Goal: Task Accomplishment & Management: Use online tool/utility

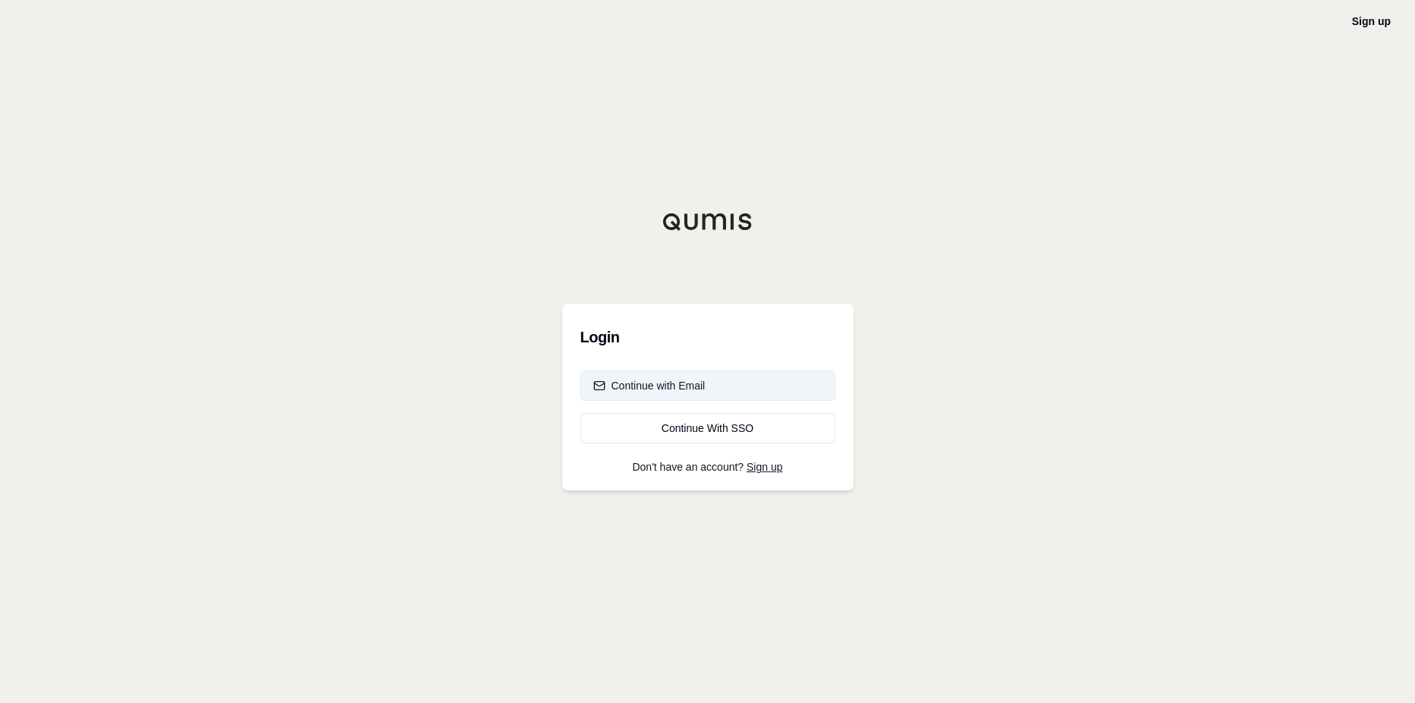
click at [756, 390] on button "Continue with Email" at bounding box center [707, 385] width 255 height 30
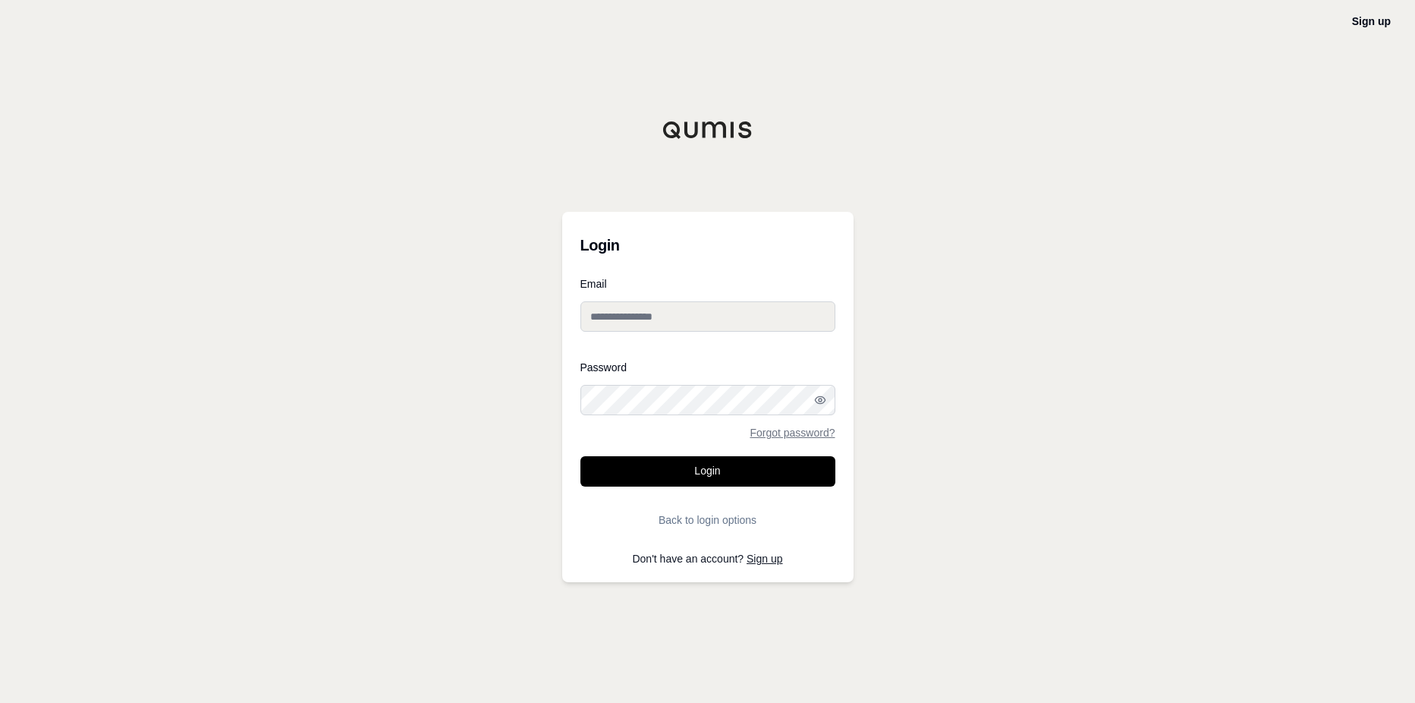
click at [737, 323] on input "Email" at bounding box center [707, 316] width 255 height 30
type input "**********"
click at [580, 415] on div at bounding box center [580, 415] width 0 height 0
click at [809, 435] on link "Forgot password?" at bounding box center [792, 432] width 85 height 11
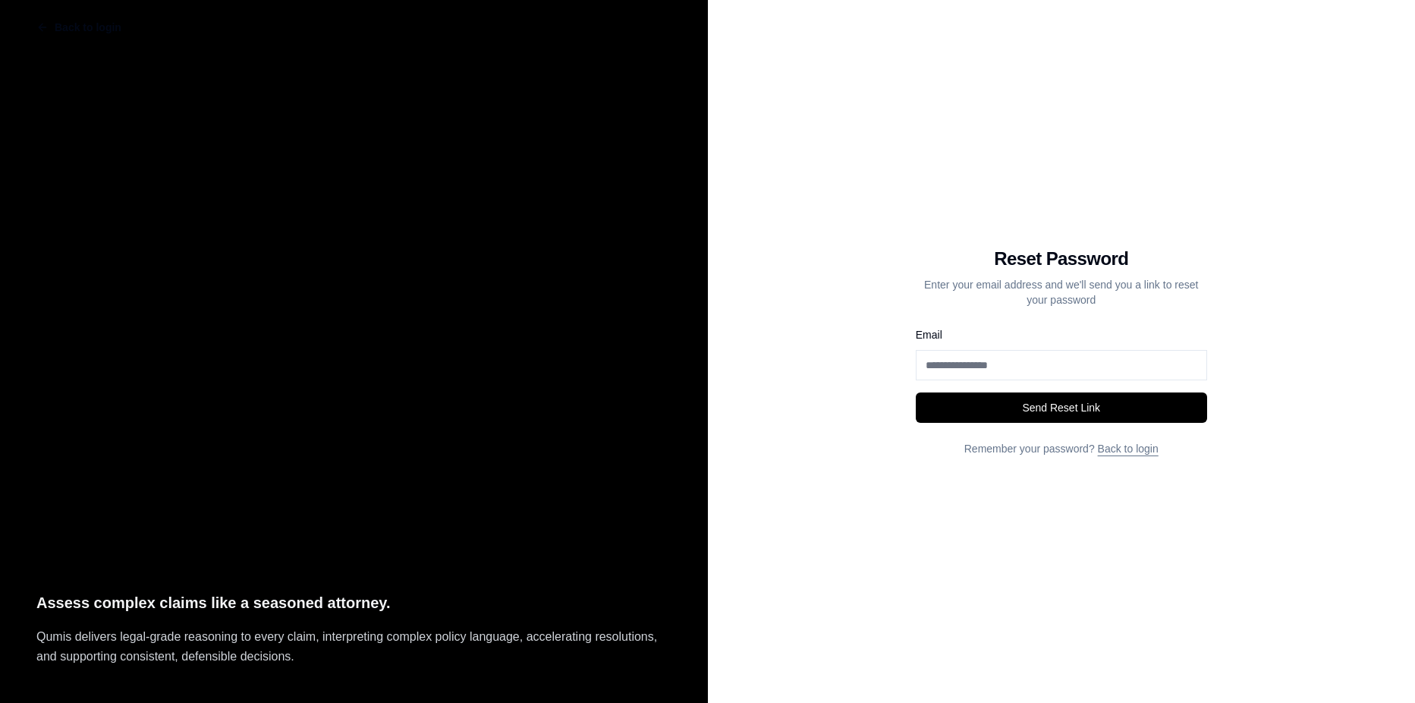
click at [982, 372] on input "Email" at bounding box center [1061, 365] width 291 height 30
type input "**********"
click at [1002, 407] on button "Send Reset Link" at bounding box center [1061, 407] width 291 height 30
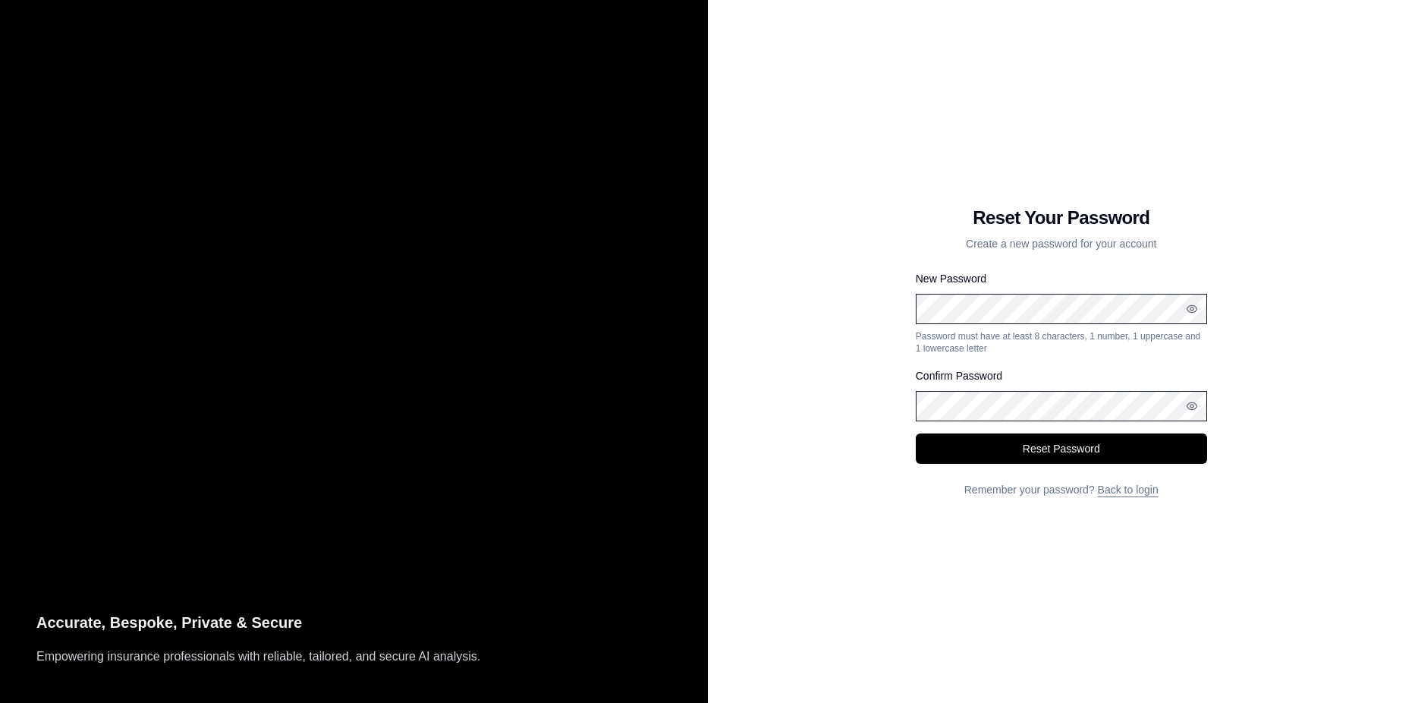
click at [916, 324] on div at bounding box center [916, 324] width 0 height 0
click at [1112, 447] on button "Reset Password" at bounding box center [1061, 448] width 291 height 30
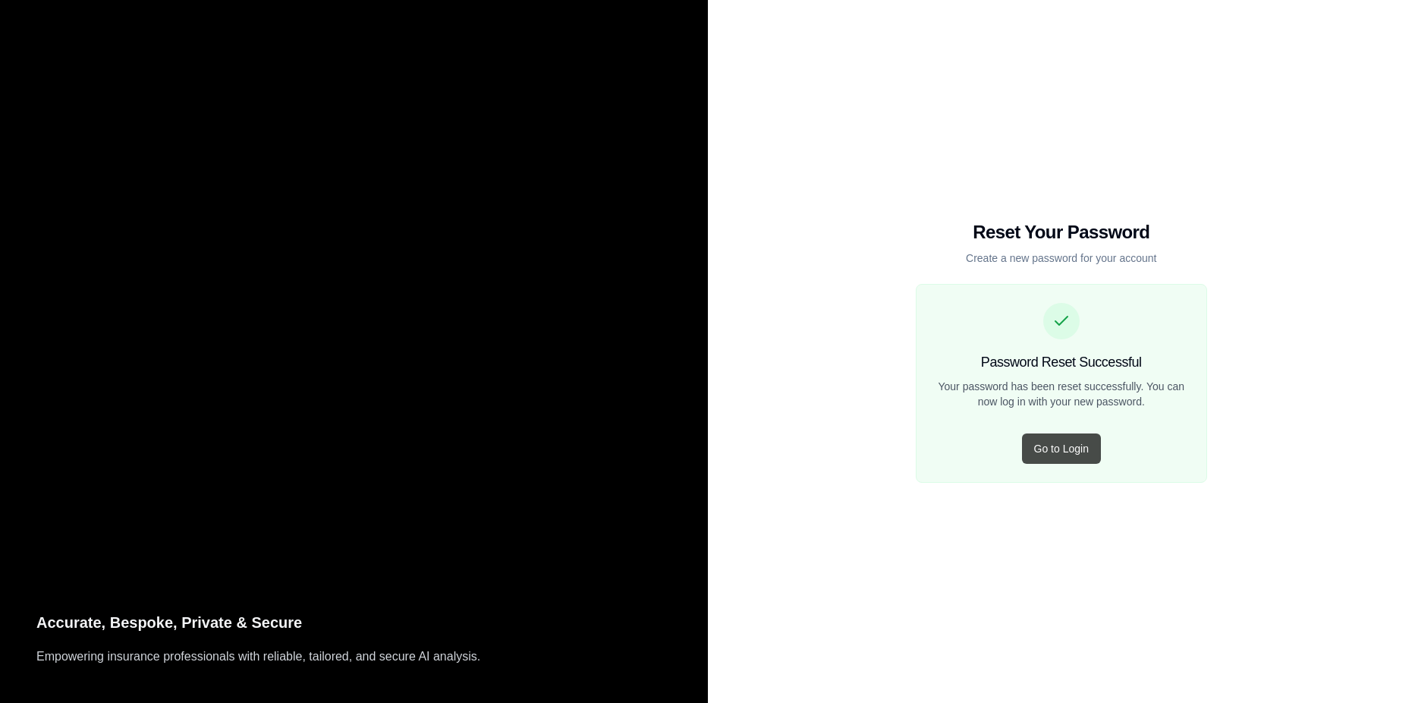
click at [1090, 456] on button "Go to Login" at bounding box center [1061, 448] width 79 height 30
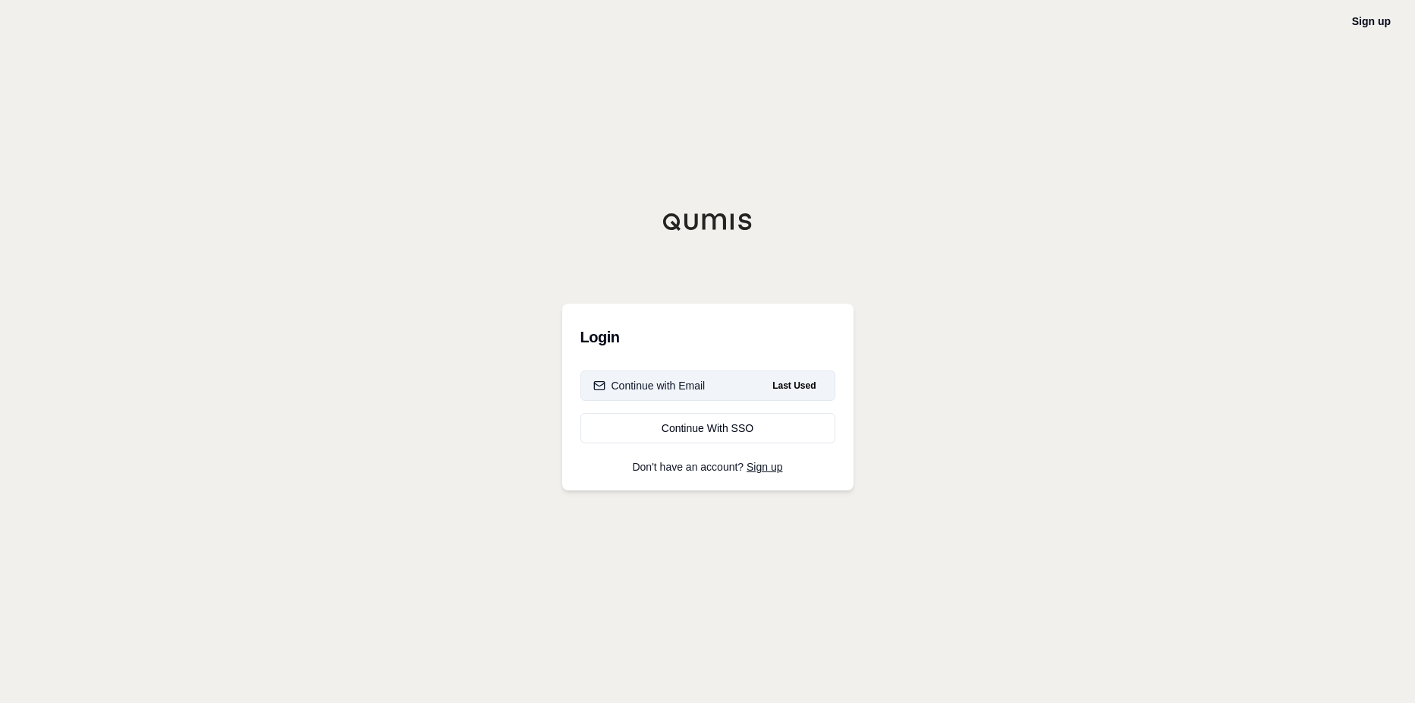
click at [622, 371] on button "Continue with Email Last Used" at bounding box center [707, 385] width 255 height 30
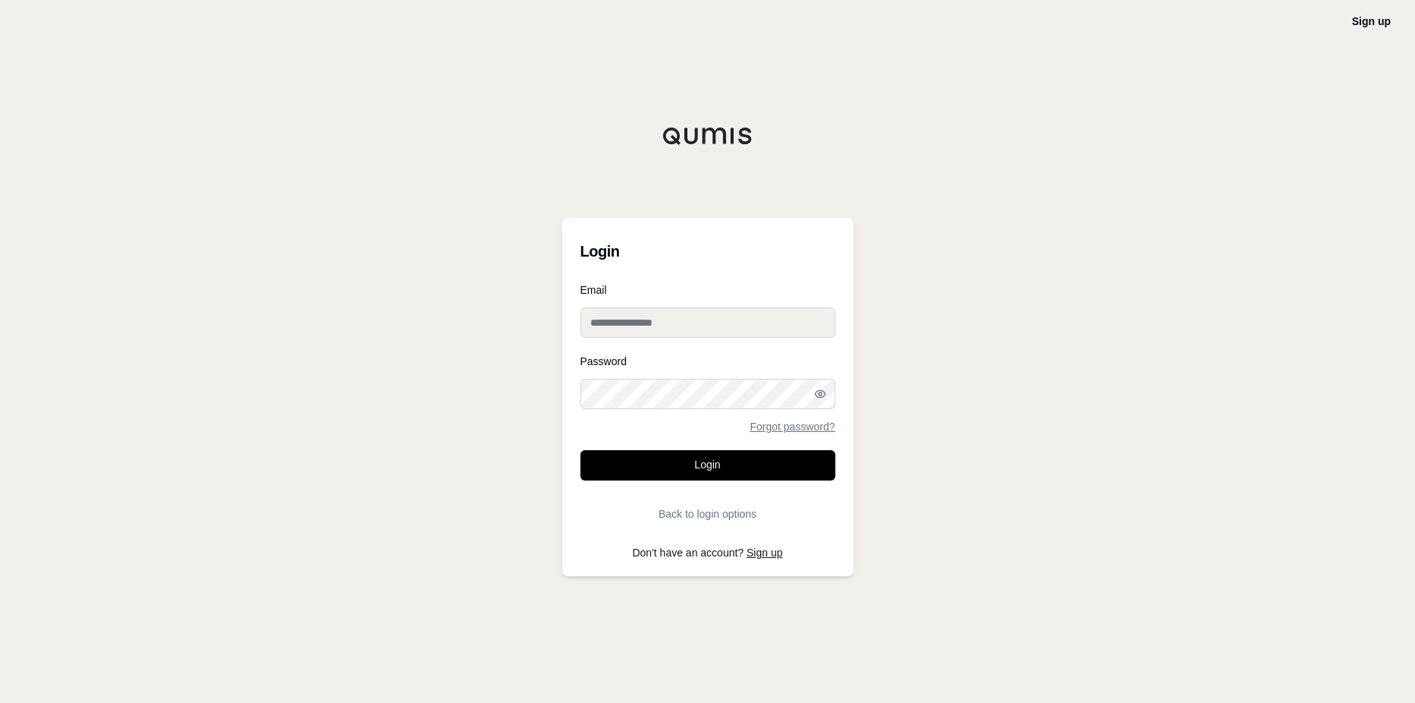
type input "**********"
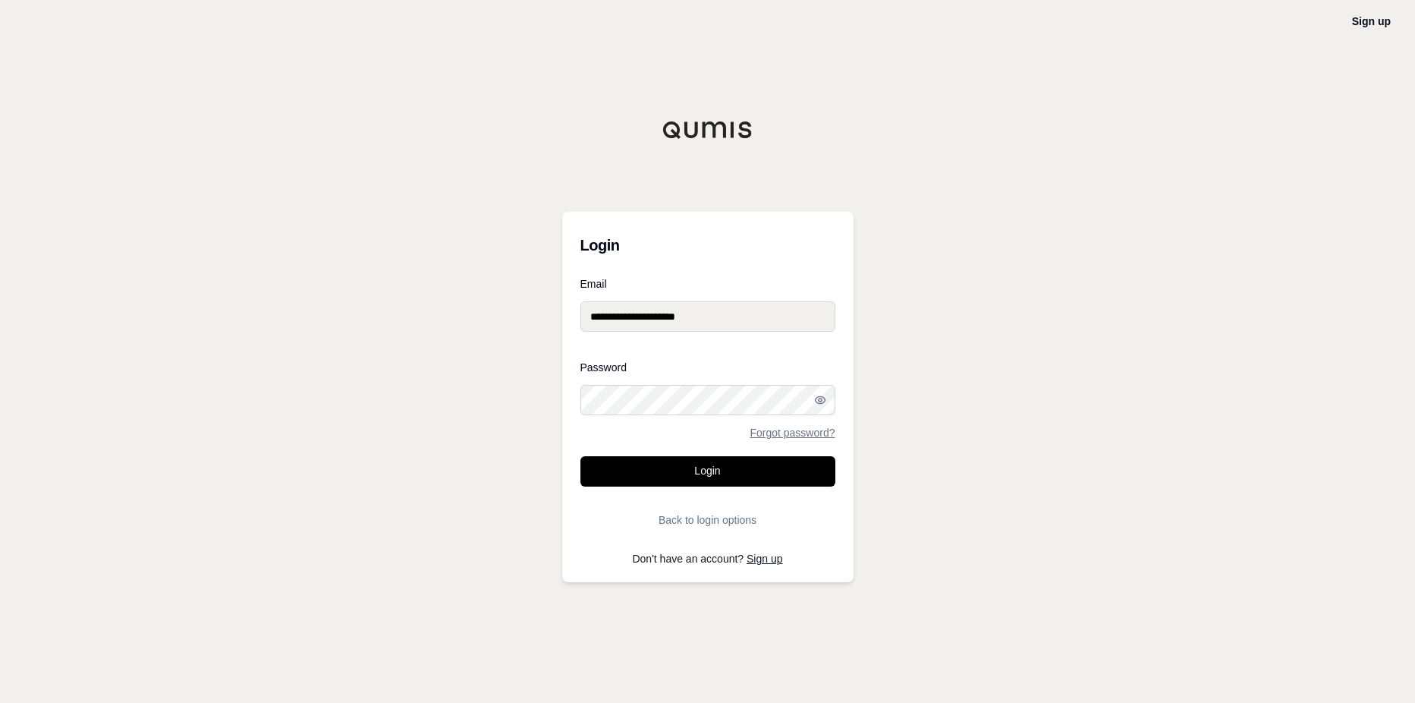
click at [625, 334] on div "**********" at bounding box center [707, 310] width 255 height 65
click at [659, 467] on button "Login" at bounding box center [707, 471] width 255 height 30
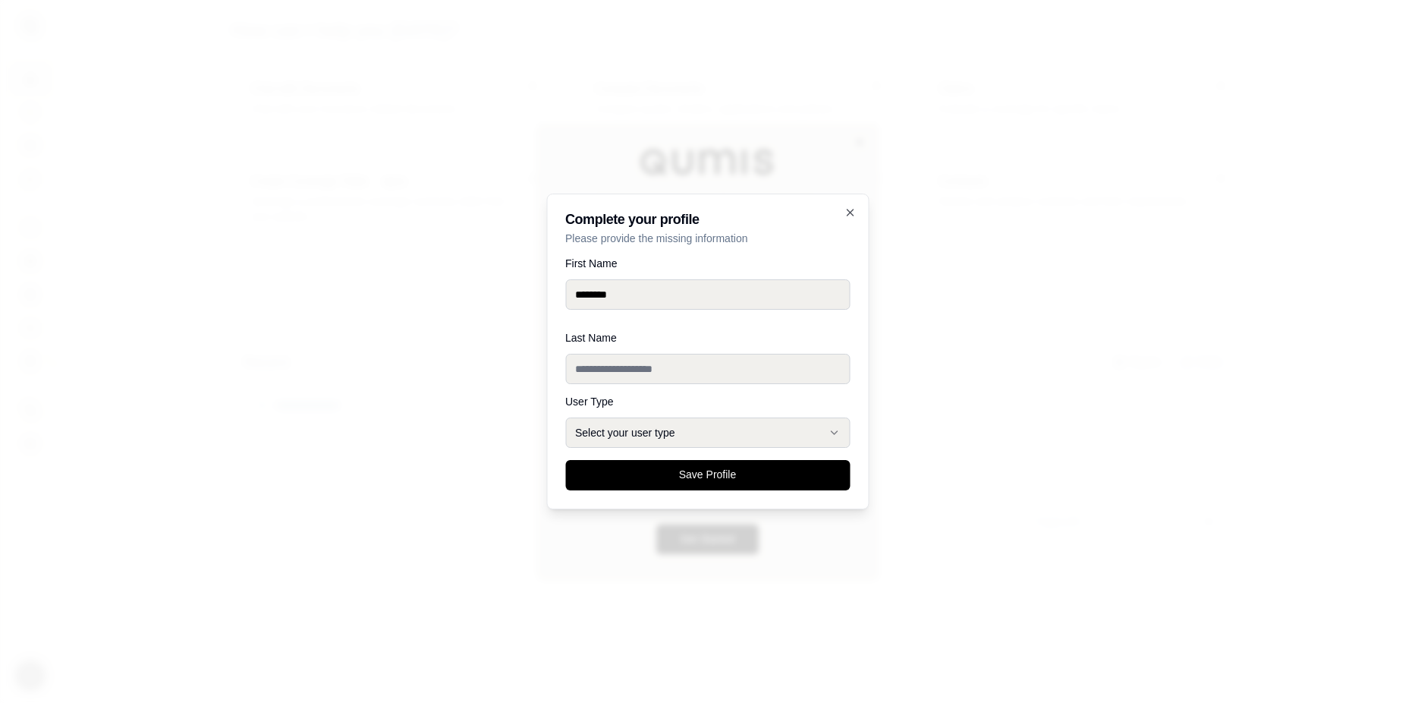
type input "********"
type input "*****"
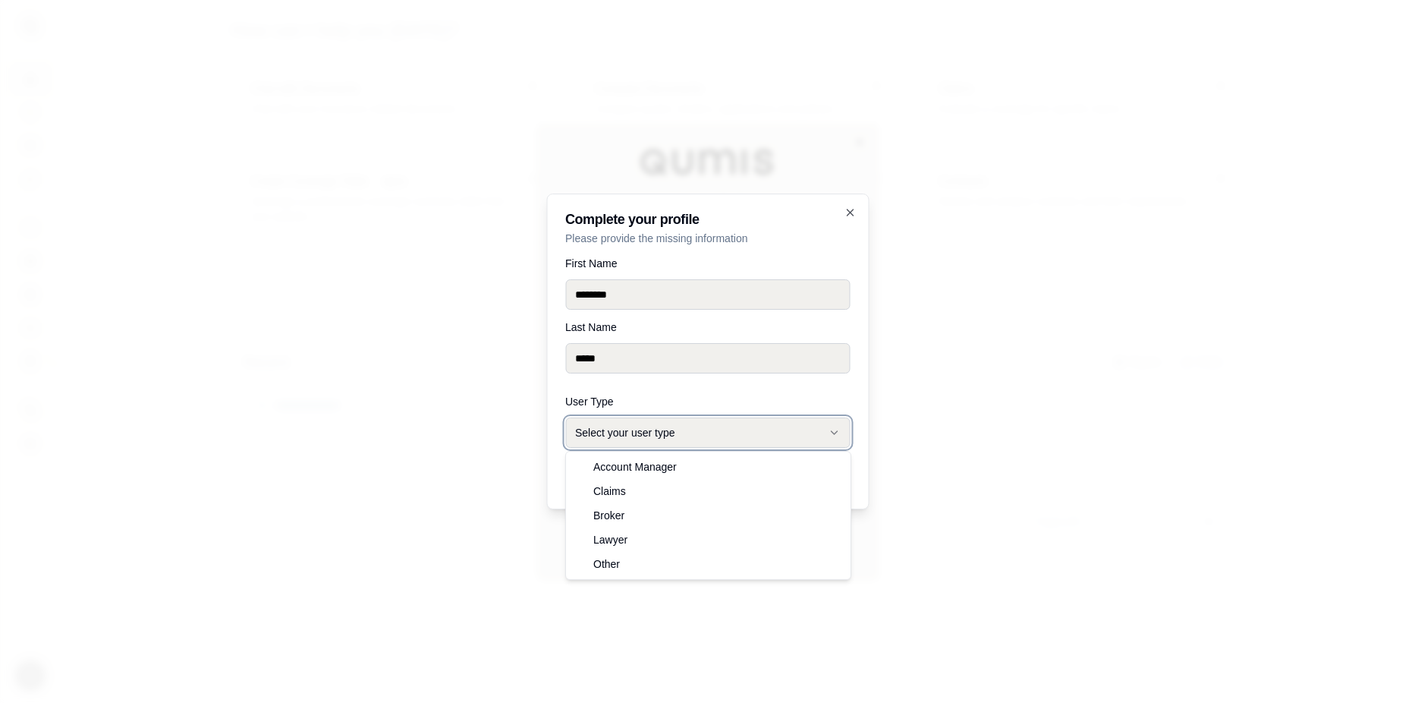
click at [693, 423] on button "Select your user type" at bounding box center [707, 432] width 285 height 30
select select "******"
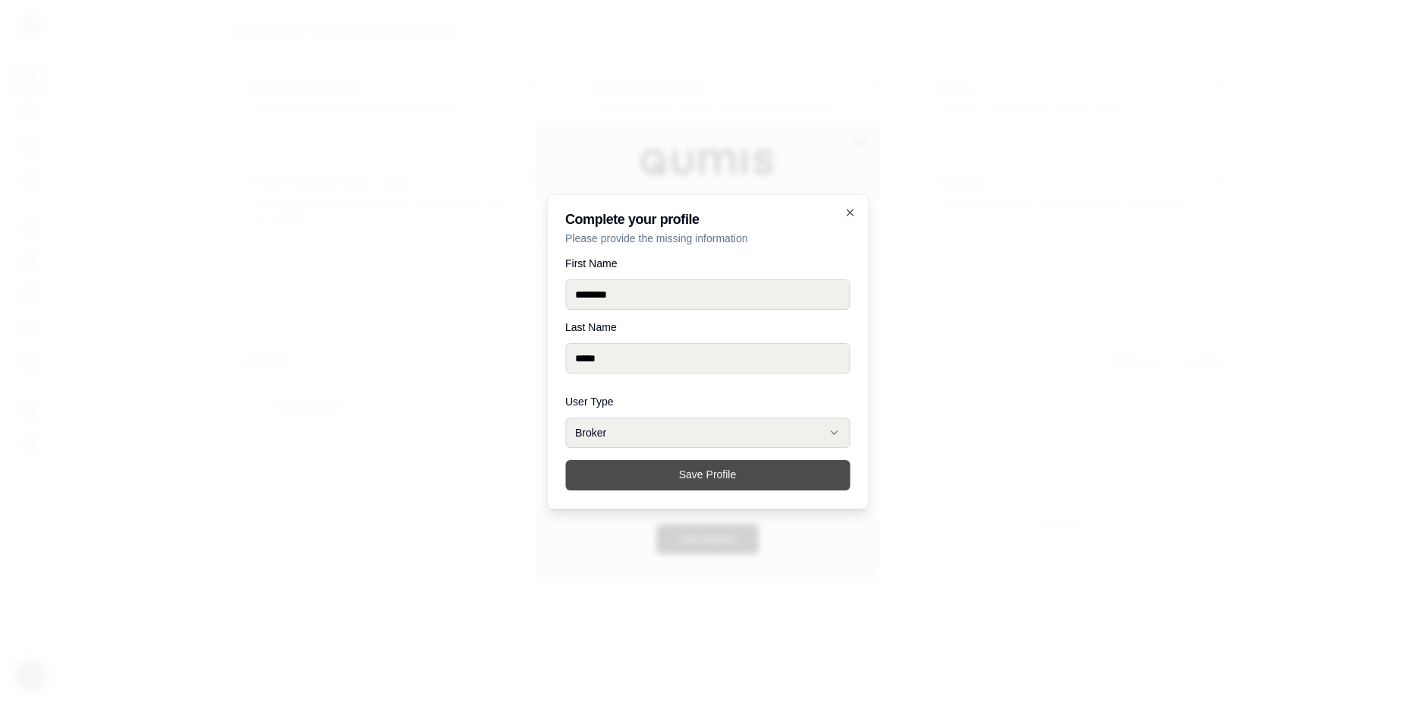
click at [641, 482] on button "Save Profile" at bounding box center [707, 475] width 285 height 30
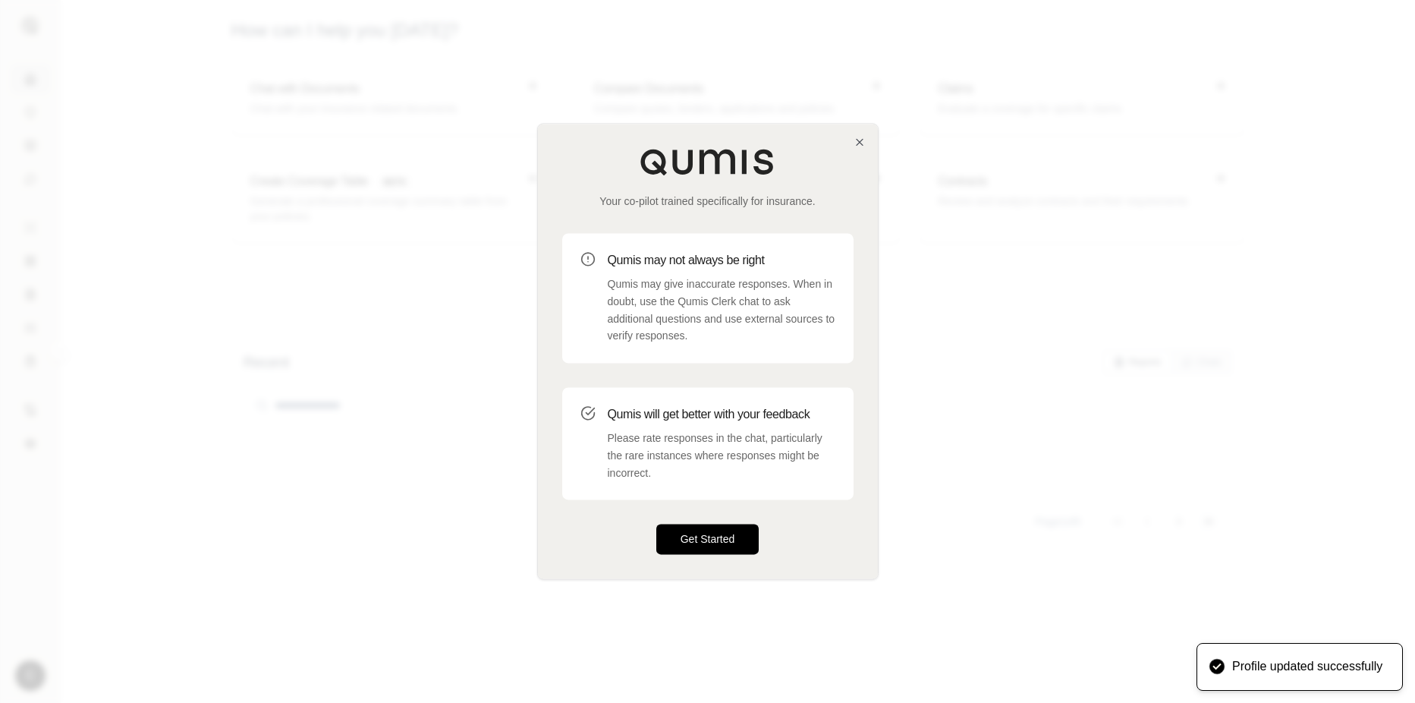
click at [695, 539] on button "Get Started" at bounding box center [707, 539] width 103 height 30
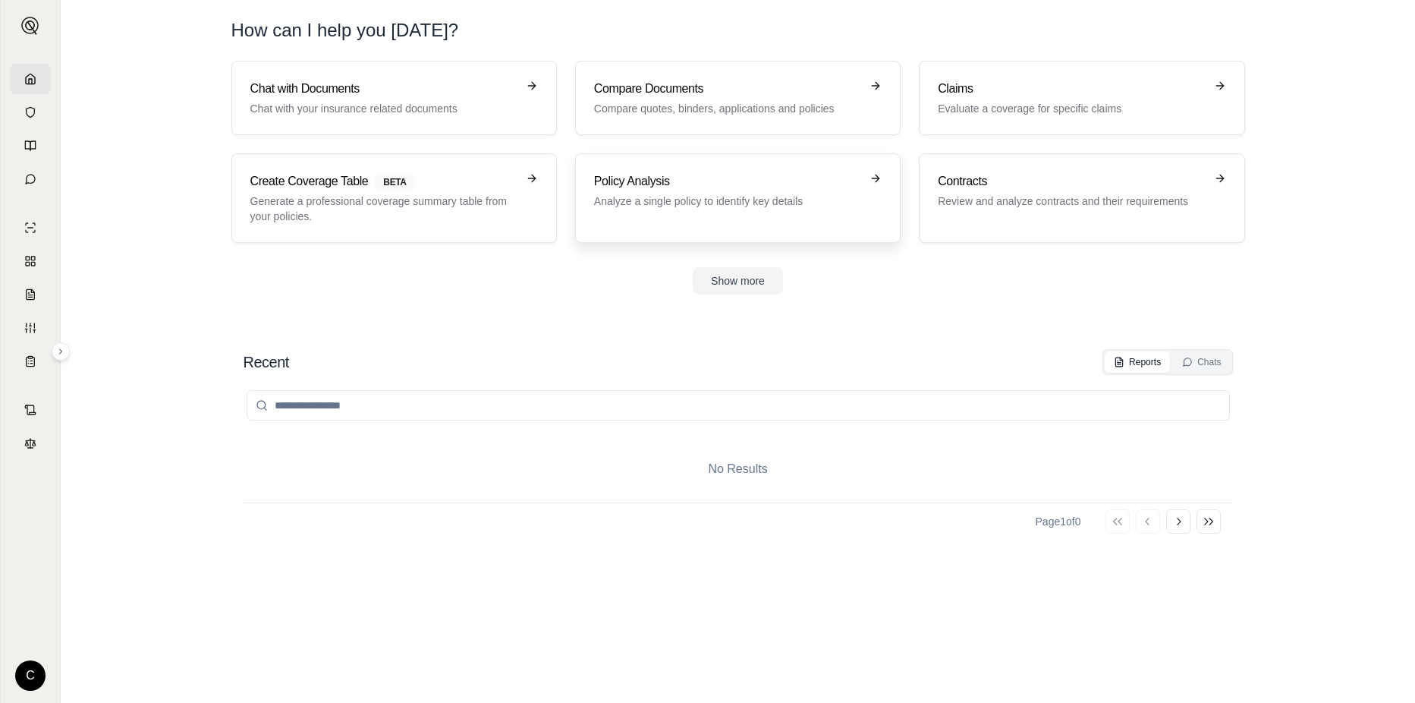
click at [631, 198] on p "Analyze a single policy to identify key details" at bounding box center [727, 200] width 266 height 15
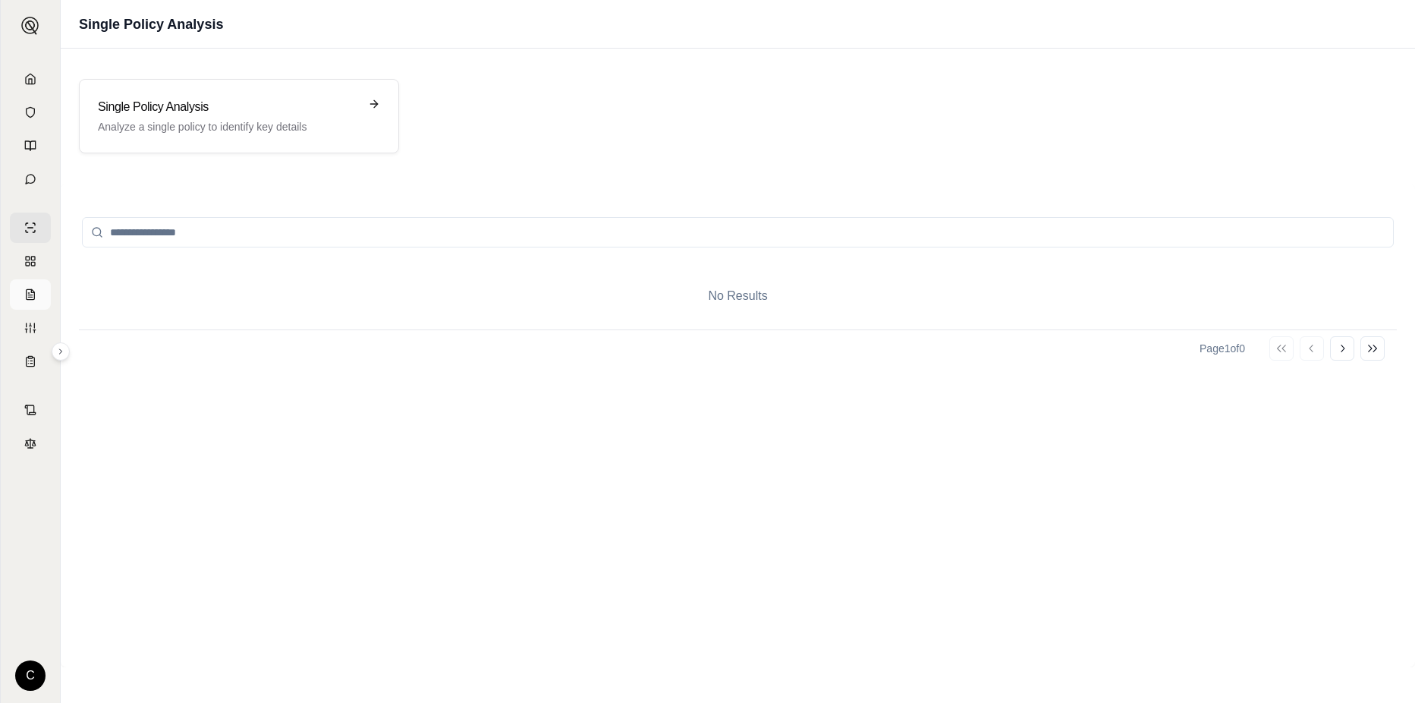
click at [33, 286] on link at bounding box center [30, 294] width 41 height 30
click at [335, 117] on div "Generate Coverage Report Create a detailed coverage analysis report" at bounding box center [228, 116] width 261 height 36
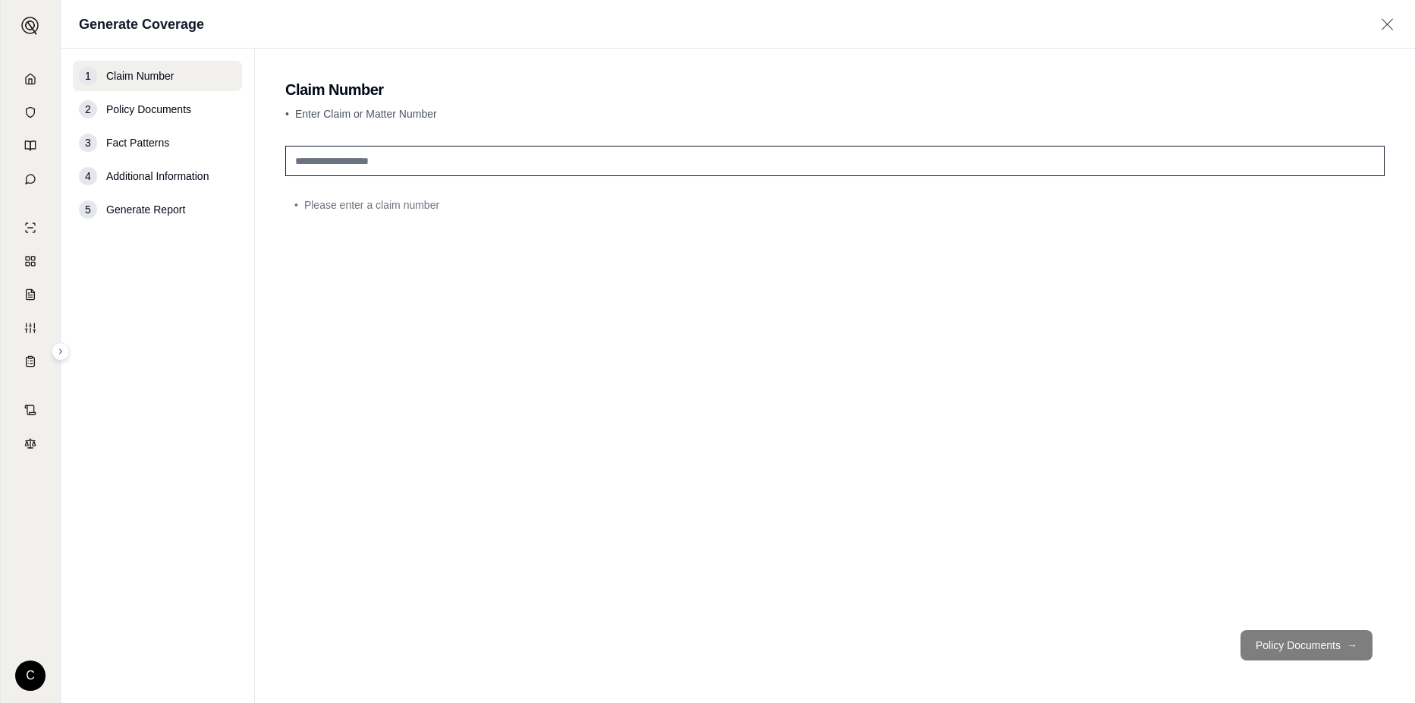
click at [399, 157] on input "text" at bounding box center [834, 161] width 1099 height 30
type input "*"
click at [33, 335] on link at bounding box center [30, 328] width 41 height 30
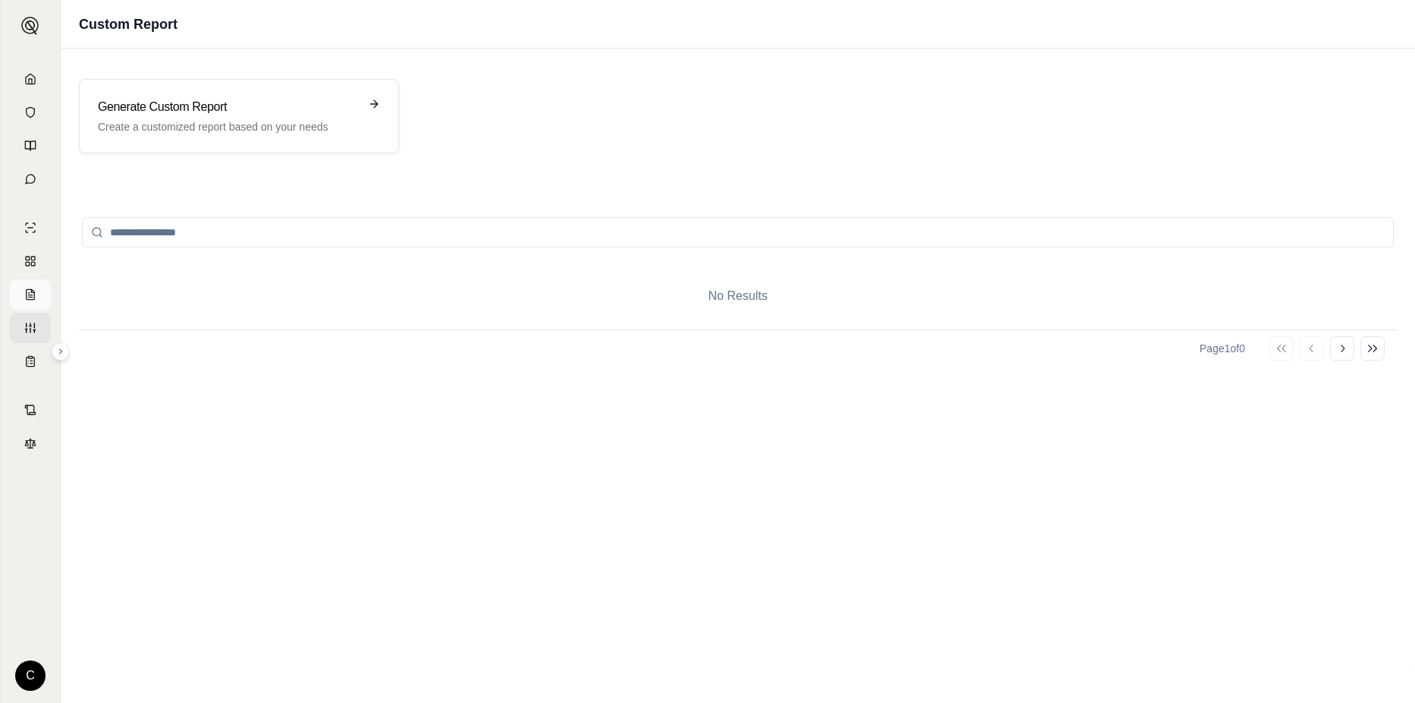
click at [24, 301] on link at bounding box center [30, 294] width 41 height 30
click at [182, 115] on div "Generate Coverage Report Create a detailed coverage analysis report" at bounding box center [228, 116] width 261 height 36
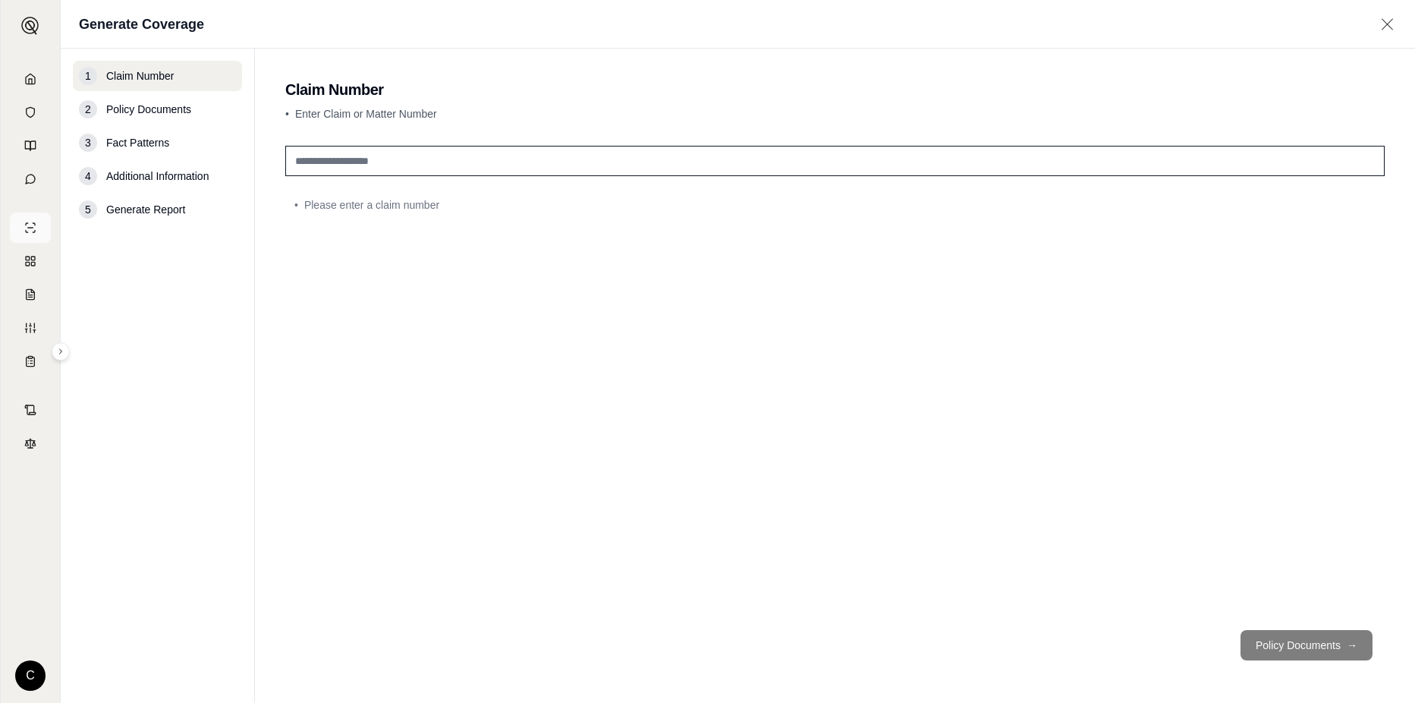
click at [36, 226] on link at bounding box center [30, 227] width 41 height 30
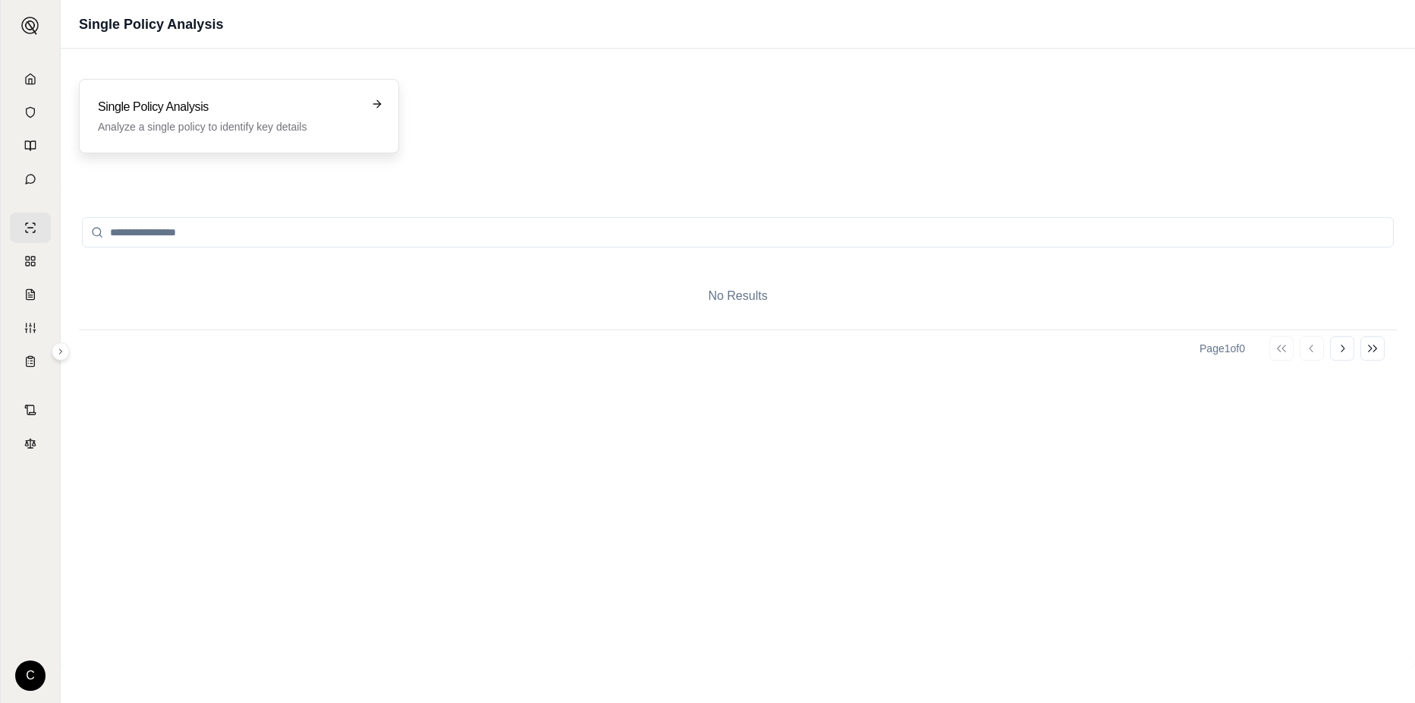
click at [225, 143] on div "Single Policy Analysis Analyze a single policy to identify key details" at bounding box center [239, 116] width 320 height 74
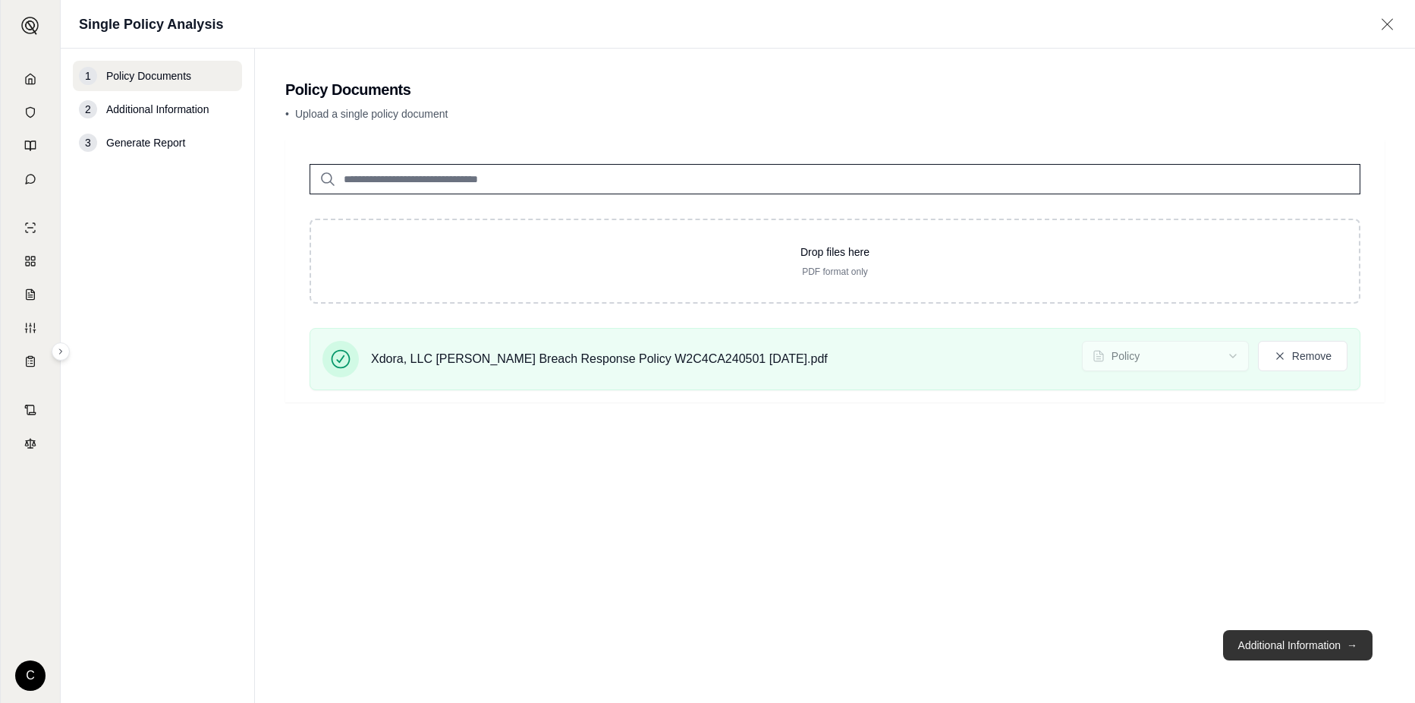
click at [1325, 642] on button "Additional Information →" at bounding box center [1297, 645] width 149 height 30
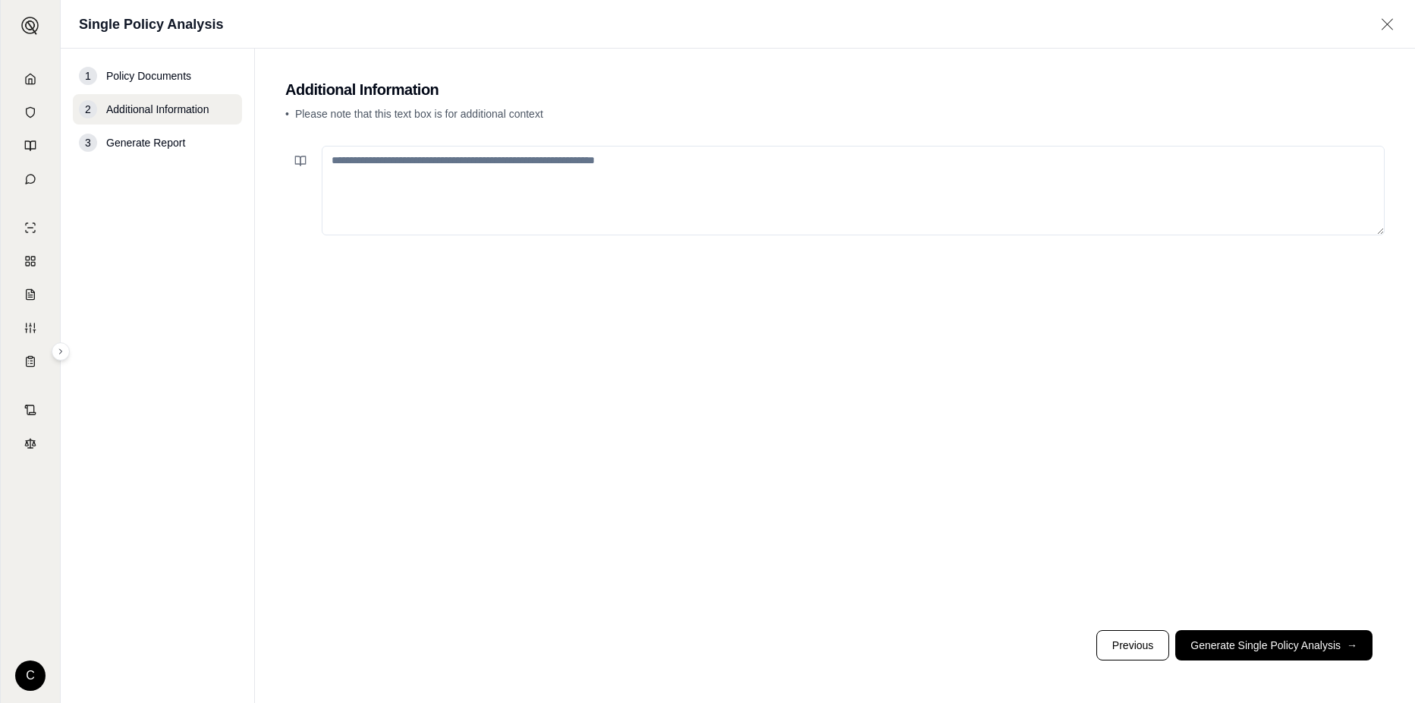
click at [464, 168] on textarea at bounding box center [853, 191] width 1063 height 90
type textarea "*"
type textarea "**********"
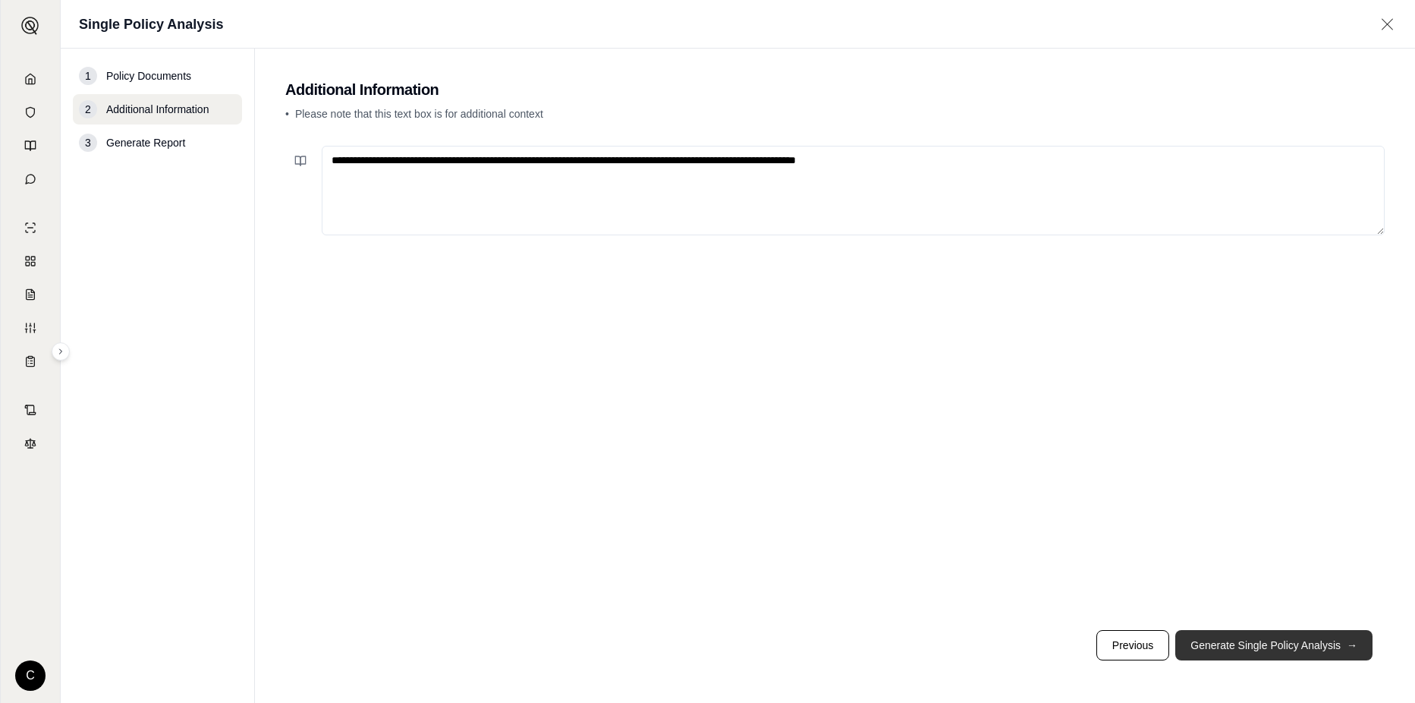
drag, startPoint x: 1343, startPoint y: 628, endPoint x: 1342, endPoint y: 641, distance: 12.9
click at [1341, 632] on footer "Previous Generate Single Policy Analysis →" at bounding box center [834, 645] width 1099 height 55
click at [1342, 646] on button "Generate Single Policy Analysis →" at bounding box center [1273, 645] width 197 height 30
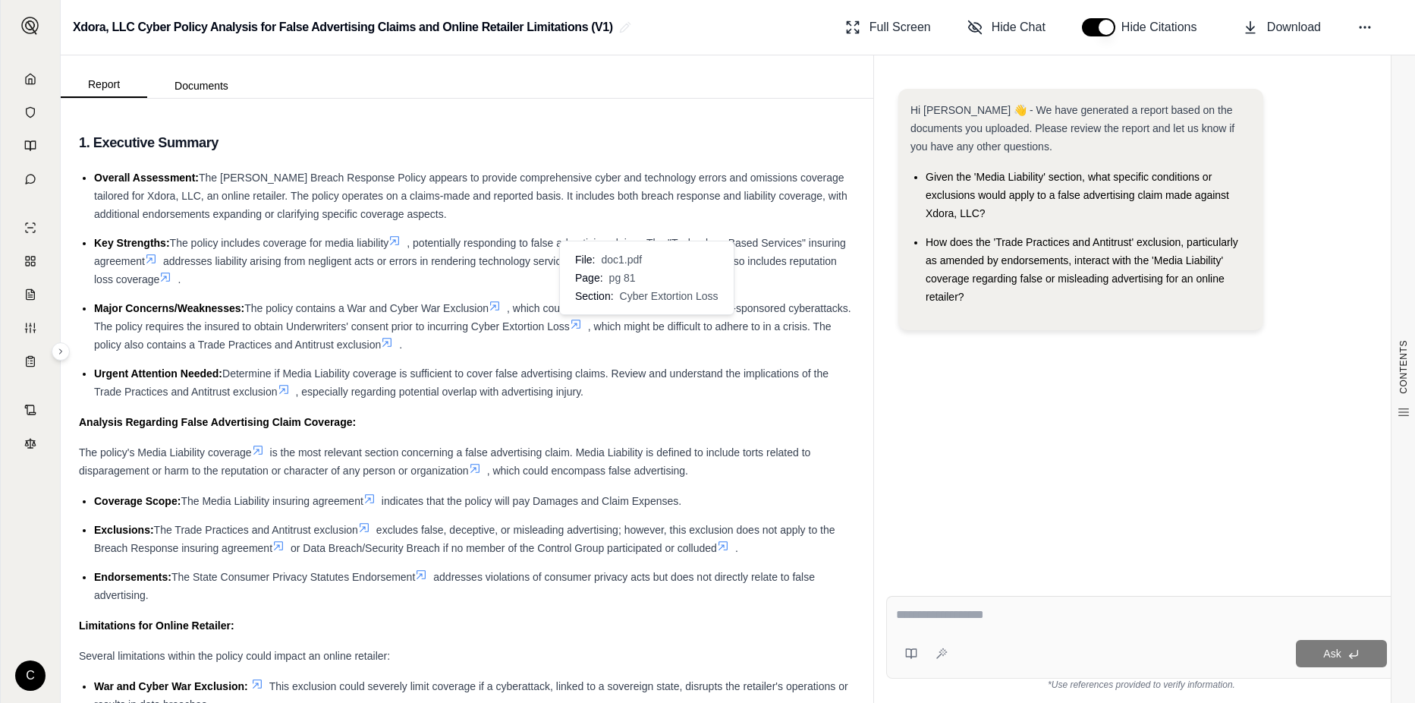
click at [582, 326] on icon at bounding box center [576, 324] width 12 height 12
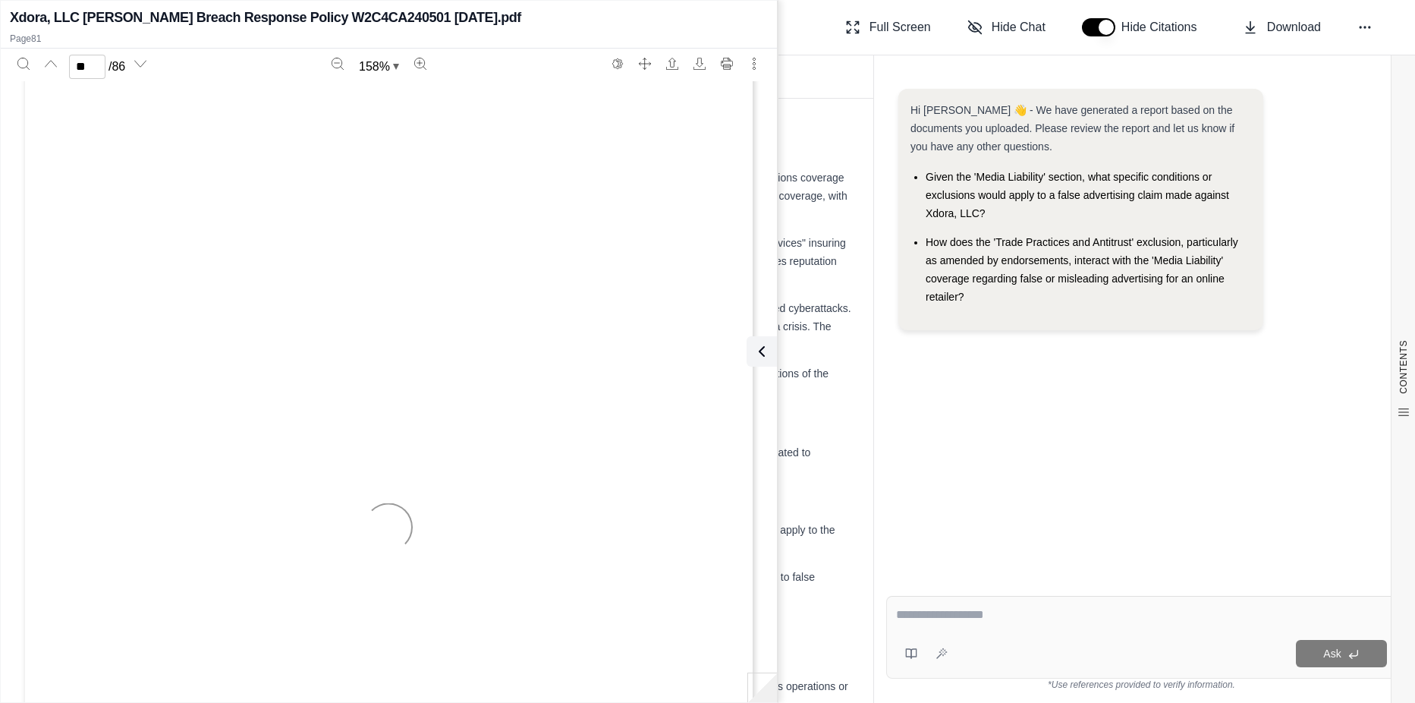
type input "**"
click at [795, 58] on div "Report Documents" at bounding box center [467, 76] width 813 height 42
click at [760, 351] on icon at bounding box center [759, 351] width 18 height 18
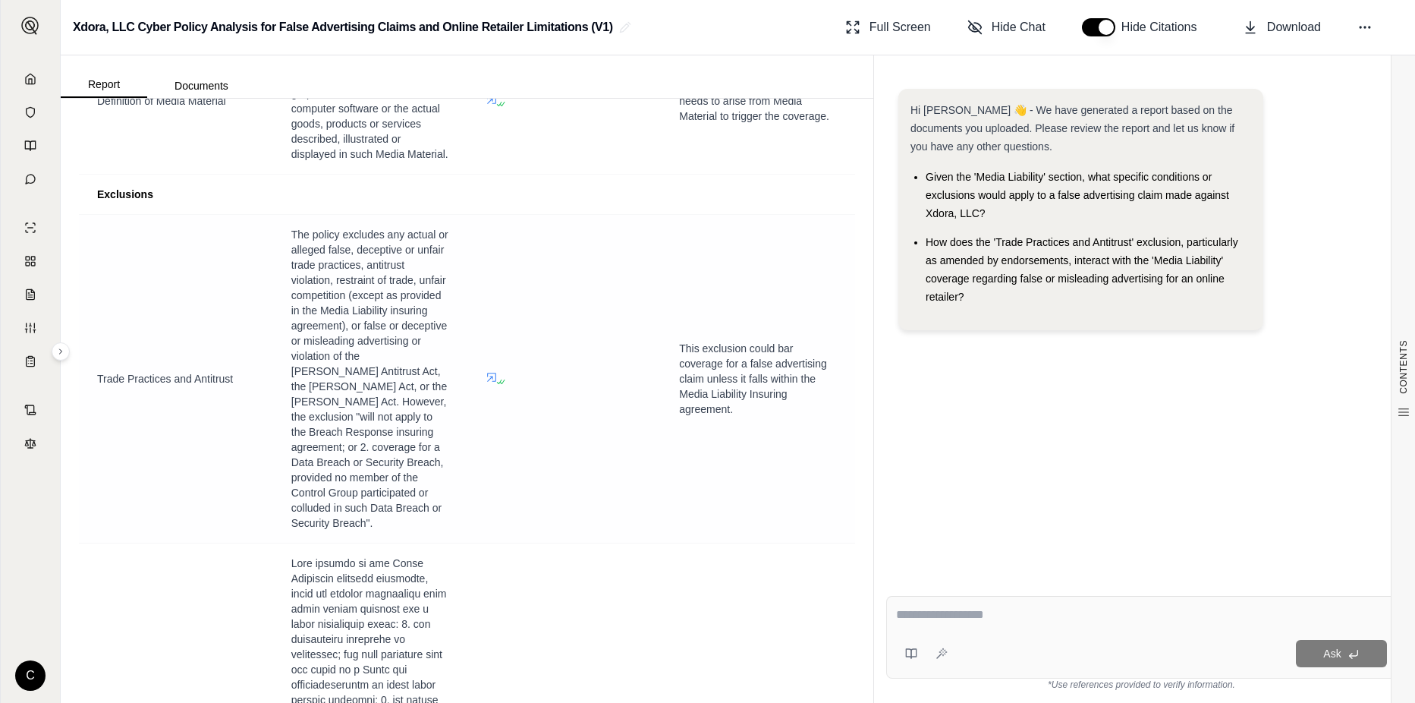
scroll to position [6980, 0]
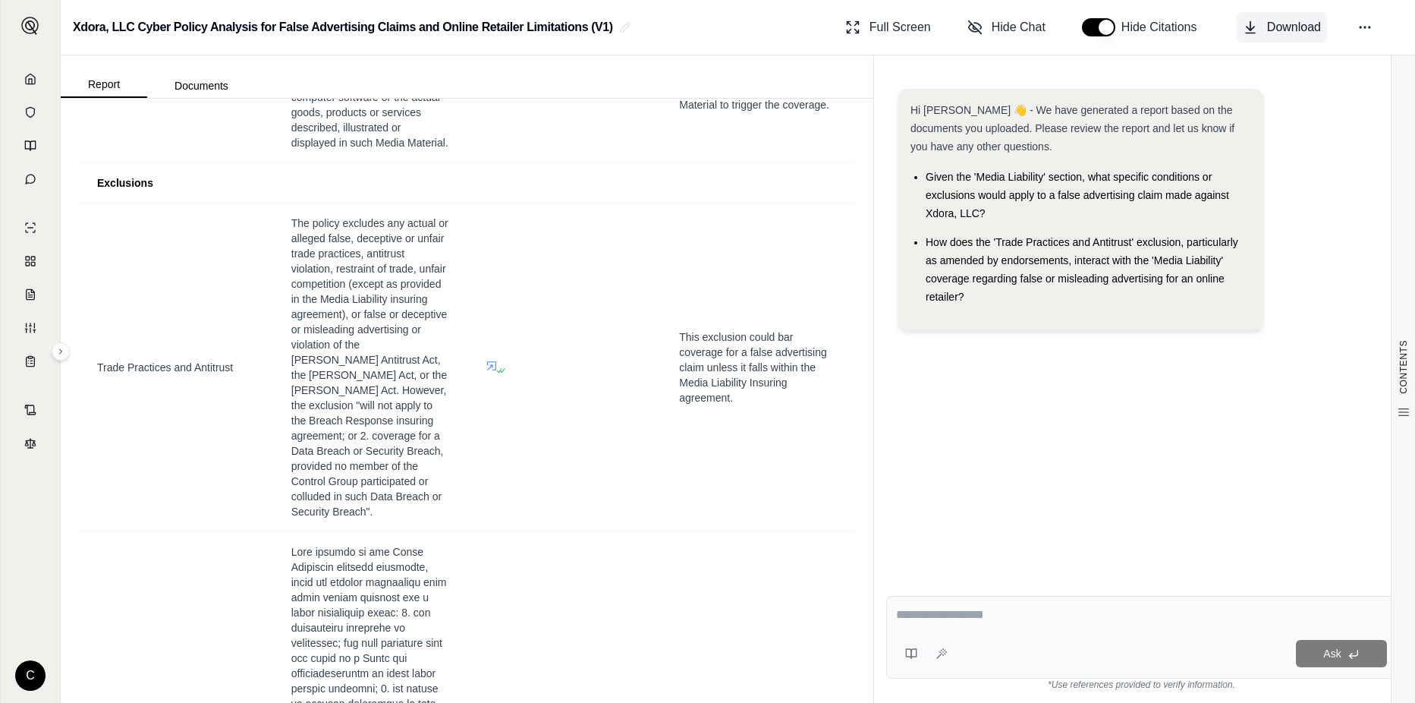
click at [1286, 33] on span "Download" at bounding box center [1294, 27] width 54 height 18
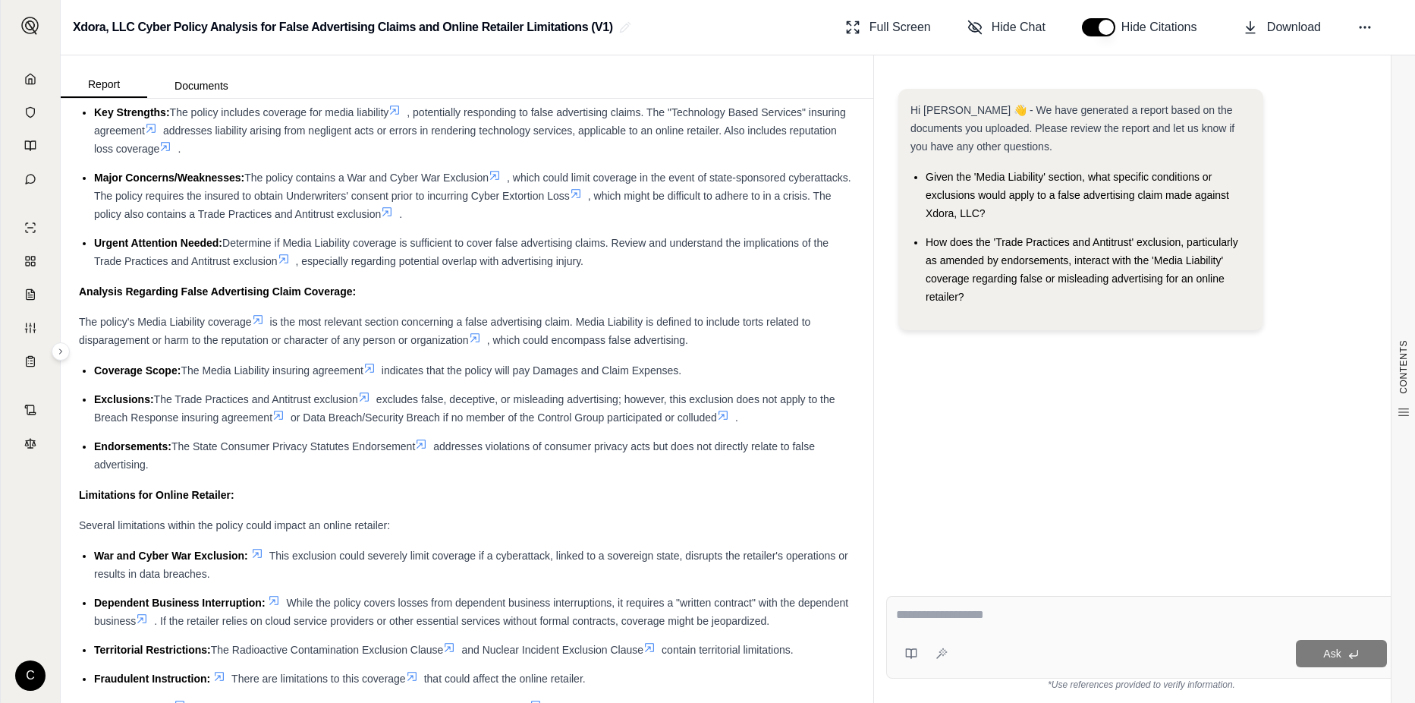
scroll to position [0, 0]
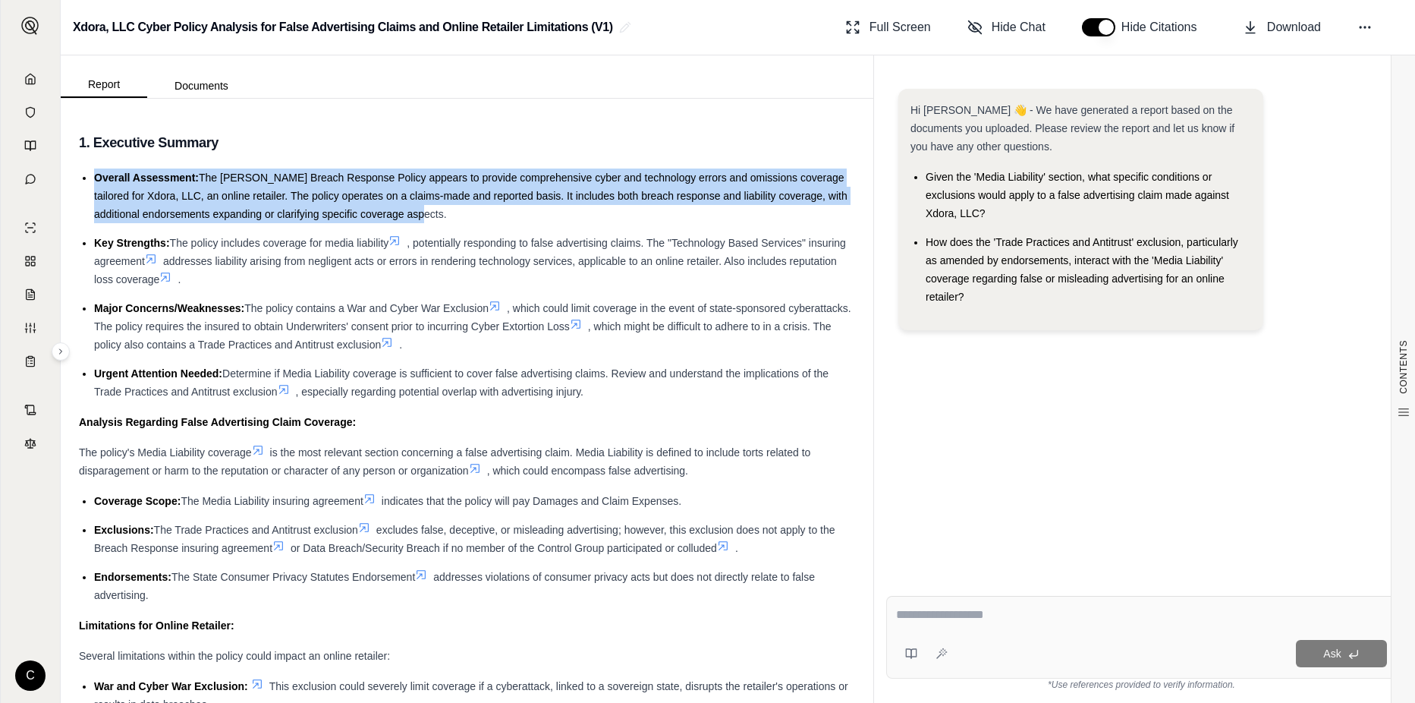
drag, startPoint x: 417, startPoint y: 203, endPoint x: 83, endPoint y: 183, distance: 333.7
click at [94, 183] on li "Overall Assessment: The Beazley Breach Response Policy appears to provide compr…" at bounding box center [474, 195] width 761 height 55
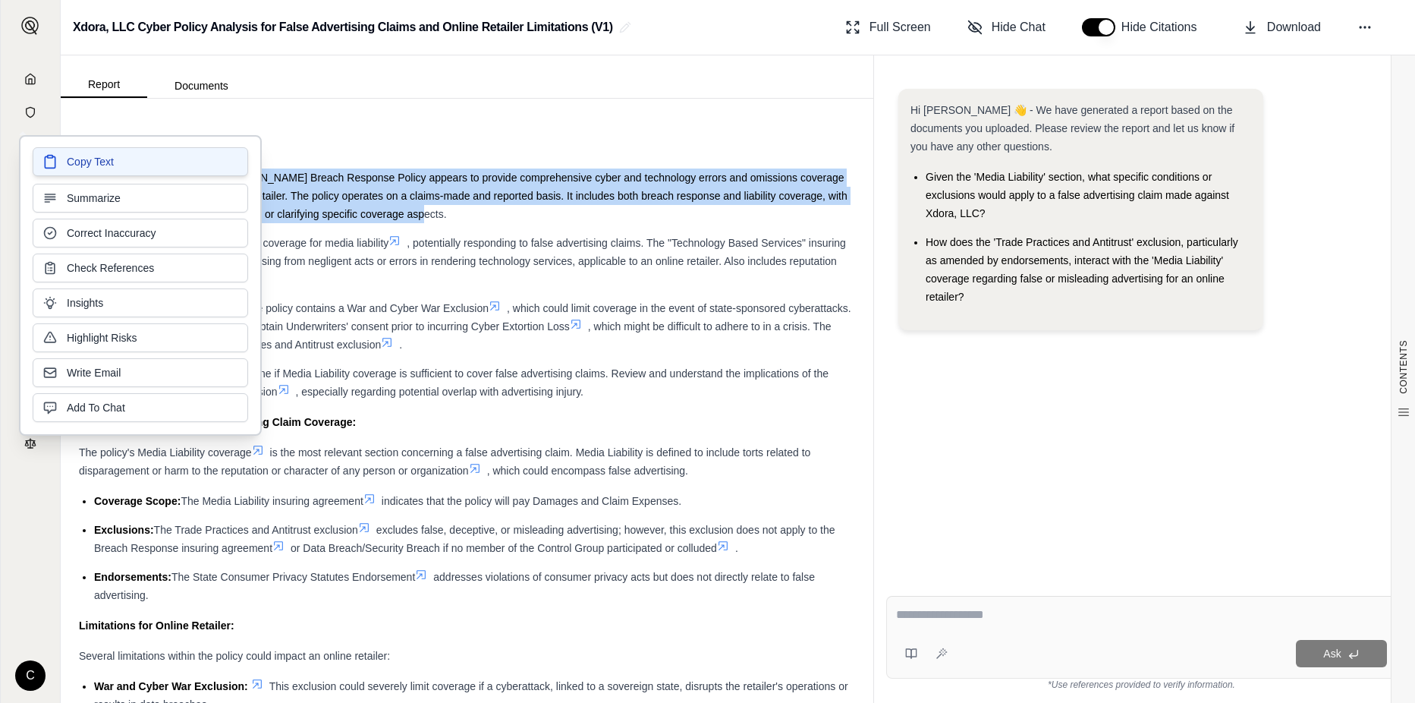
click at [196, 164] on button "Copy Text" at bounding box center [140, 161] width 215 height 29
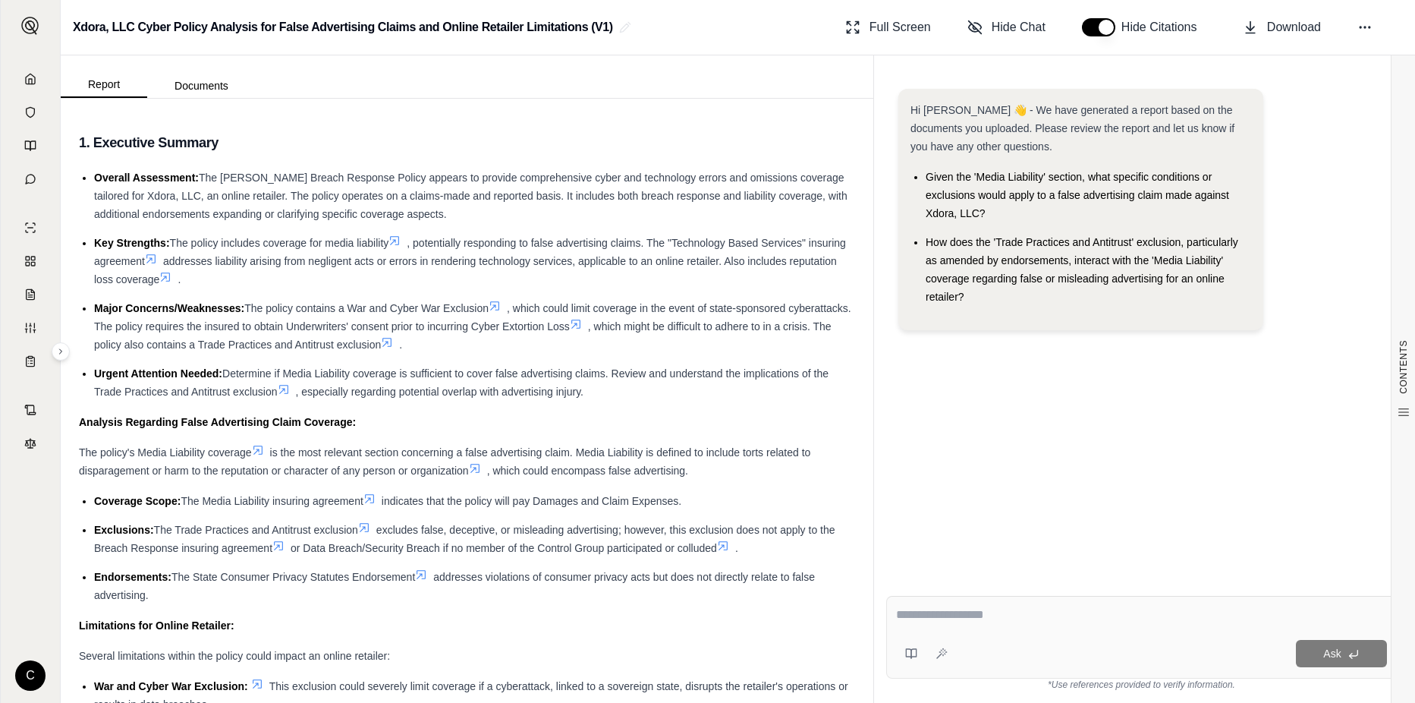
click at [631, 398] on li "Urgent Attention Needed: Determine if Media Liability coverage is sufficient to…" at bounding box center [474, 382] width 761 height 36
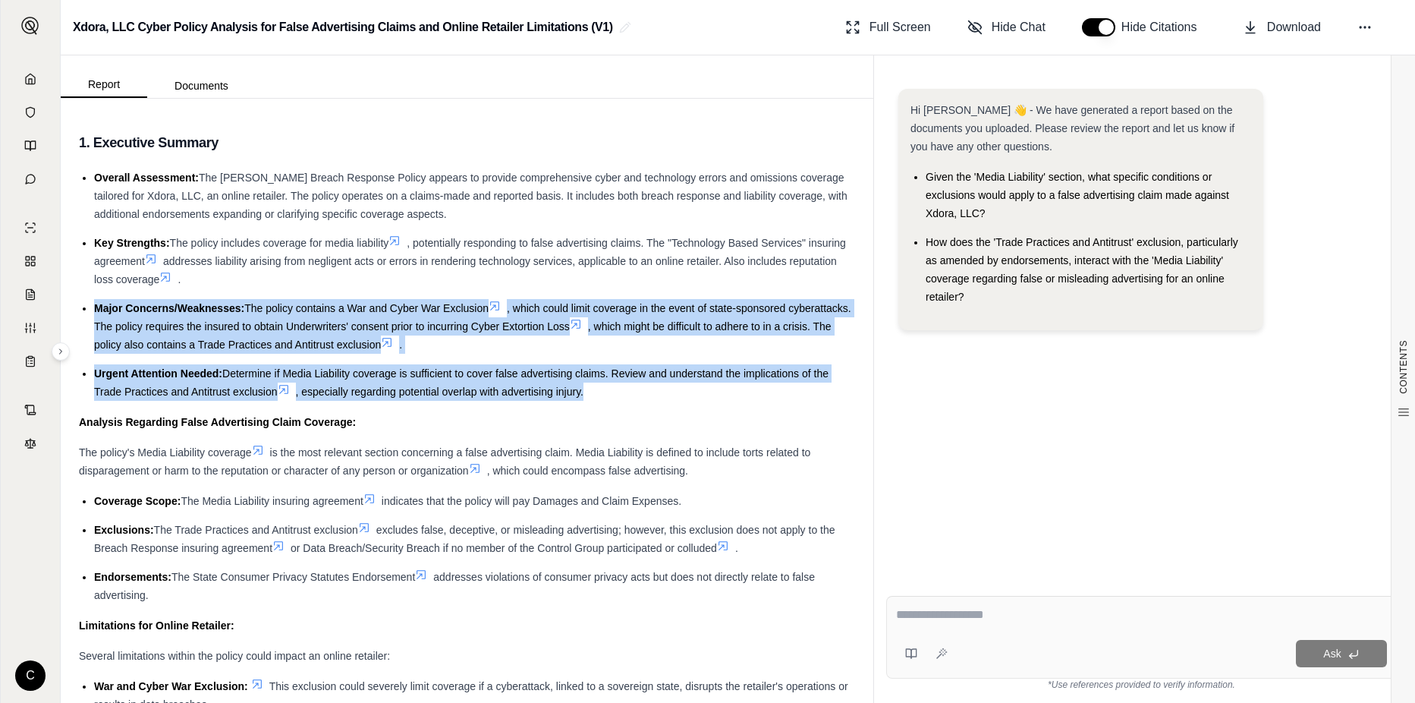
drag, startPoint x: 592, startPoint y: 392, endPoint x: 95, endPoint y: 310, distance: 503.7
click at [95, 310] on ul "Overall Assessment: The Beazley Breach Response Policy appears to provide compr…" at bounding box center [467, 284] width 776 height 232
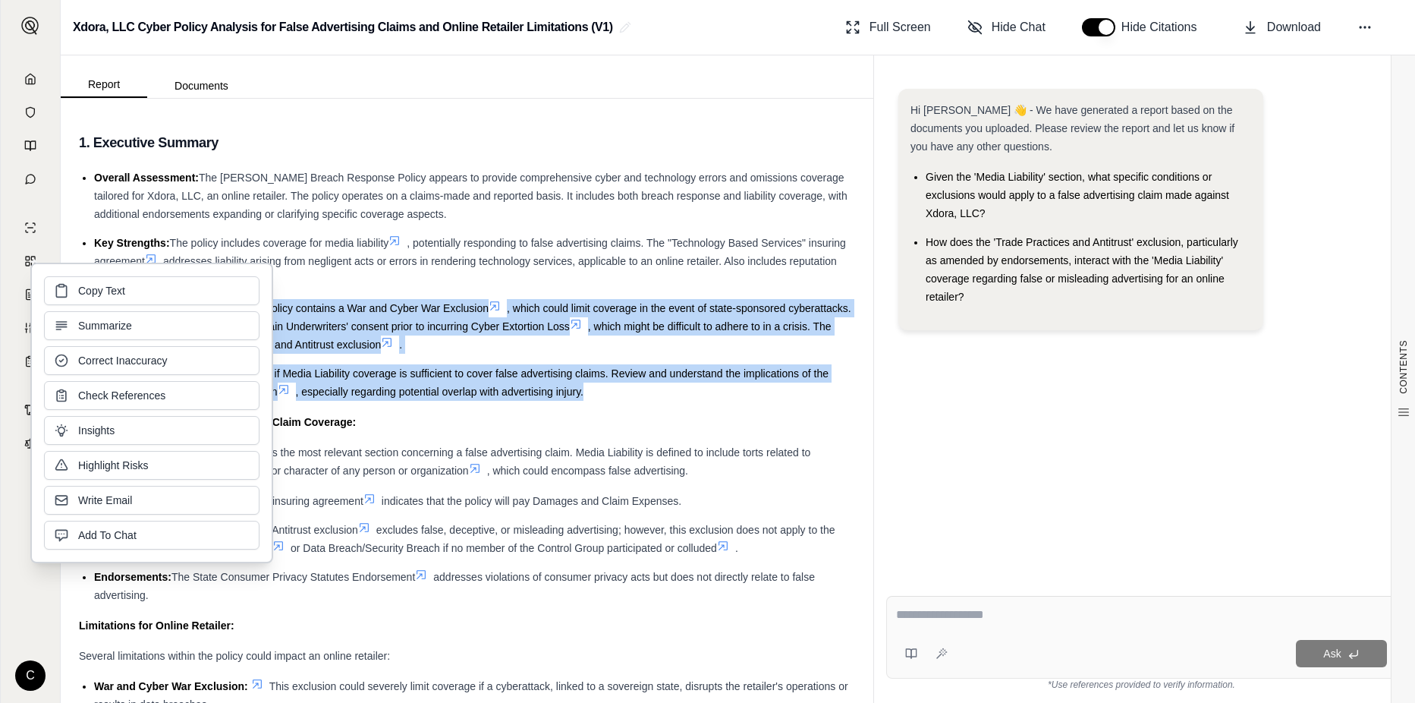
drag, startPoint x: 95, startPoint y: 310, endPoint x: 159, endPoint y: 285, distance: 69.5
click at [159, 285] on button "Copy Text" at bounding box center [151, 290] width 215 height 29
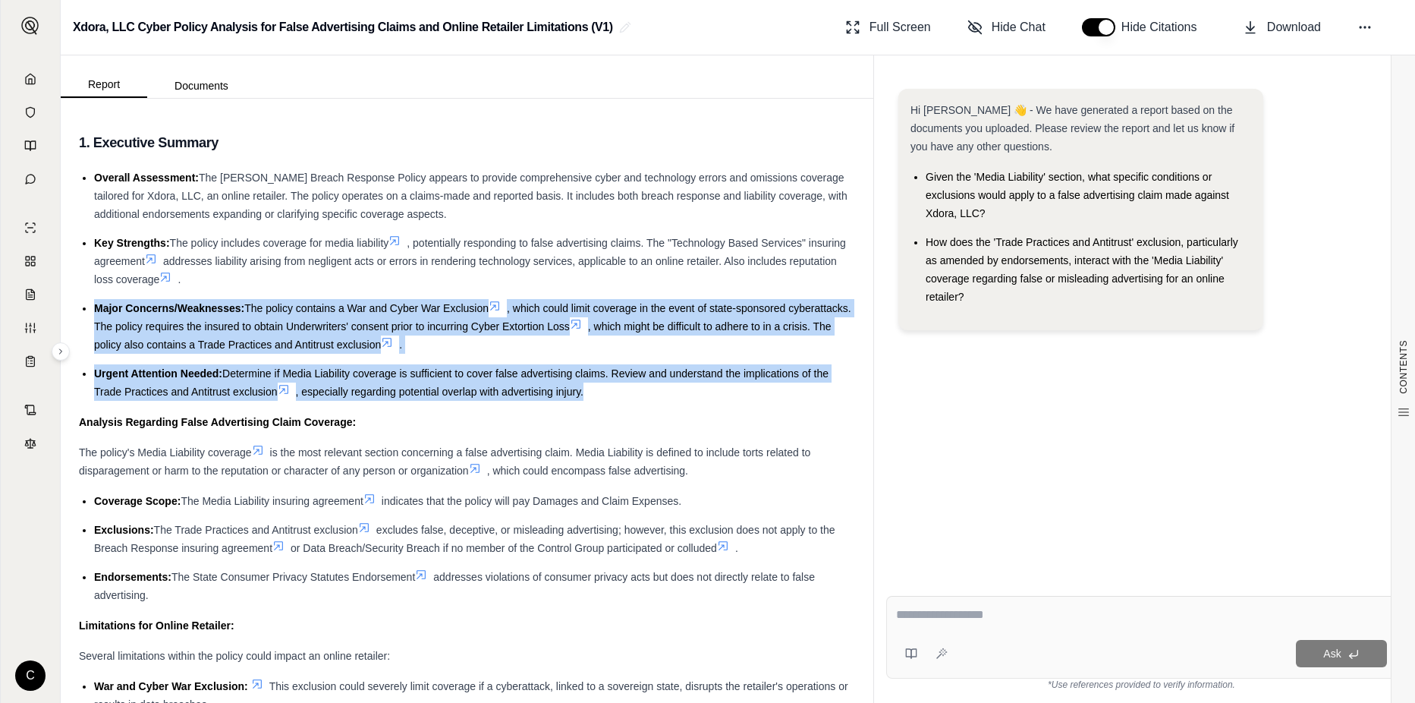
click at [499, 309] on icon at bounding box center [494, 306] width 9 height 9
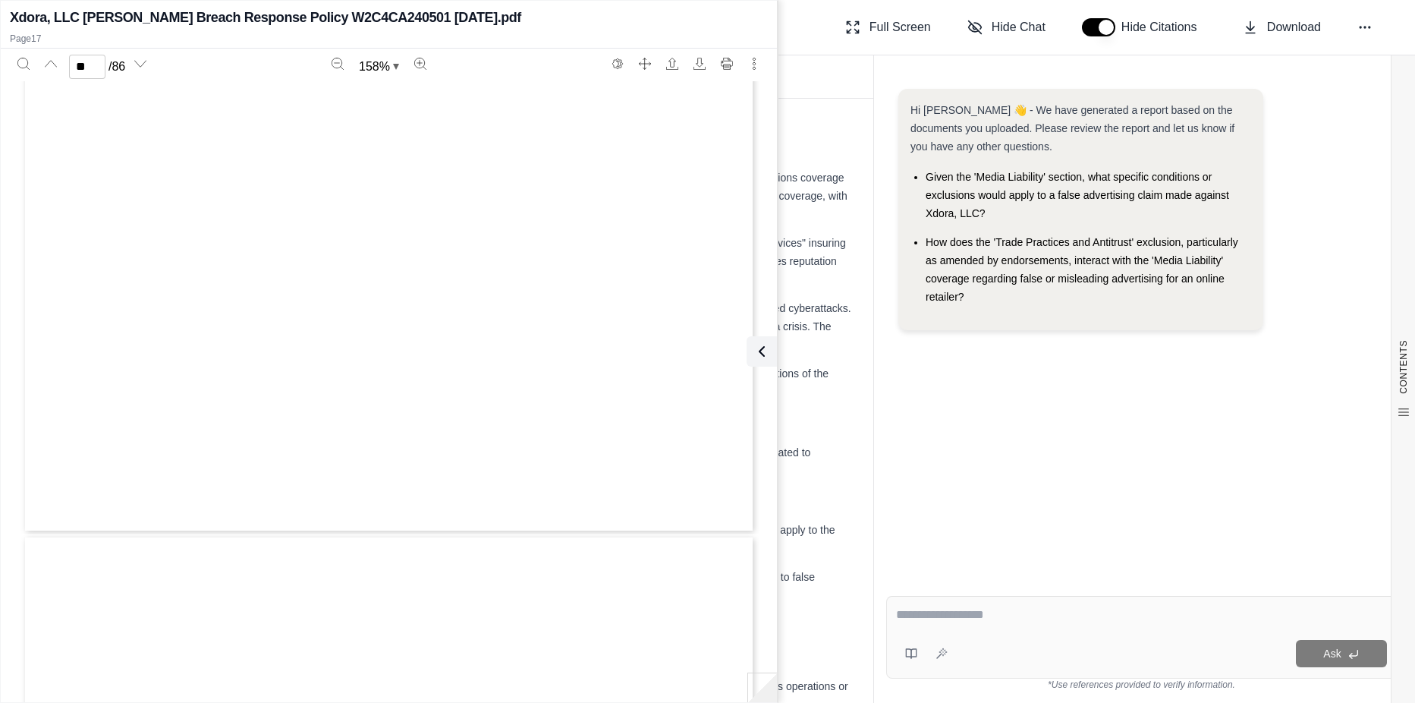
scroll to position [15192, 0]
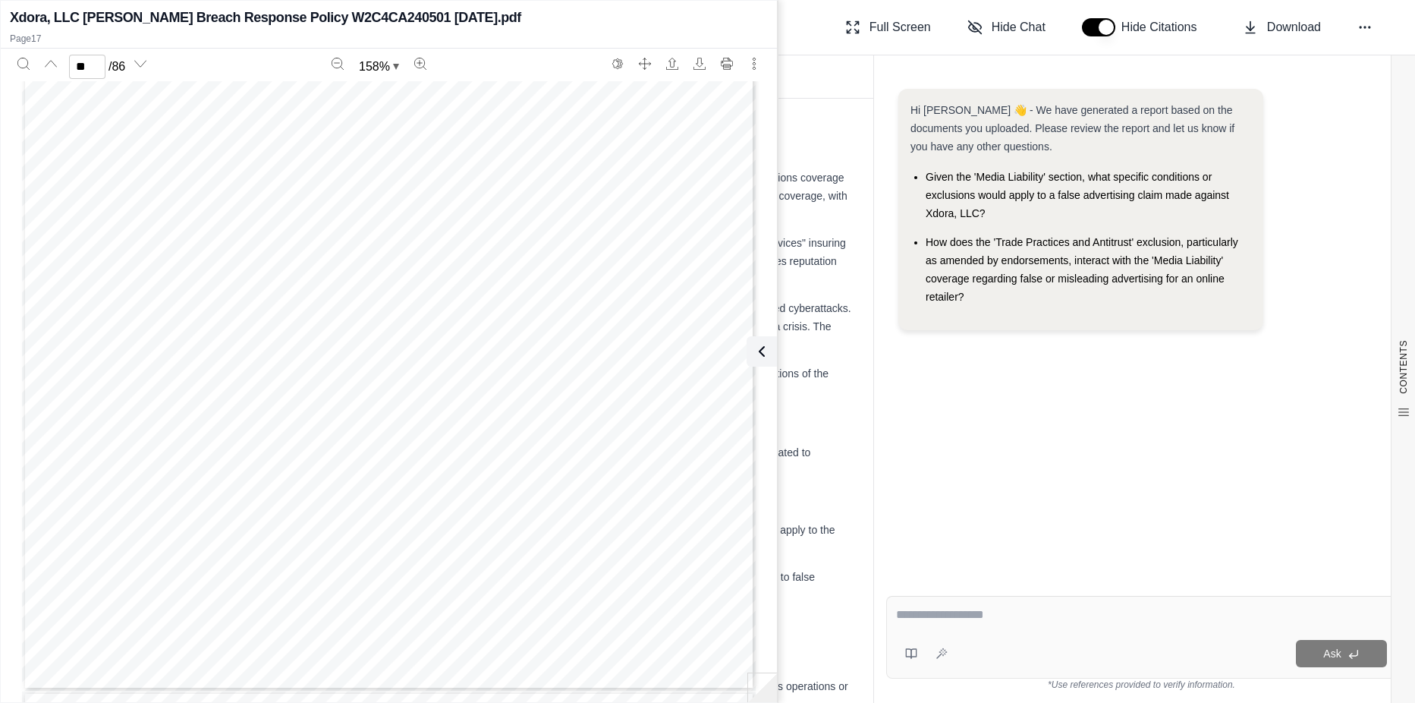
type input "**"
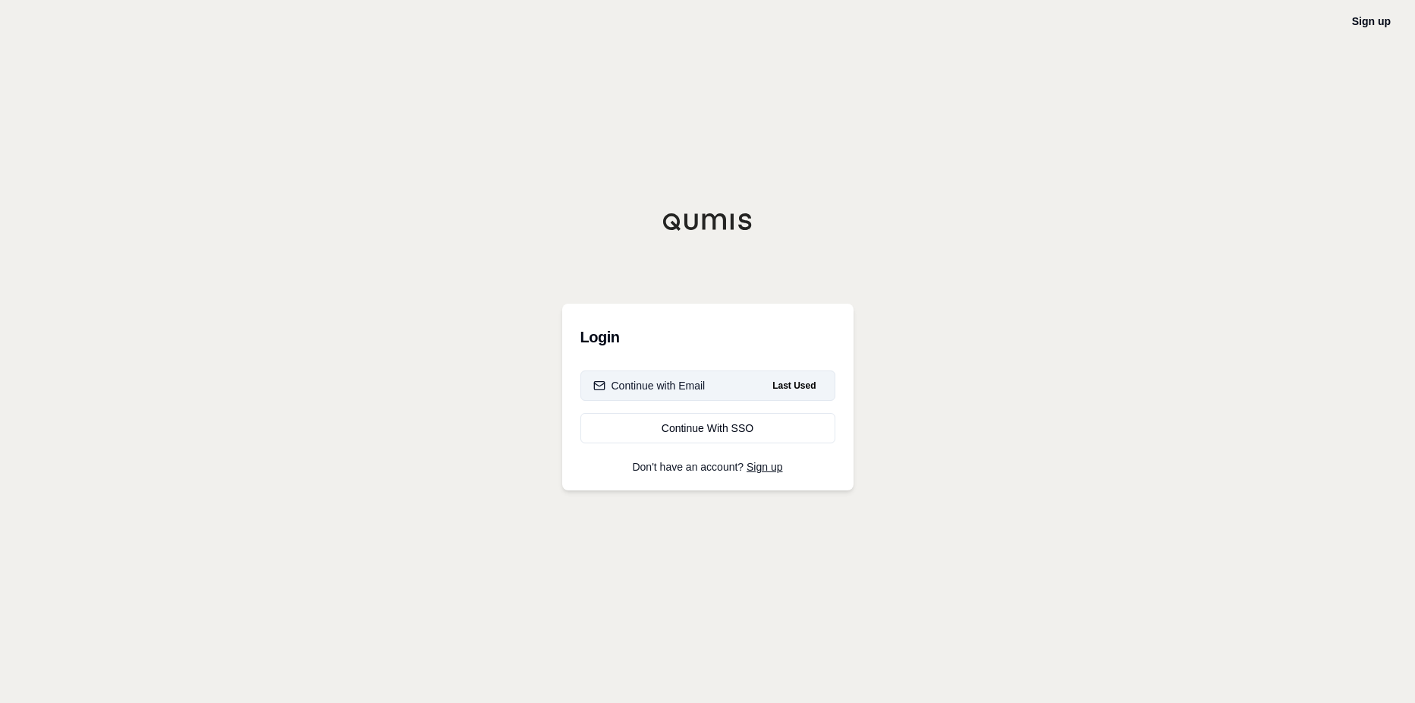
click at [741, 380] on button "Continue with Email Last Used" at bounding box center [707, 385] width 255 height 30
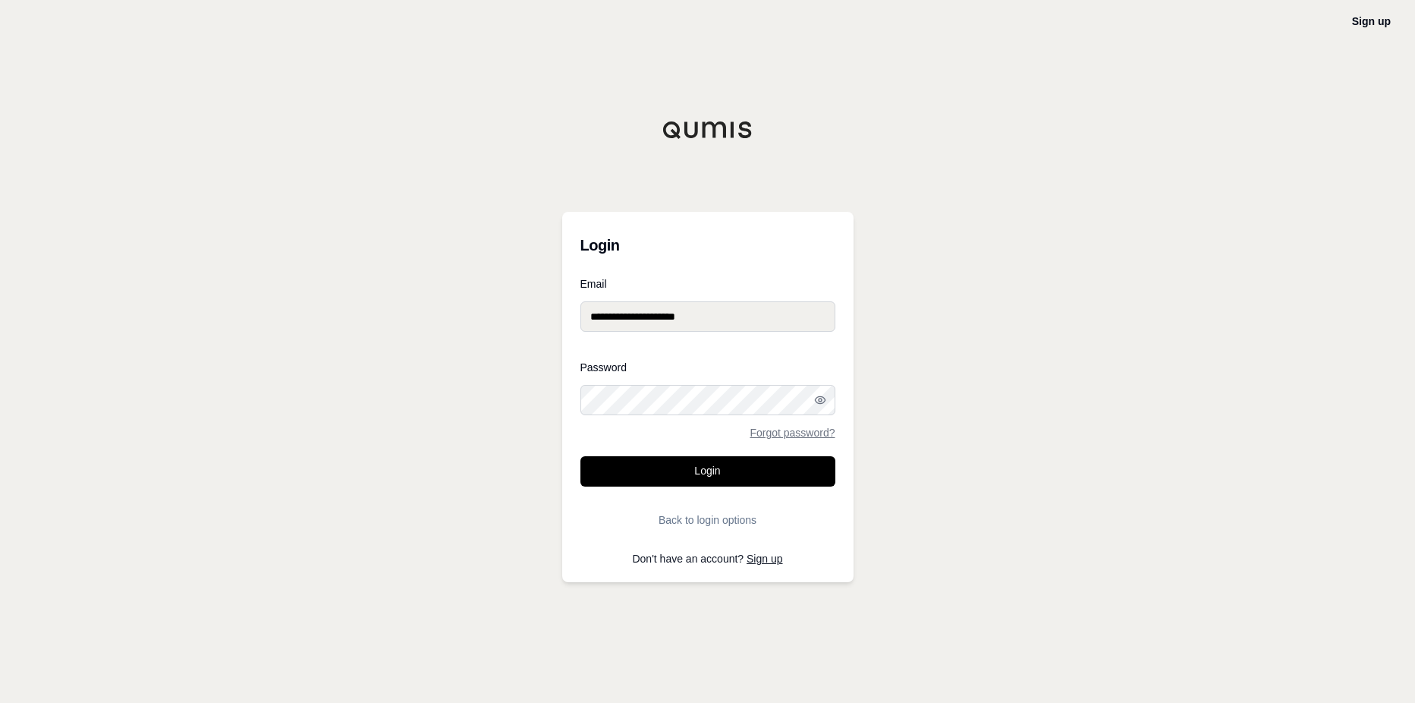
click at [717, 475] on button "Login" at bounding box center [707, 471] width 255 height 30
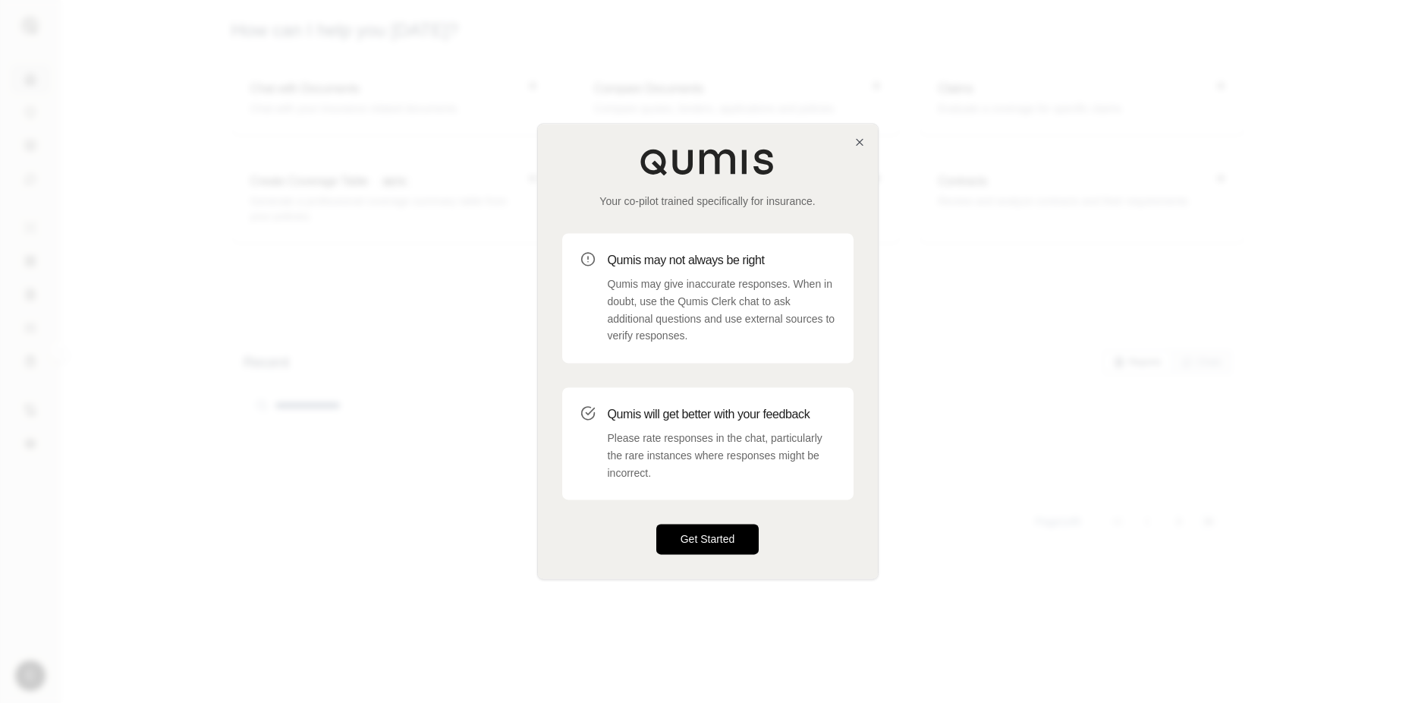
click at [682, 539] on button "Get Started" at bounding box center [707, 539] width 103 height 30
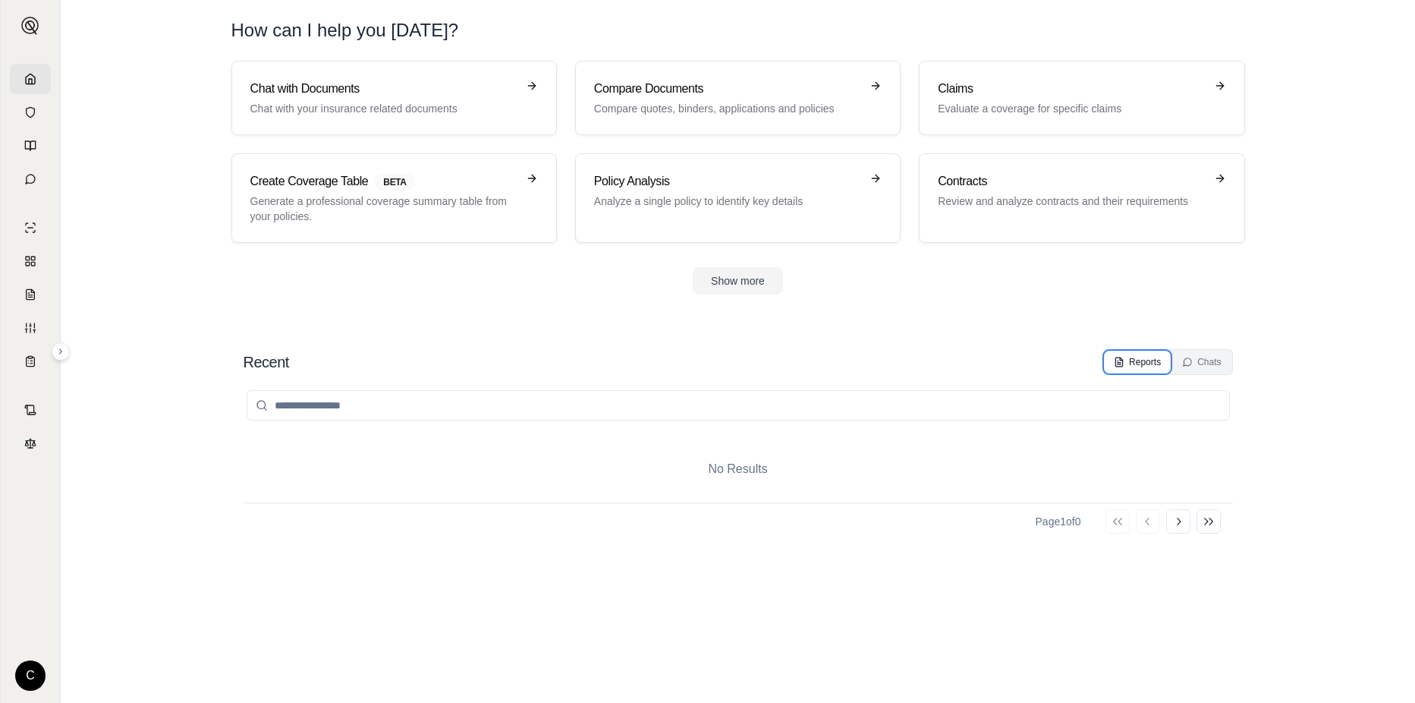
click at [1126, 362] on div "Reports" at bounding box center [1137, 362] width 47 height 12
click at [30, 76] on icon at bounding box center [30, 79] width 12 height 12
click at [34, 117] on icon at bounding box center [30, 112] width 12 height 12
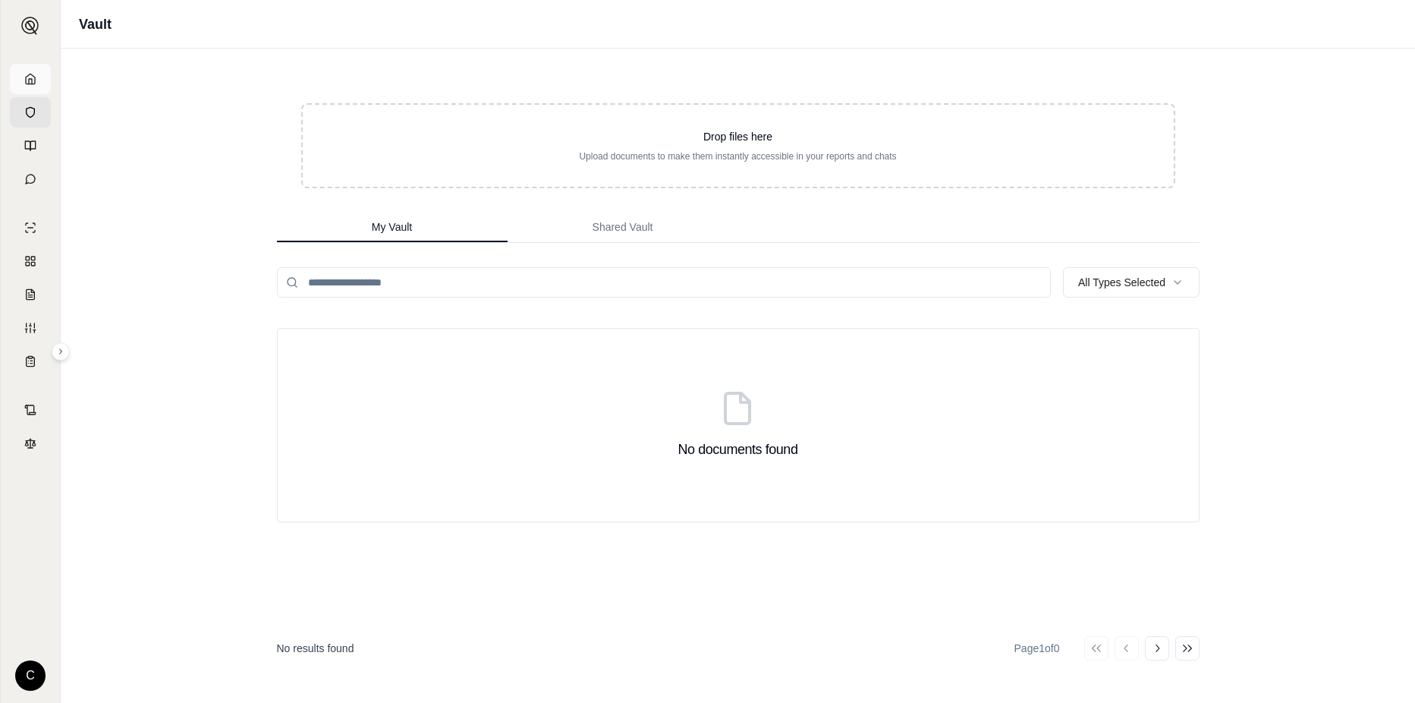
click at [33, 78] on icon at bounding box center [30, 79] width 12 height 12
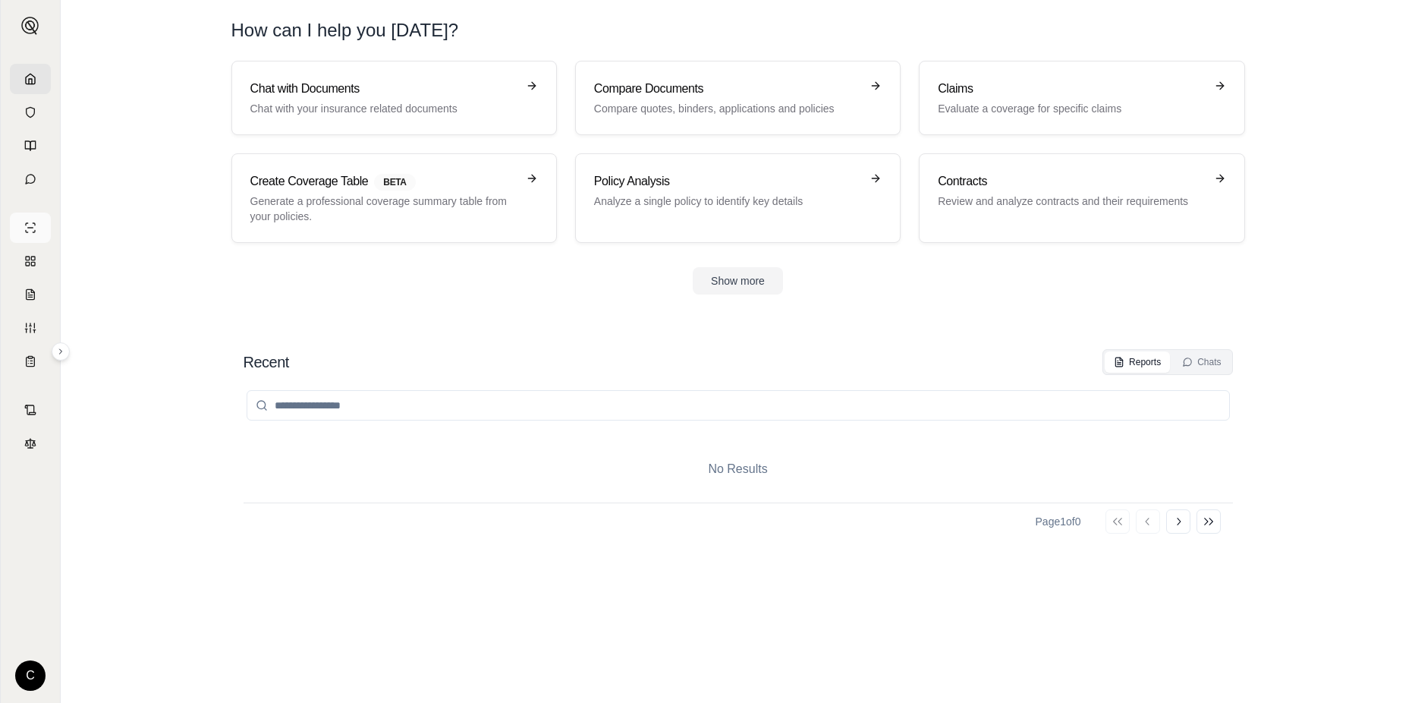
click at [42, 228] on link at bounding box center [30, 227] width 41 height 30
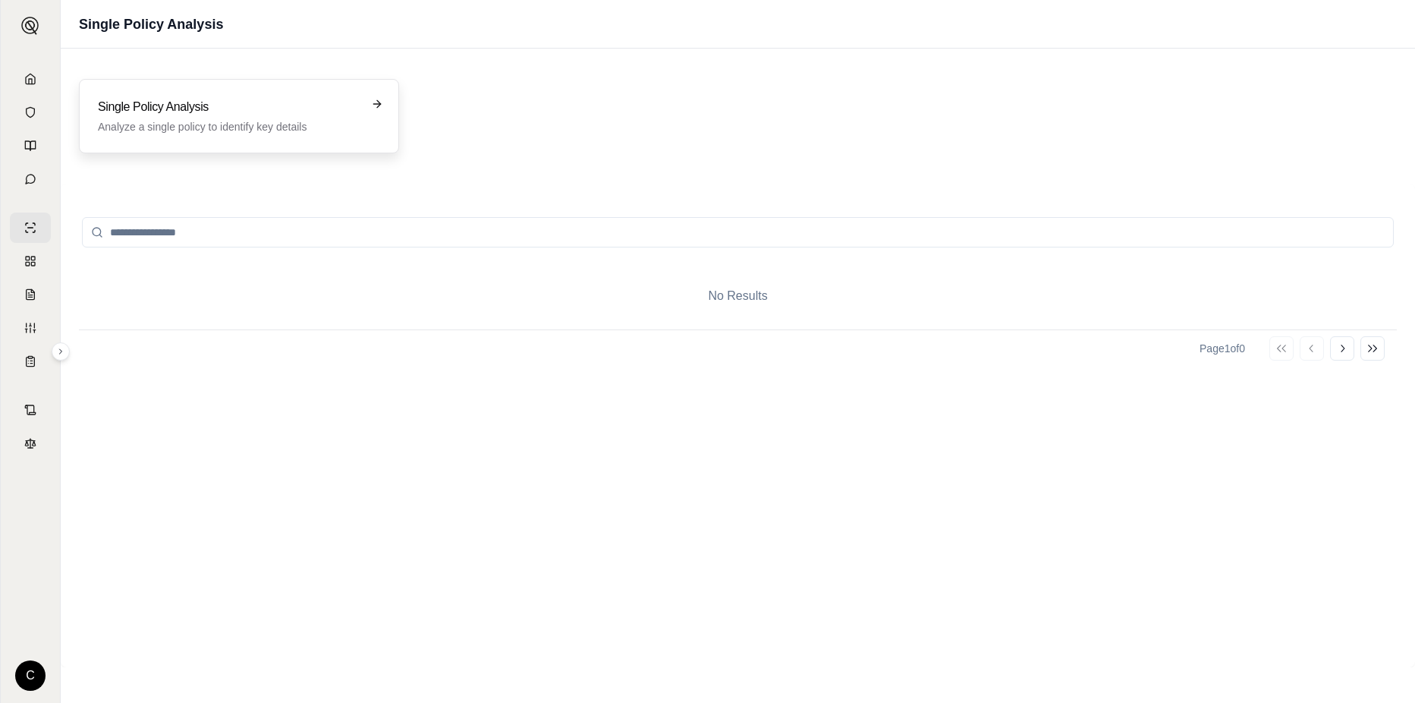
click at [235, 124] on p "Analyze a single policy to identify key details" at bounding box center [228, 126] width 261 height 15
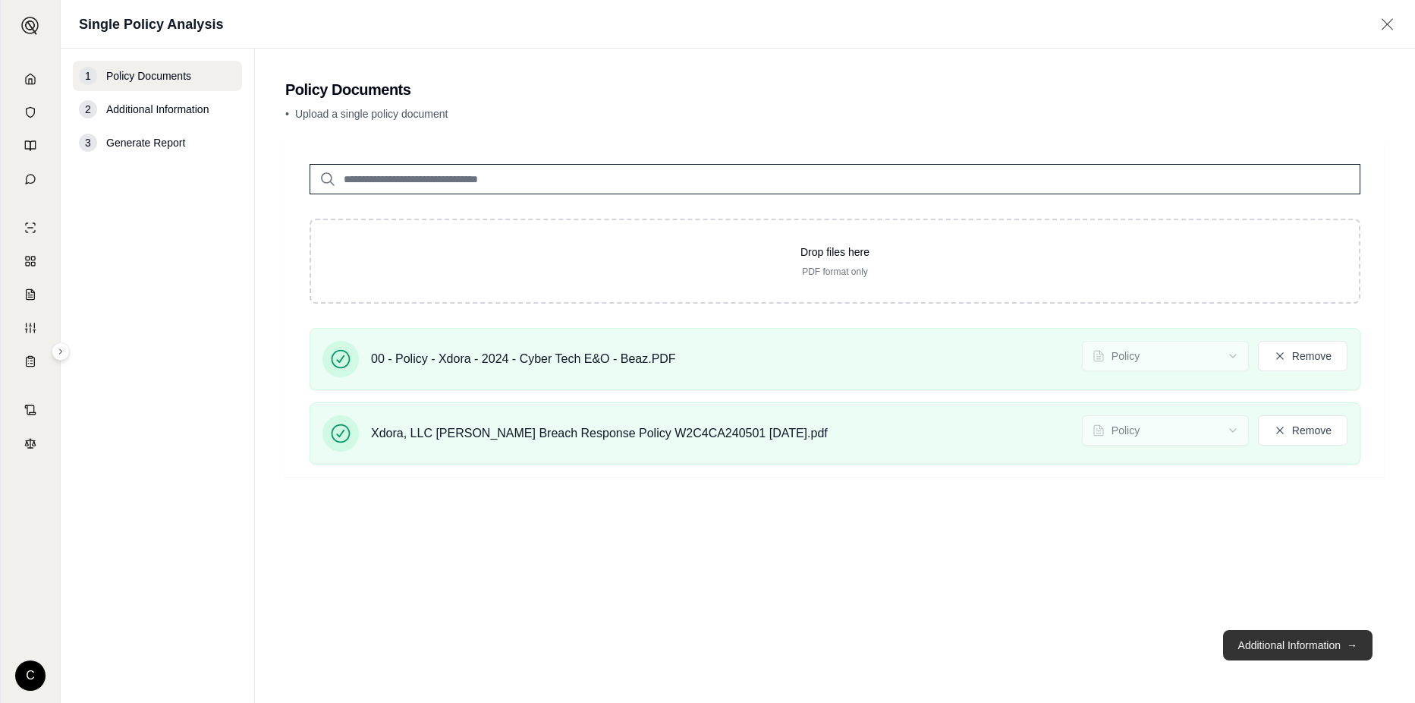
click at [1247, 645] on button "Additional Information →" at bounding box center [1297, 645] width 149 height 30
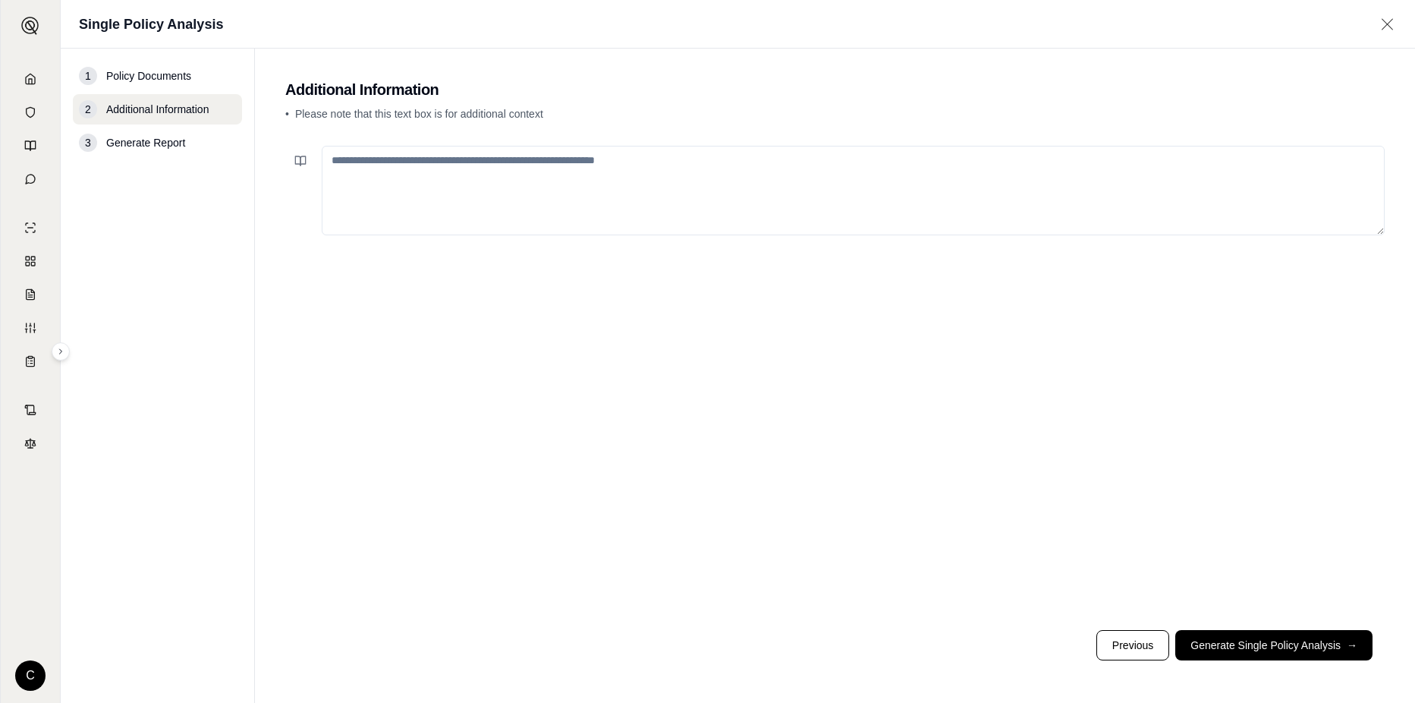
click at [178, 142] on span "Generate Report" at bounding box center [145, 142] width 79 height 15
click at [426, 180] on textarea at bounding box center [853, 191] width 1063 height 90
type textarea "*"
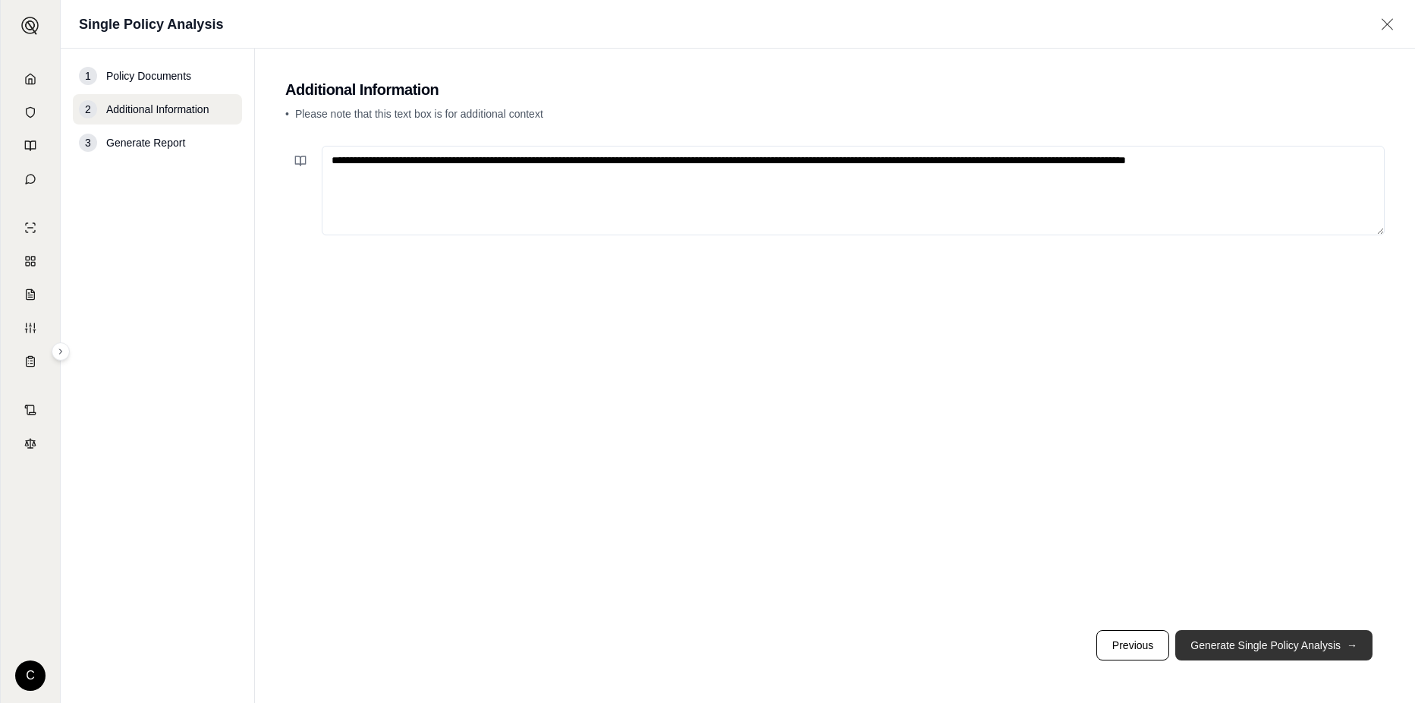
type textarea "**********"
click at [1200, 639] on button "Generate Single Policy Analysis →" at bounding box center [1273, 645] width 197 height 30
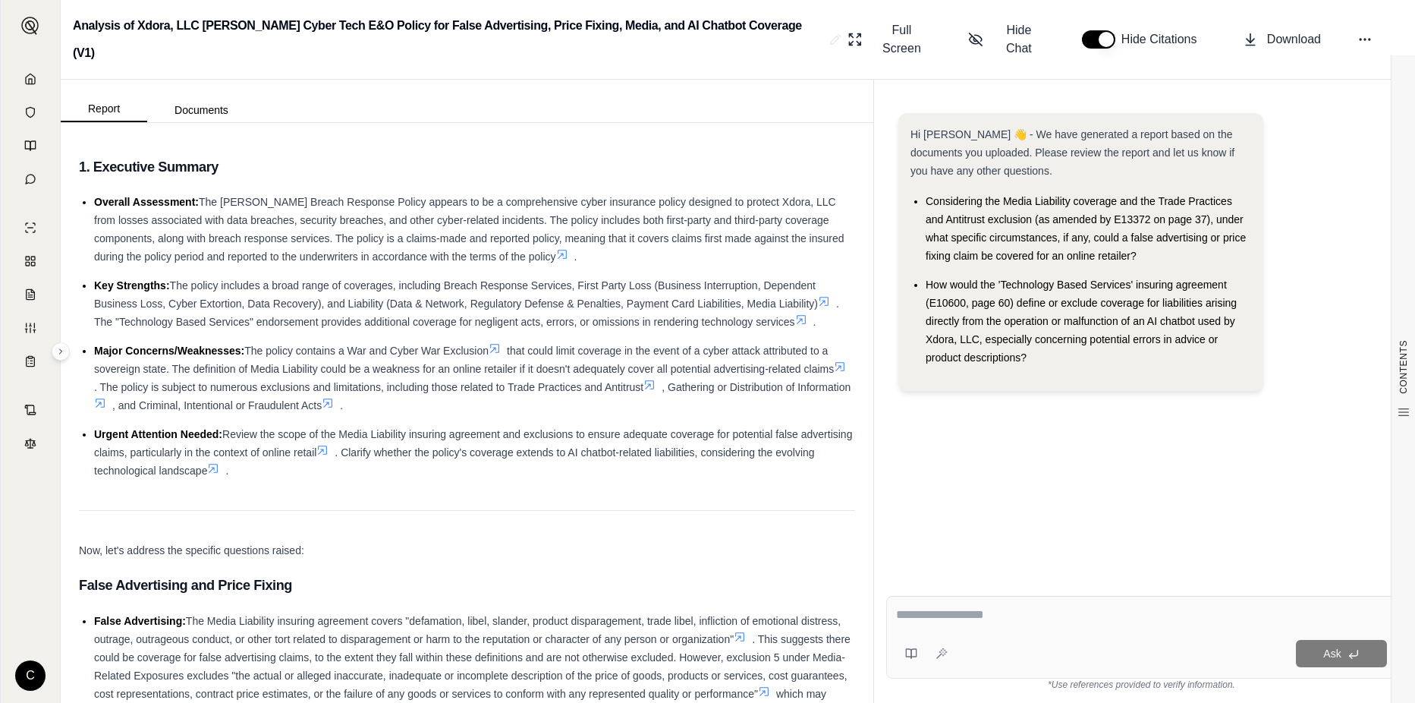
click at [105, 399] on icon at bounding box center [100, 403] width 9 height 9
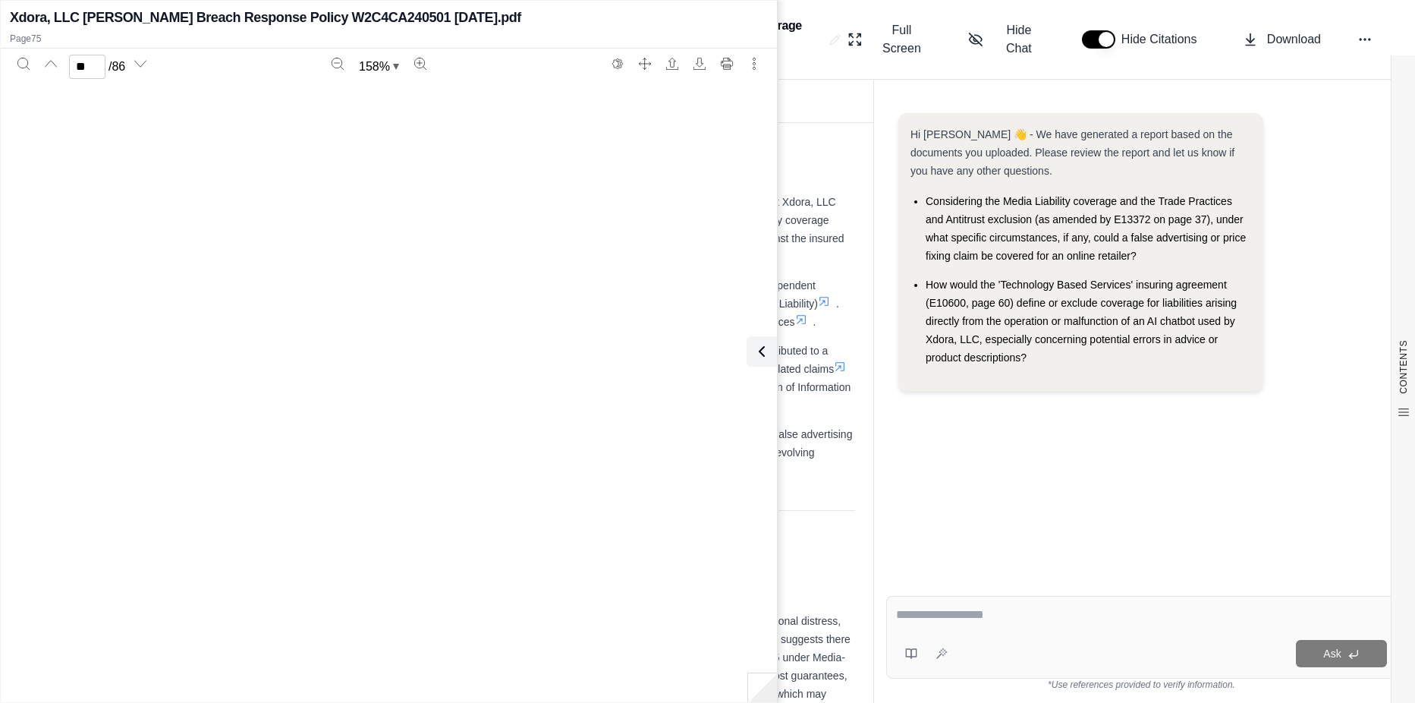
scroll to position [70263, 0]
type input "**"
drag, startPoint x: 760, startPoint y: 350, endPoint x: 751, endPoint y: 350, distance: 9.1
click at [761, 350] on icon at bounding box center [762, 351] width 18 height 18
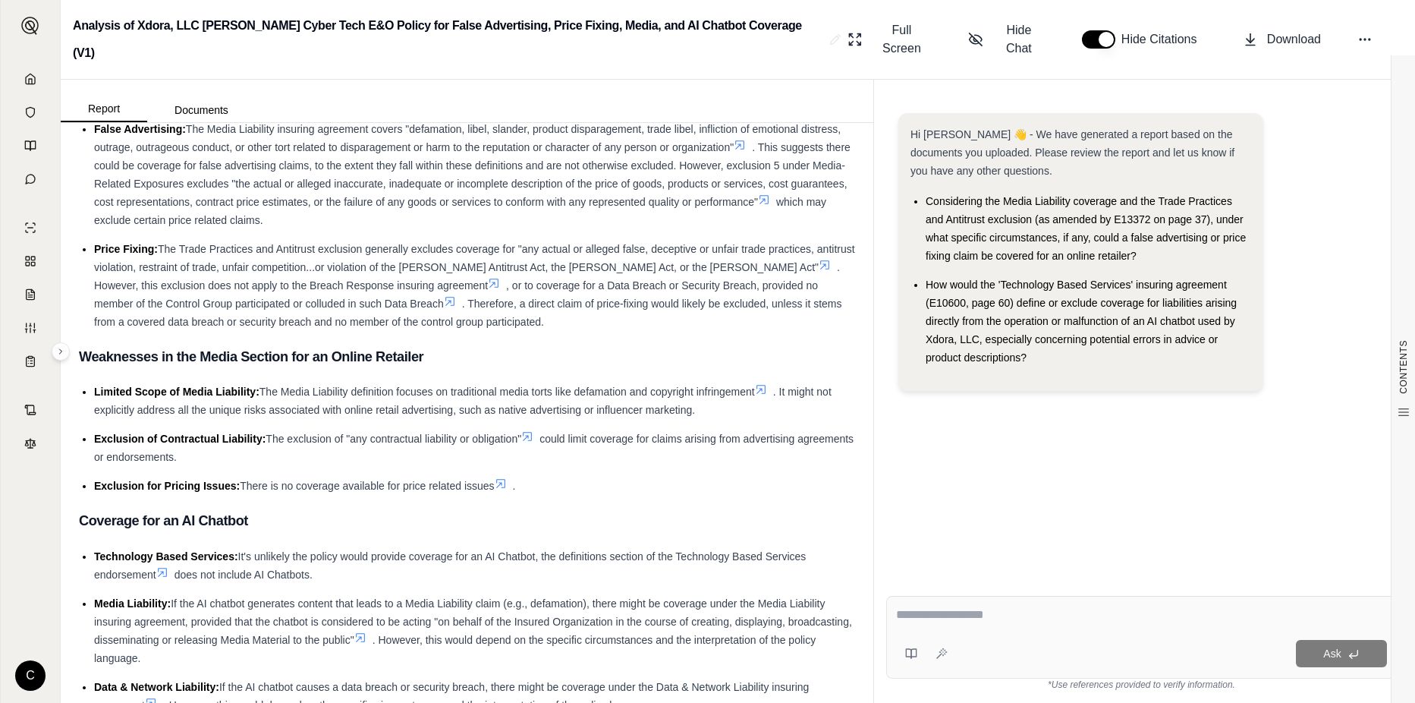
scroll to position [607, 0]
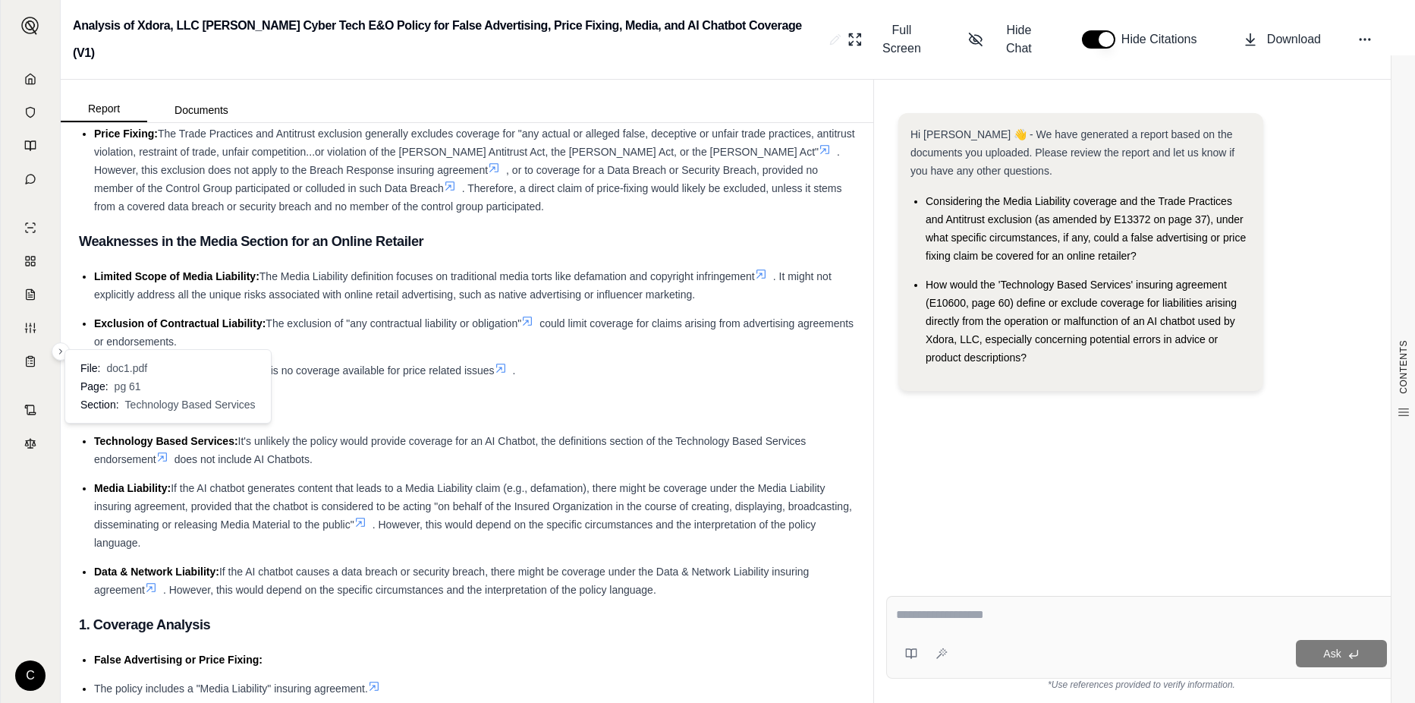
click at [162, 451] on icon at bounding box center [162, 457] width 12 height 12
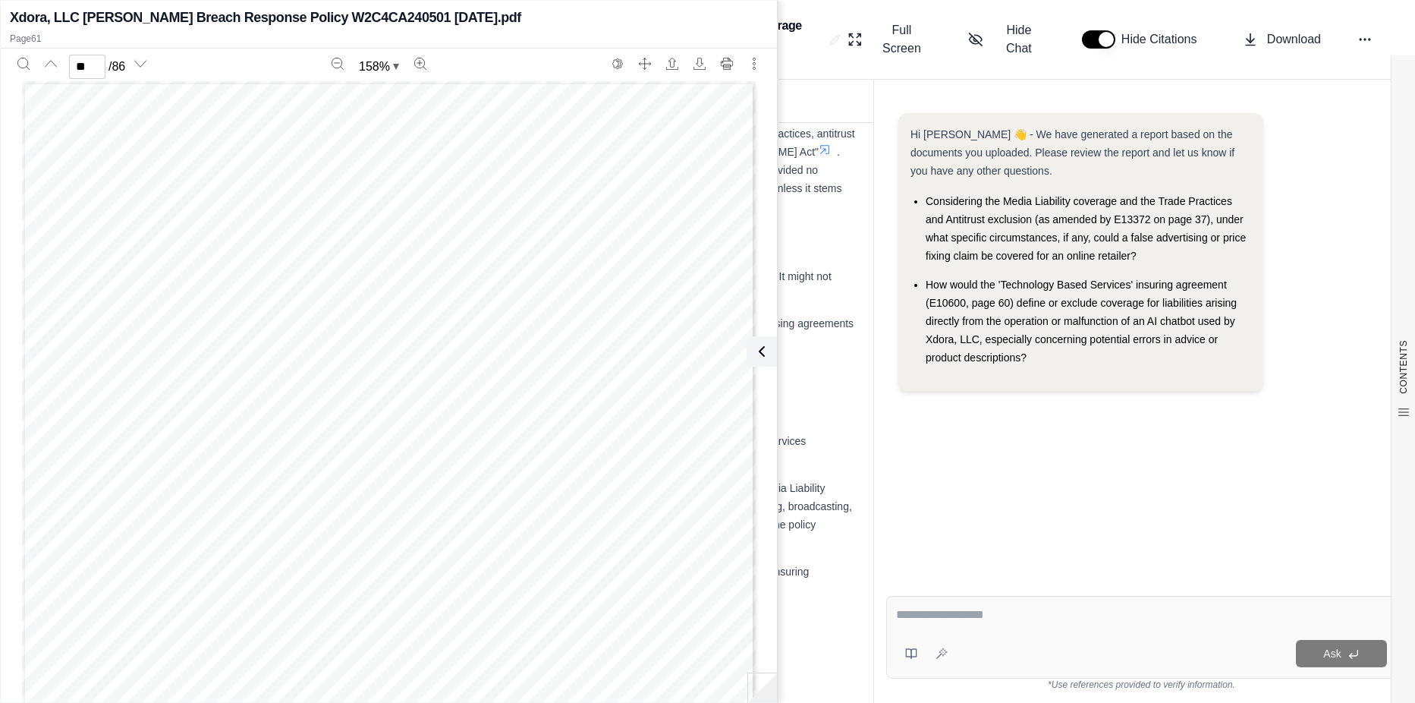
scroll to position [56894, 0]
type input "**"
click at [763, 348] on icon at bounding box center [762, 351] width 18 height 18
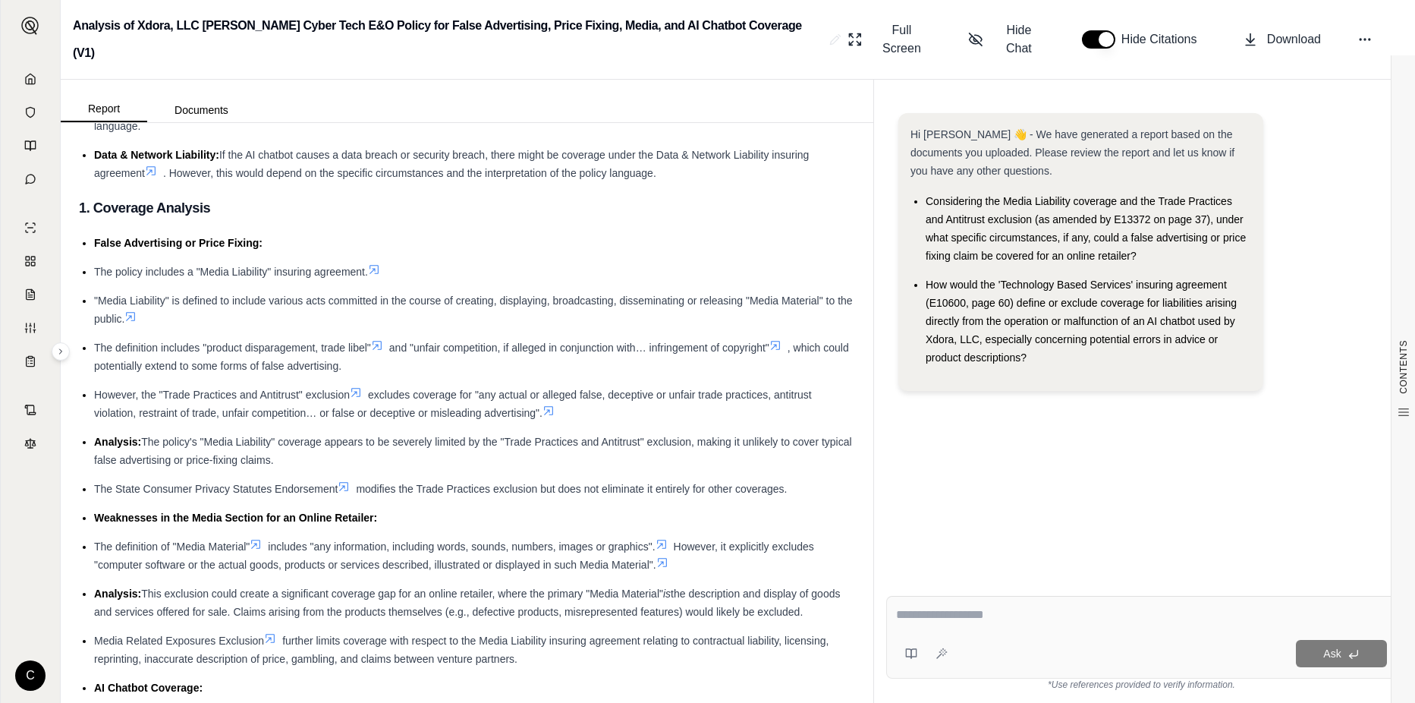
scroll to position [1062, 0]
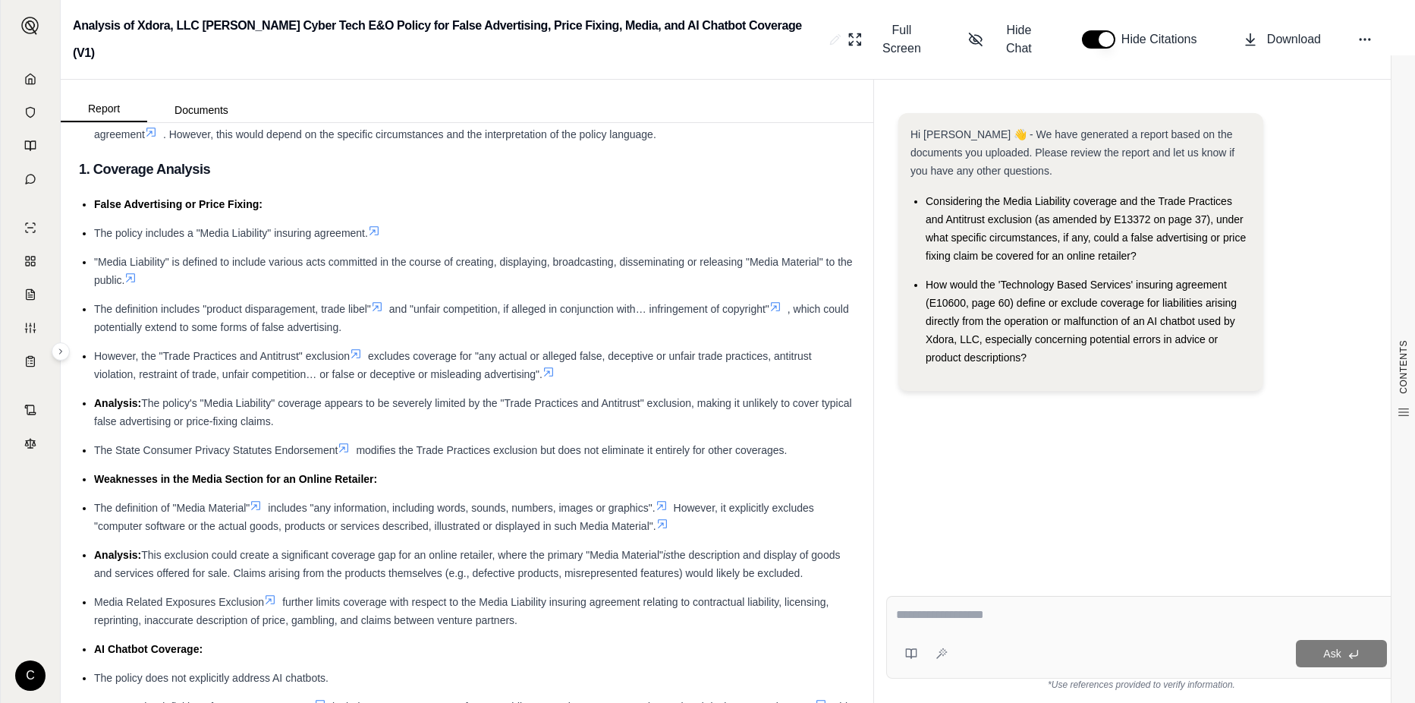
drag, startPoint x: 307, startPoint y: 398, endPoint x: 146, endPoint y: 379, distance: 162.7
click at [146, 394] on li "Analysis: The policy's "Media Liability" coverage appears to be severely limite…" at bounding box center [474, 412] width 761 height 36
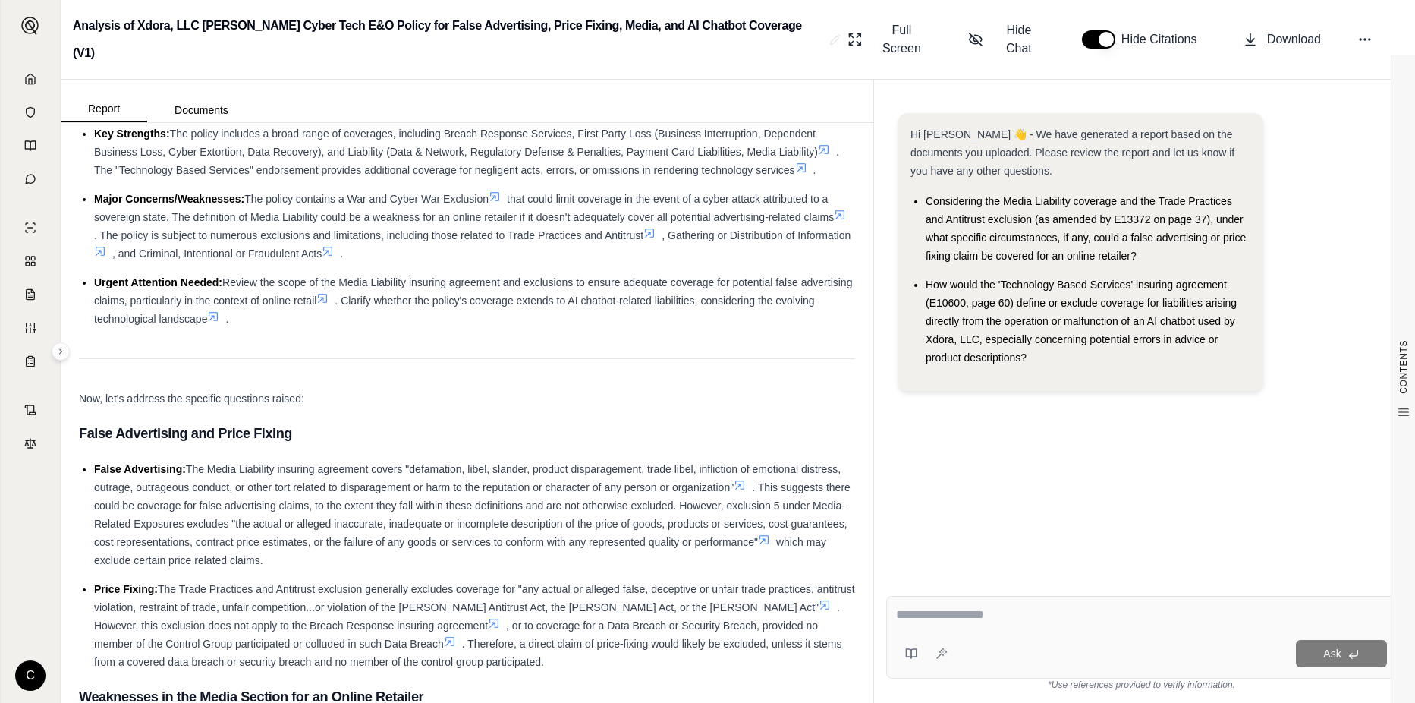
scroll to position [0, 0]
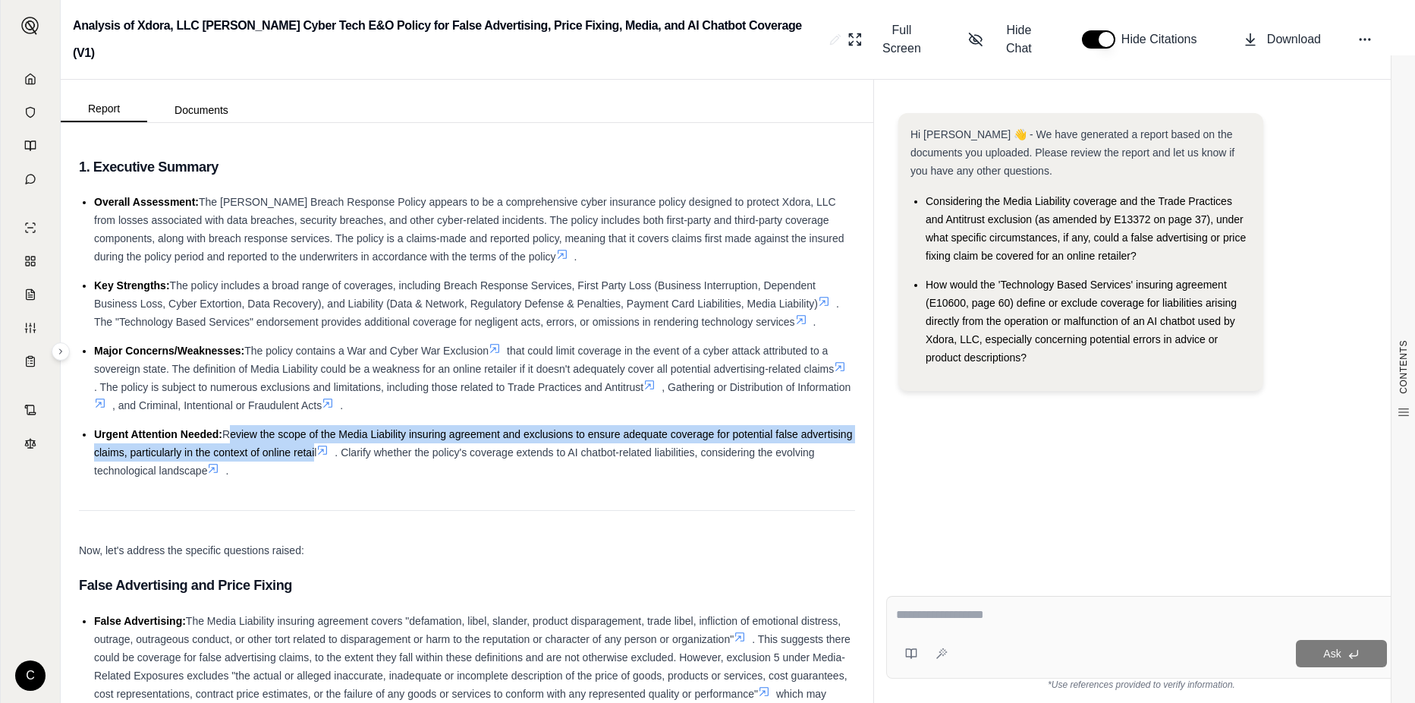
drag, startPoint x: 227, startPoint y: 407, endPoint x: 363, endPoint y: 423, distance: 137.6
click at [363, 428] on span "Review the scope of the Media Liability insuring agreement and exclusions to en…" at bounding box center [473, 443] width 758 height 30
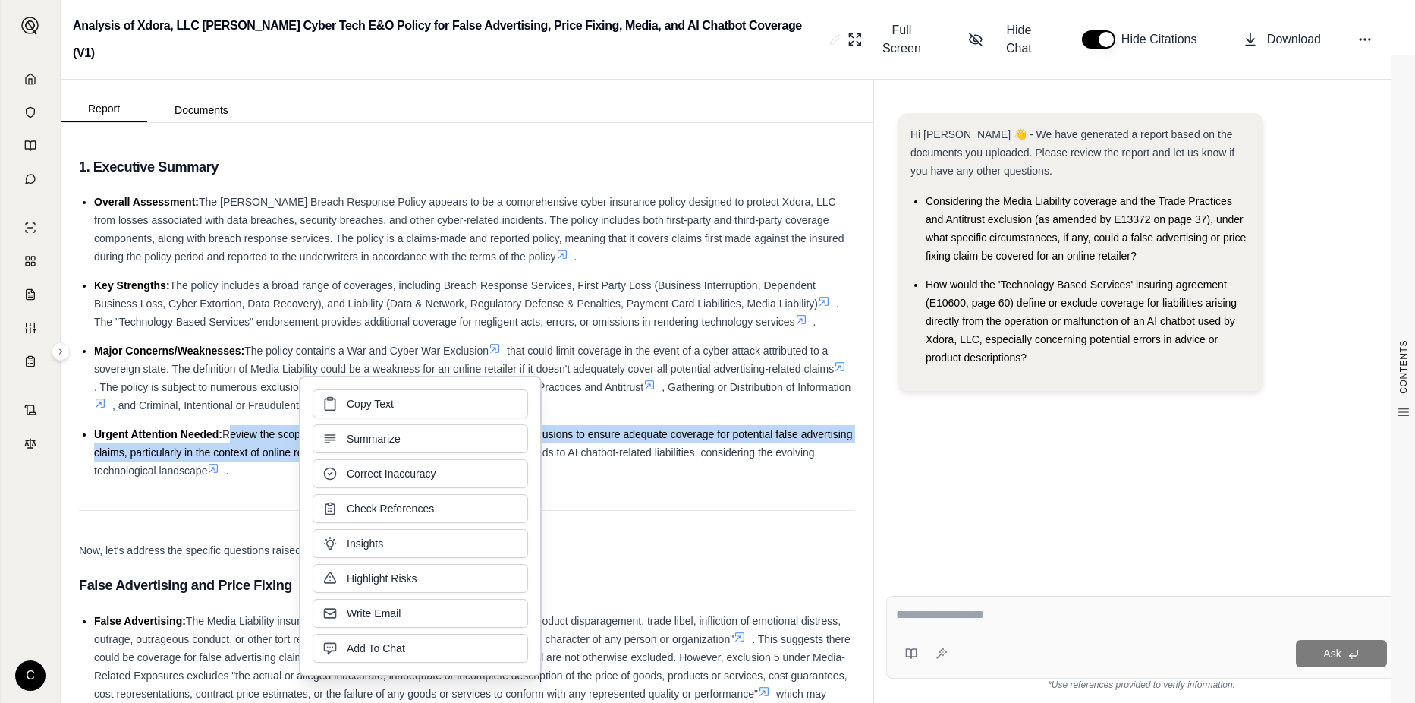
copy span "Review the scope of the Media Liability insuring agreement and exclusions to en…"
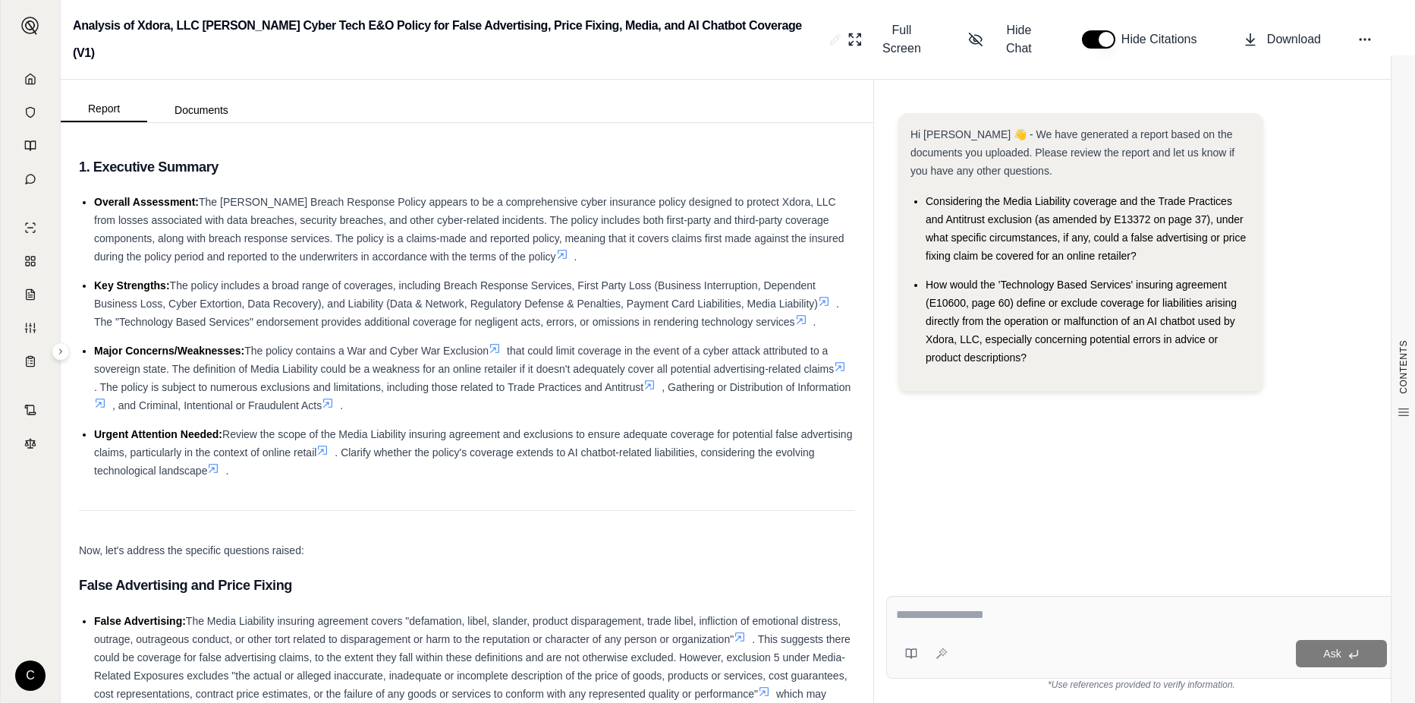
click at [725, 541] on div "Now, let's address the specific questions raised:" at bounding box center [467, 550] width 776 height 18
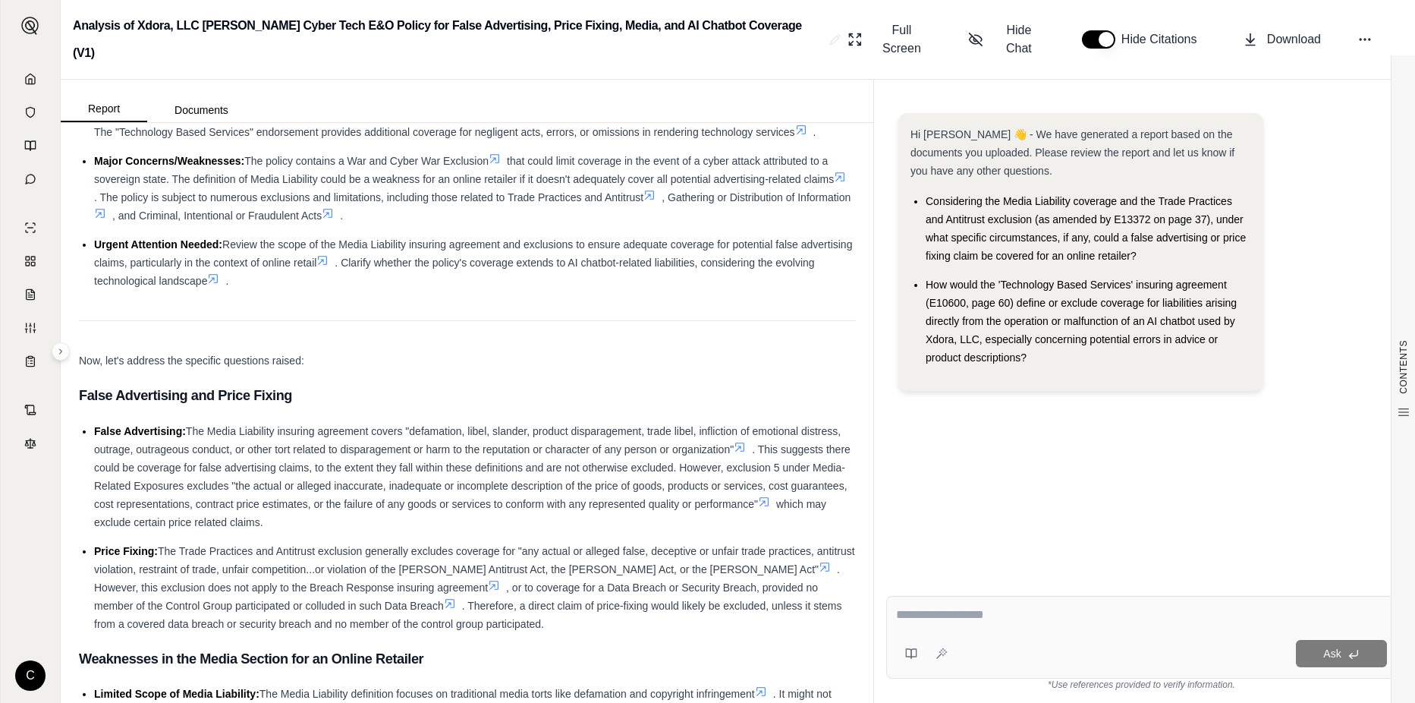
scroll to position [379, 0]
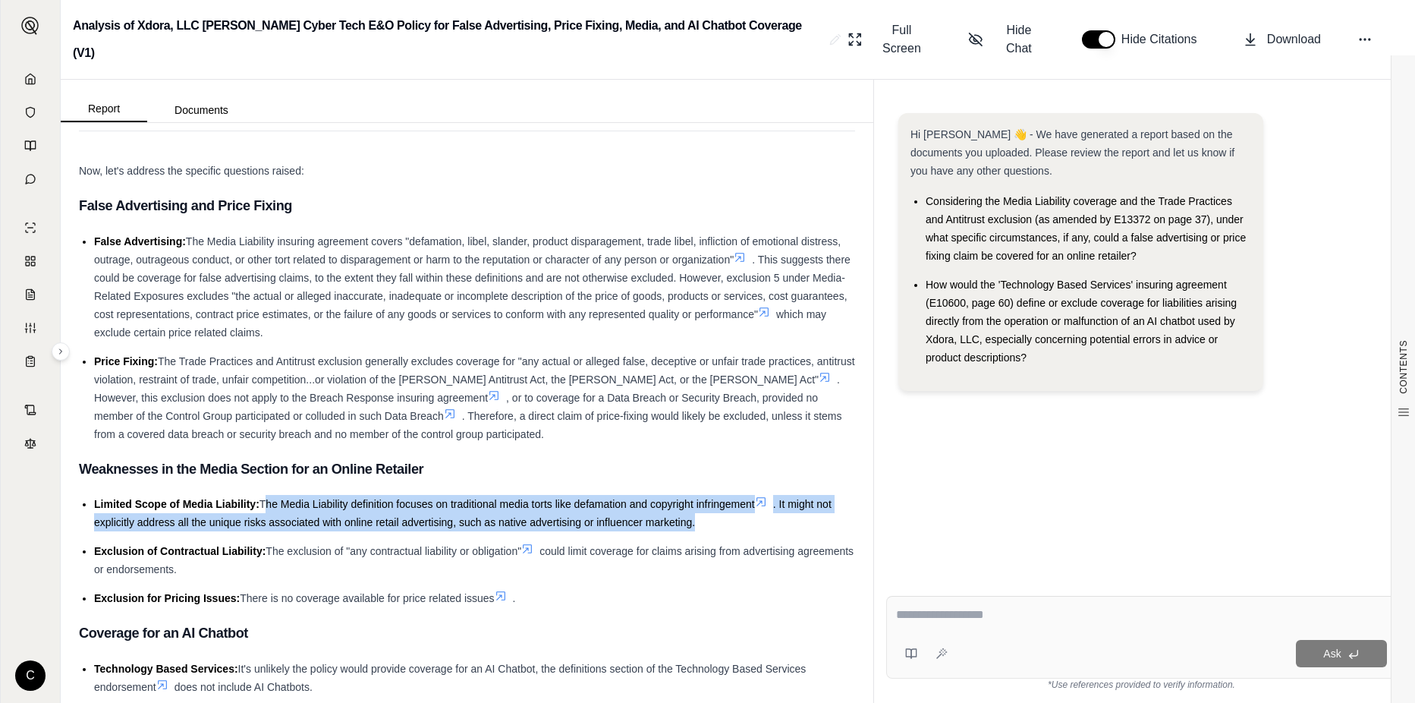
drag, startPoint x: 264, startPoint y: 478, endPoint x: 697, endPoint y: 507, distance: 434.2
click at [697, 507] on li "Limited Scope of Media Liability: The Media Liability definition focuses on tra…" at bounding box center [474, 513] width 761 height 36
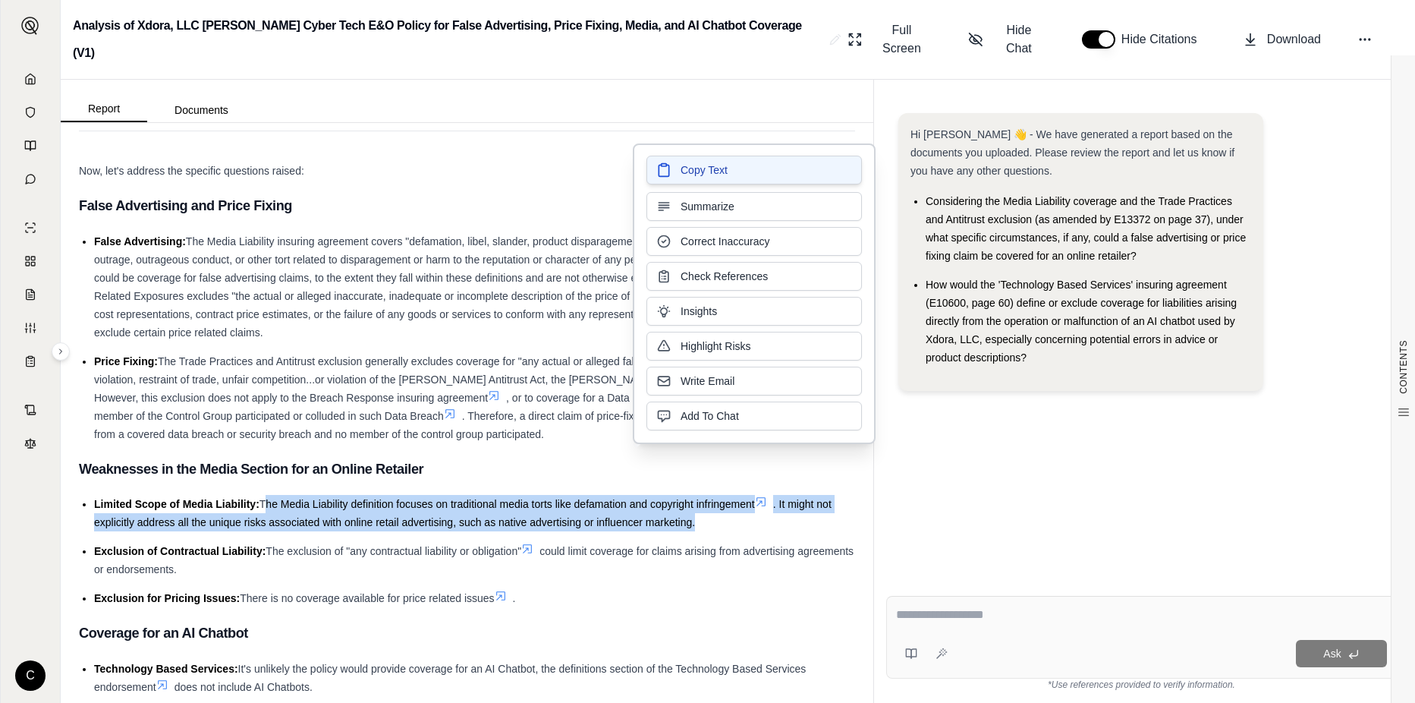
click at [693, 171] on span "Copy Text" at bounding box center [704, 169] width 47 height 15
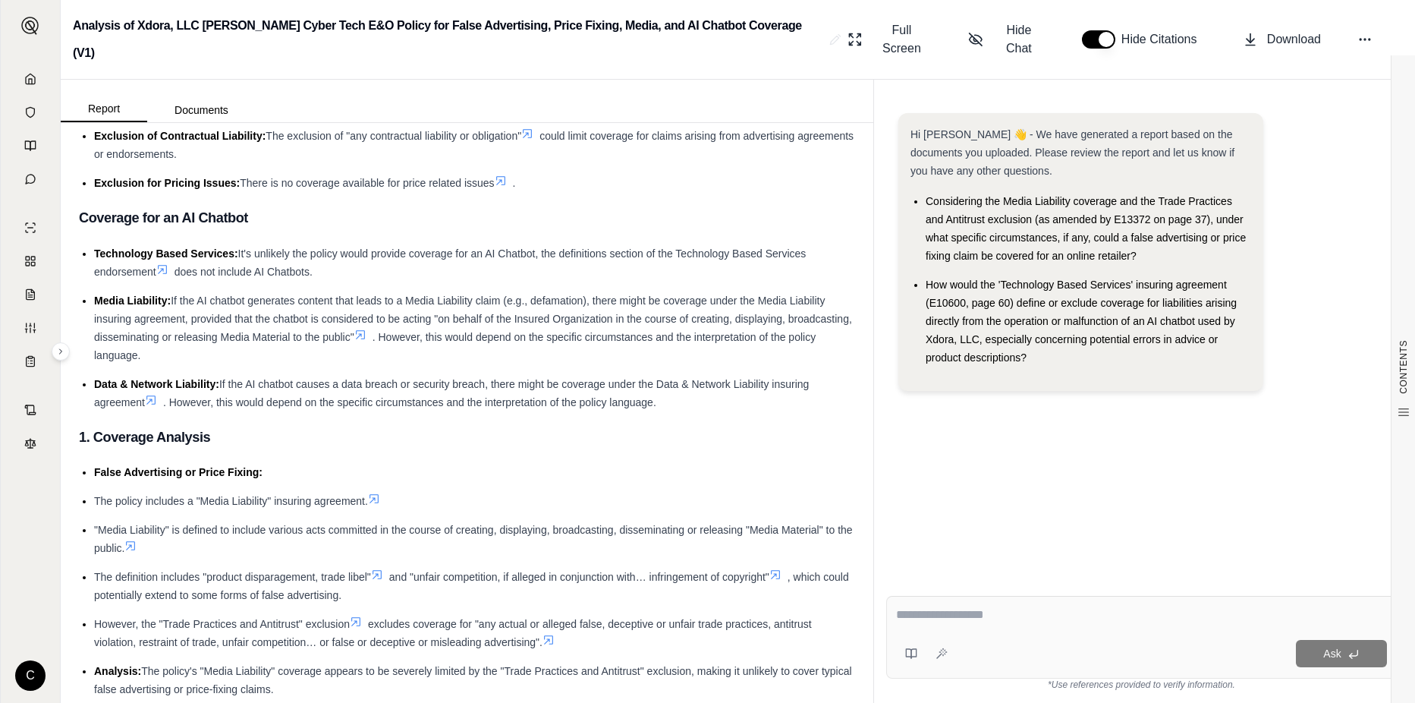
scroll to position [759, 0]
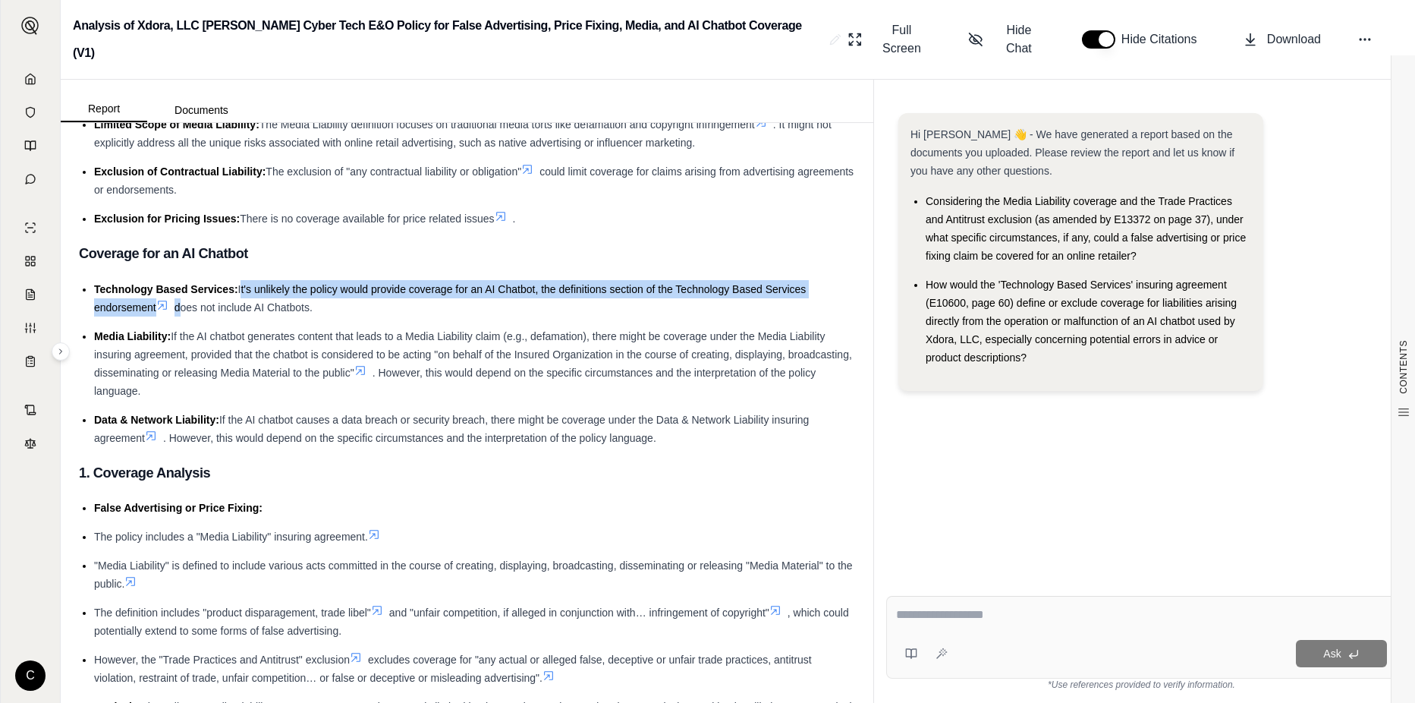
drag, startPoint x: 179, startPoint y: 281, endPoint x: 241, endPoint y: 263, distance: 64.6
click at [241, 280] on li "Technology Based Services: It's unlikely the policy would provide coverage for …" at bounding box center [474, 298] width 761 height 36
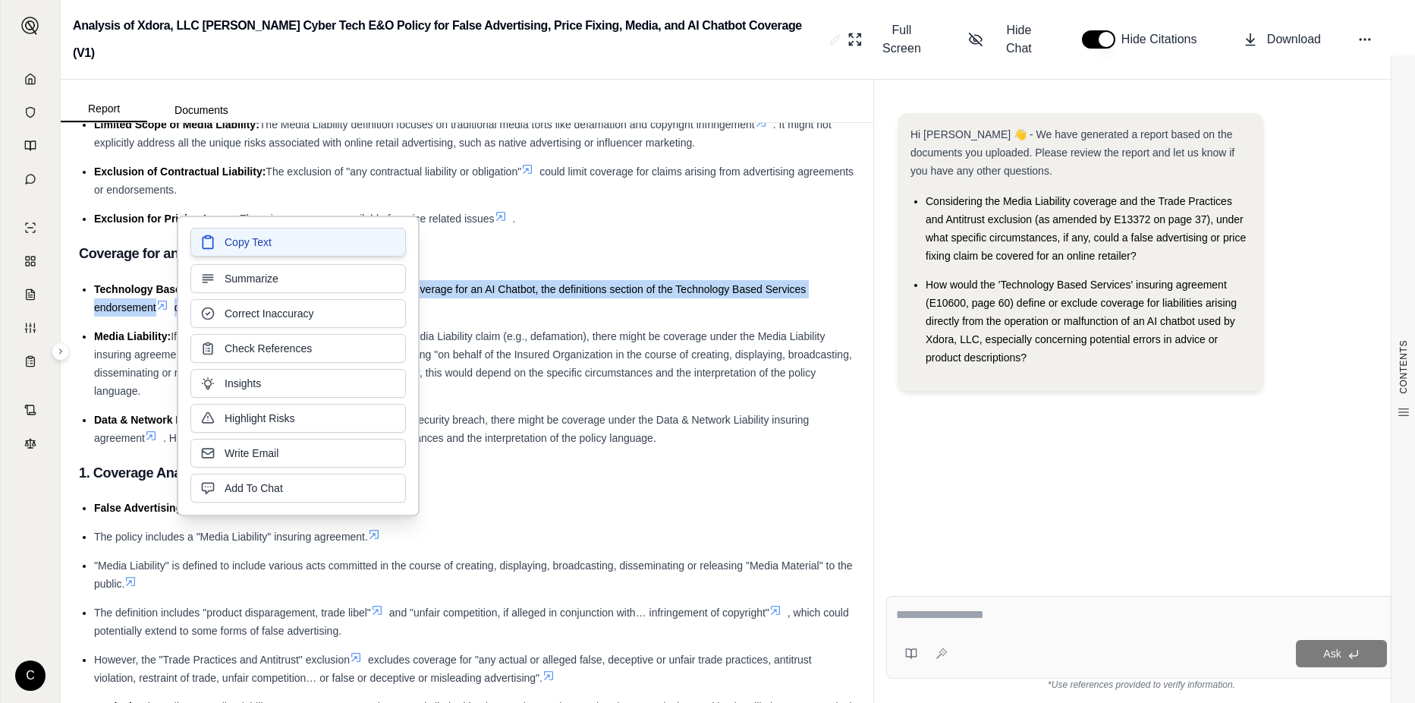
copy li "It's unlikely the policy would provide coverage for an AI Chatbot, the definiti…"
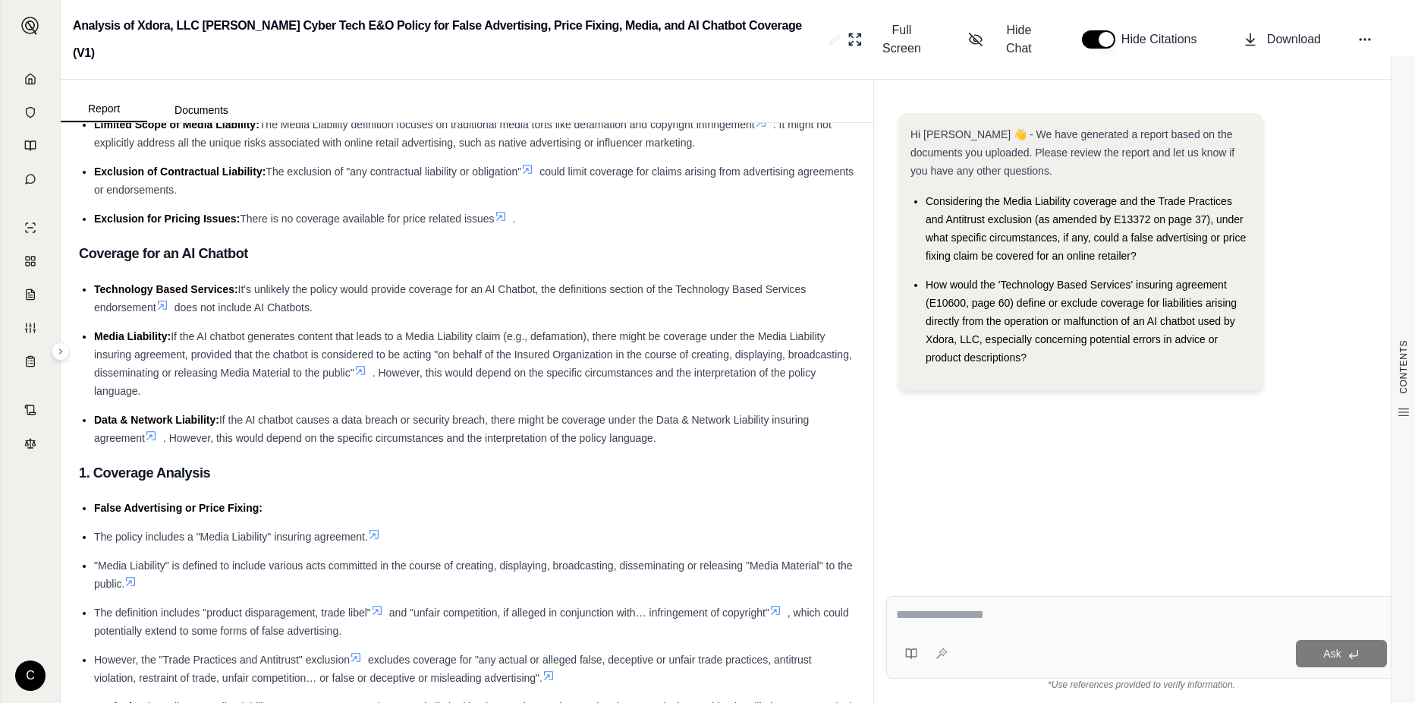
click at [986, 458] on div "Hi [PERSON_NAME] 👋 - We have generated a report based on the documents you uplo…" at bounding box center [1141, 336] width 511 height 470
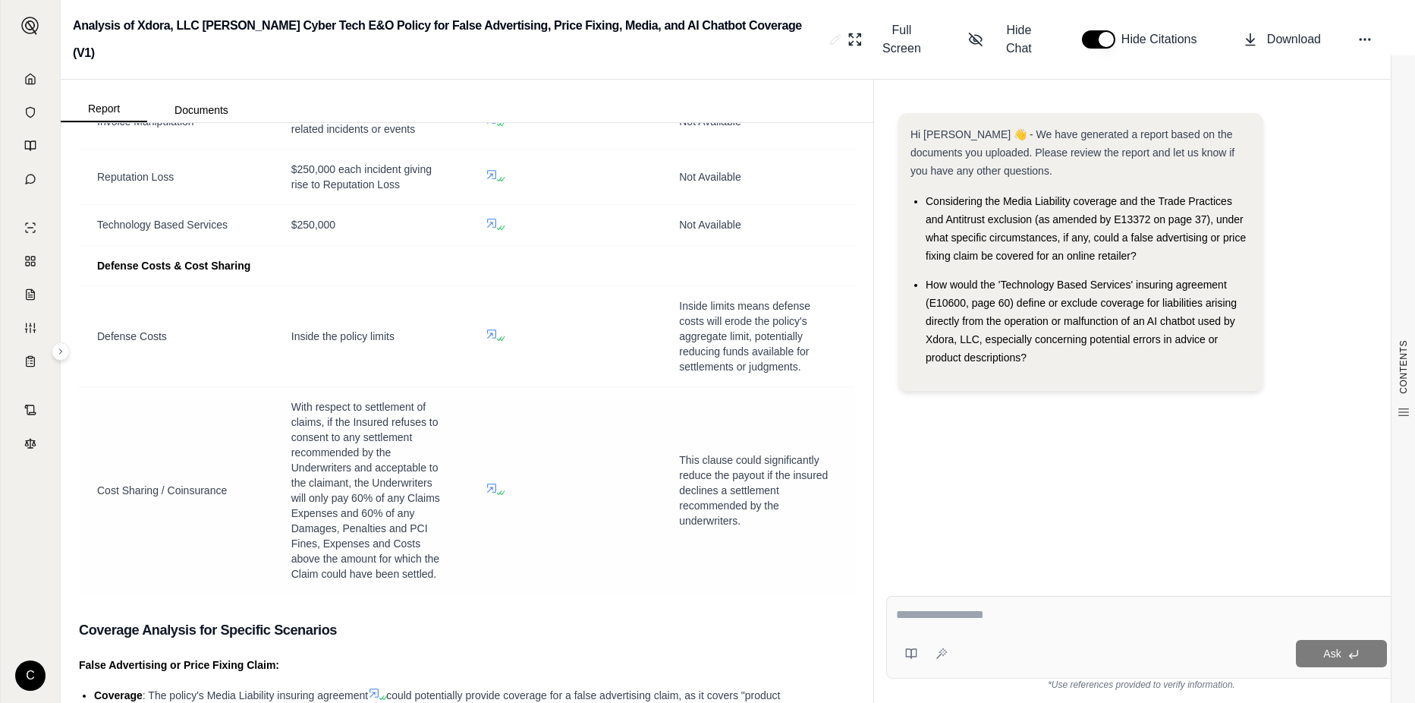
scroll to position [4325, 0]
click at [489, 471] on td at bounding box center [564, 490] width 194 height 207
click at [487, 484] on icon at bounding box center [492, 489] width 12 height 12
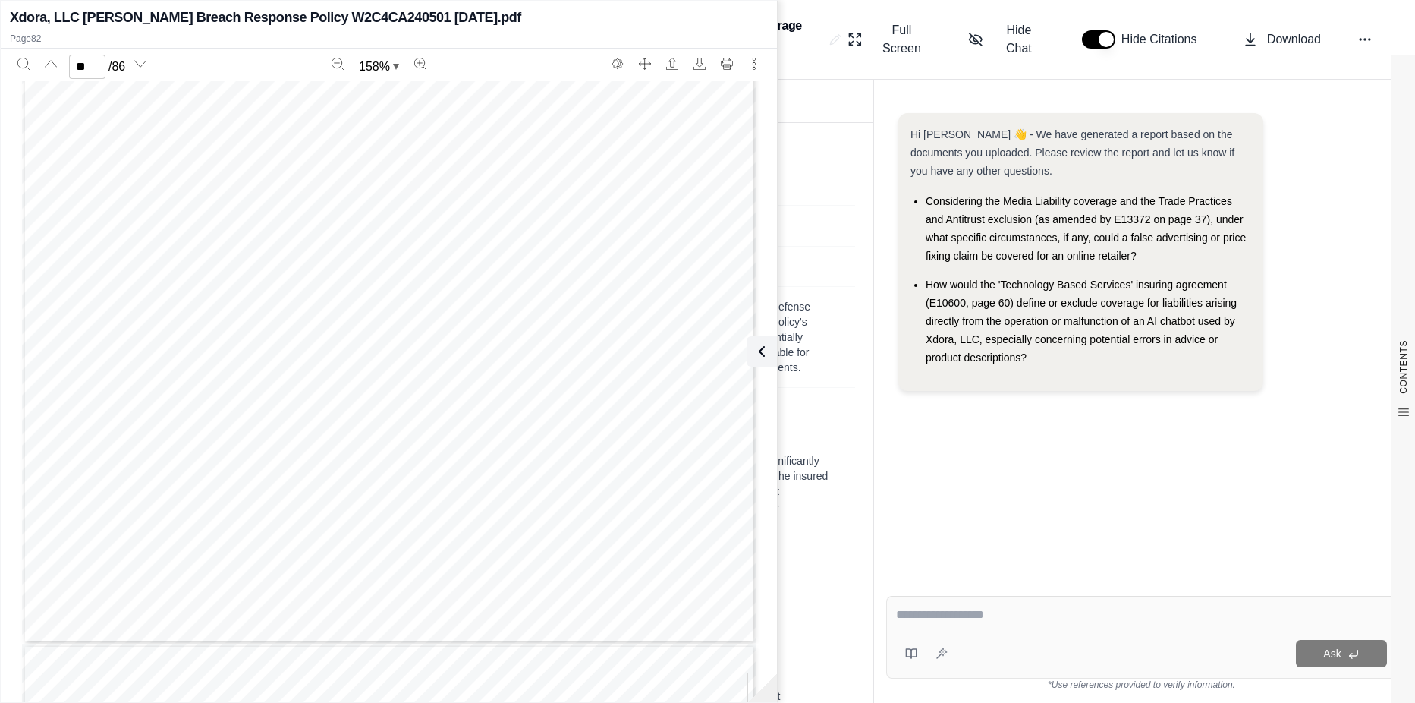
scroll to position [75392, 0]
drag, startPoint x: 87, startPoint y: 68, endPoint x: 73, endPoint y: 62, distance: 15.4
click at [73, 62] on input "**" at bounding box center [87, 67] width 36 height 24
type input "*"
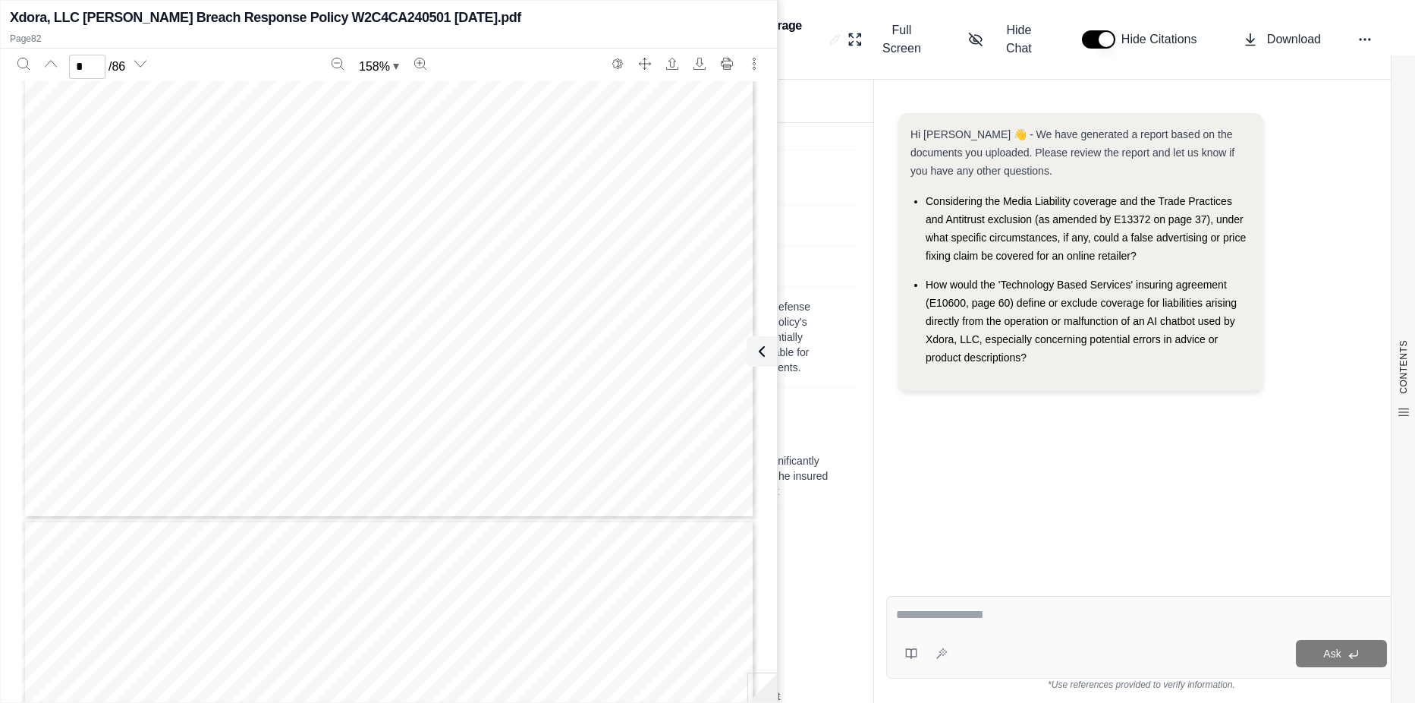
scroll to position [835, 0]
click at [758, 356] on icon at bounding box center [759, 351] width 18 height 18
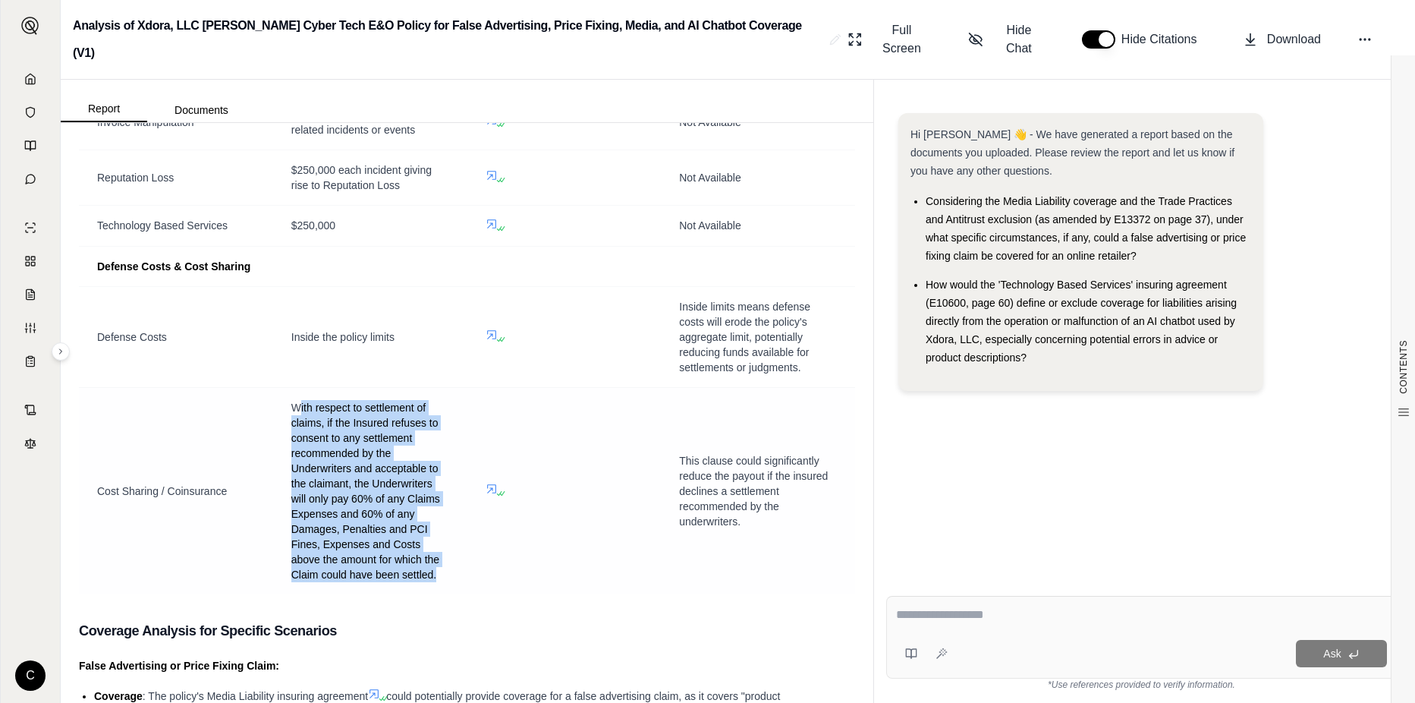
drag, startPoint x: 294, startPoint y: 395, endPoint x: 436, endPoint y: 570, distance: 224.9
click at [436, 570] on span "With respect to settlement of claims, if the Insured refuses to consent to any …" at bounding box center [370, 491] width 158 height 182
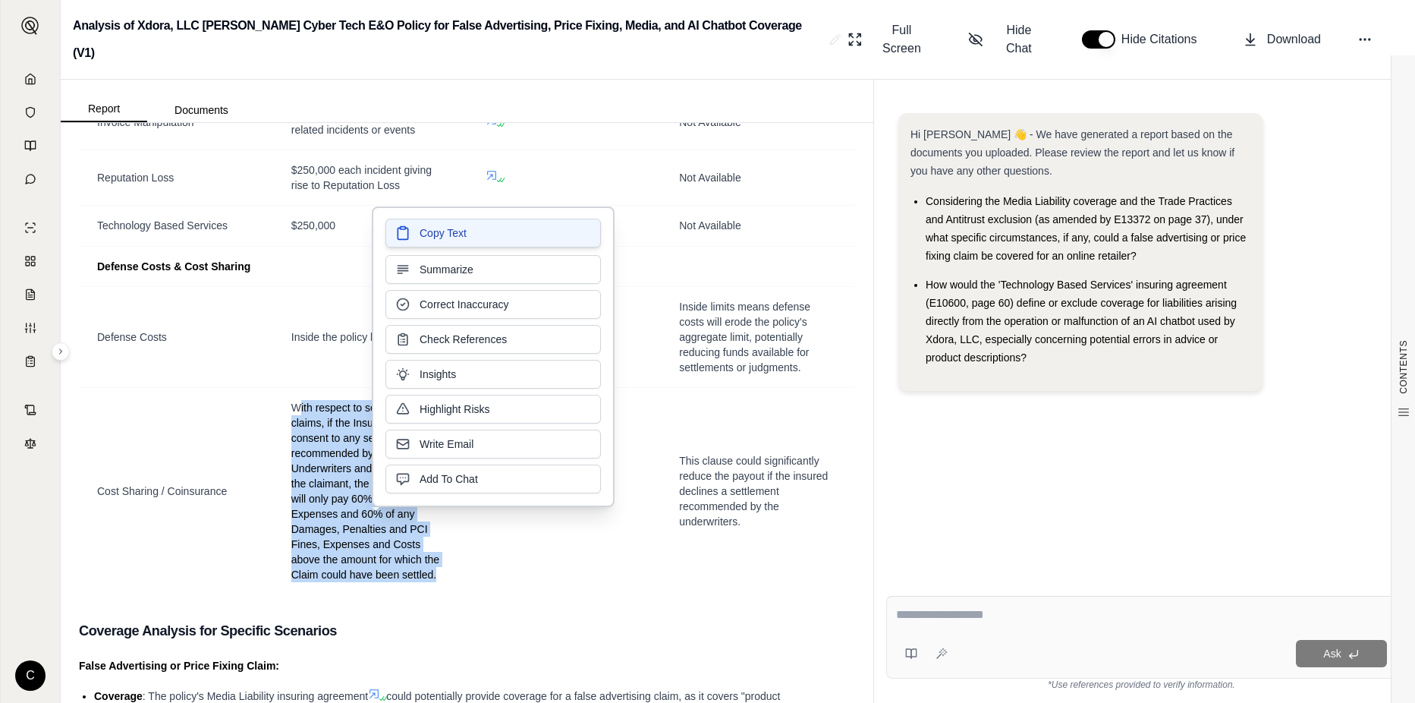
click at [427, 230] on span "Copy Text" at bounding box center [443, 232] width 47 height 15
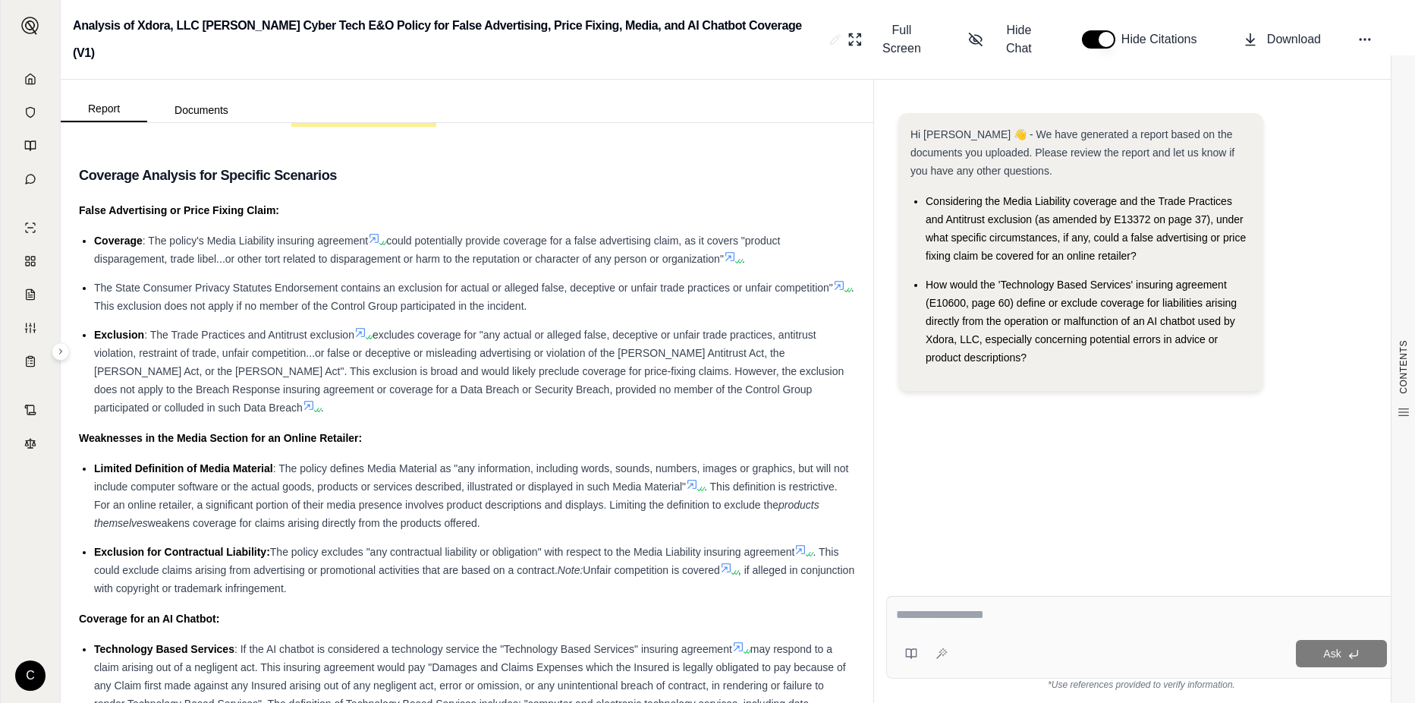
scroll to position [4856, 0]
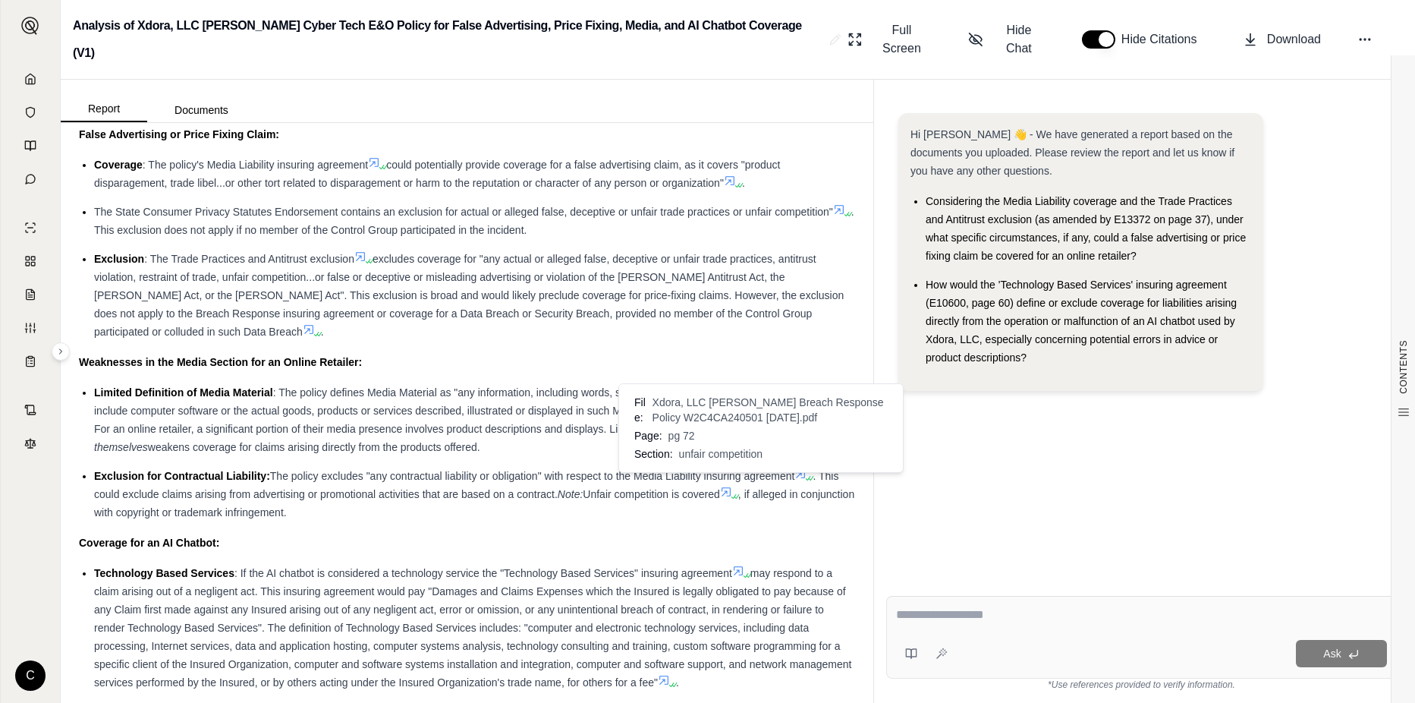
click at [732, 486] on icon at bounding box center [726, 492] width 12 height 12
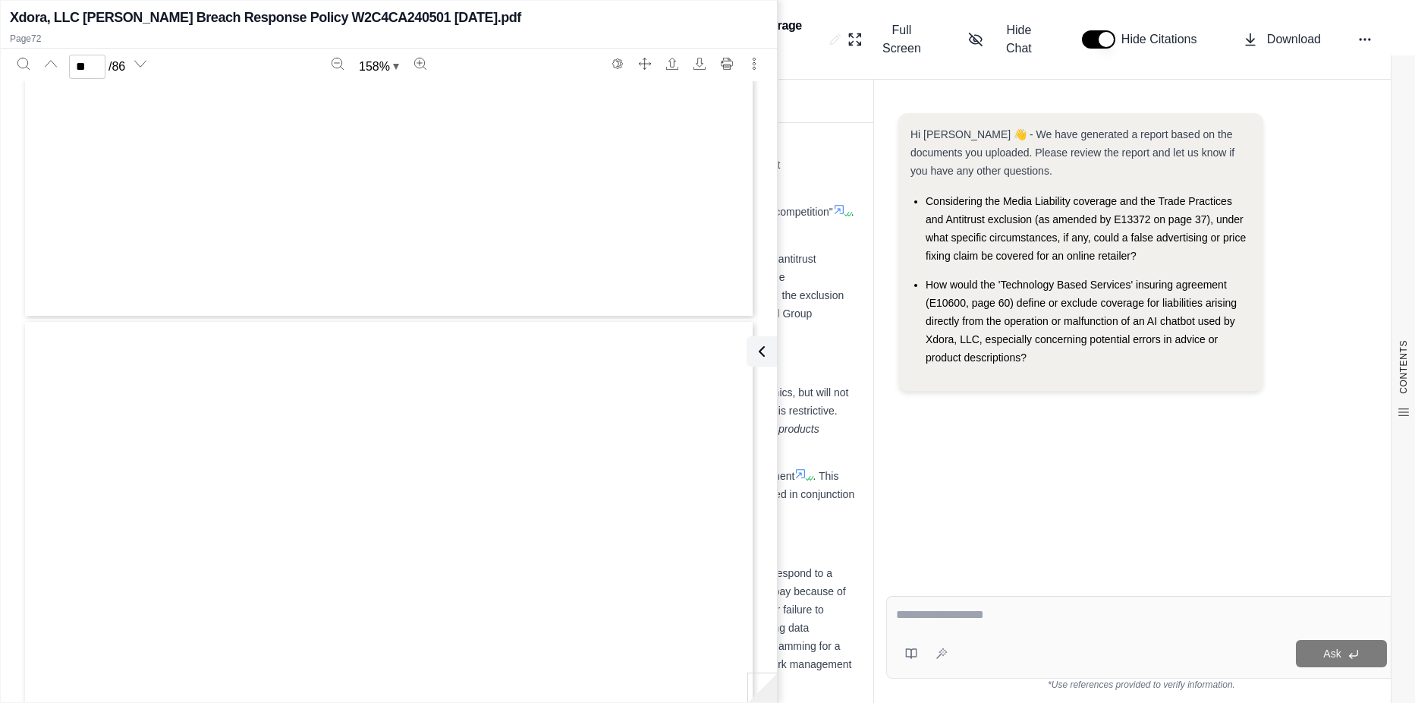
type input "**"
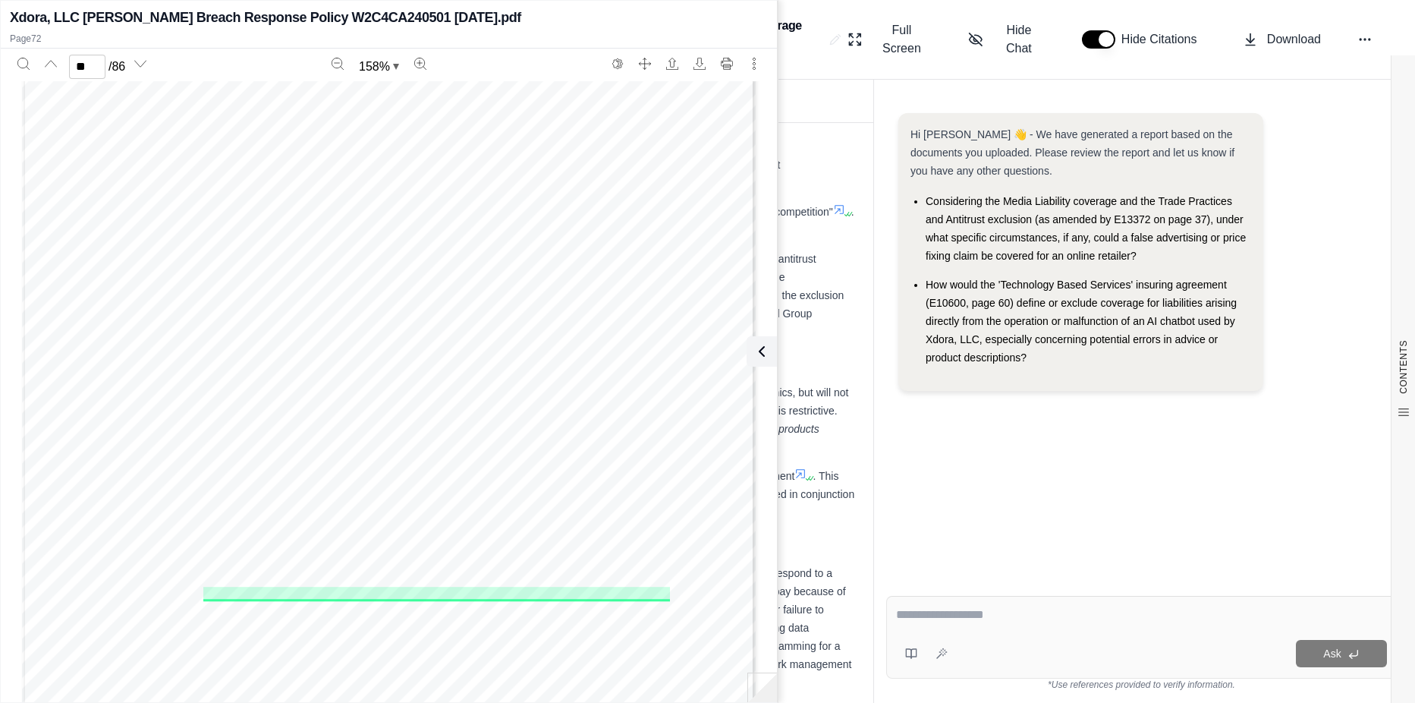
scroll to position [67718, 0]
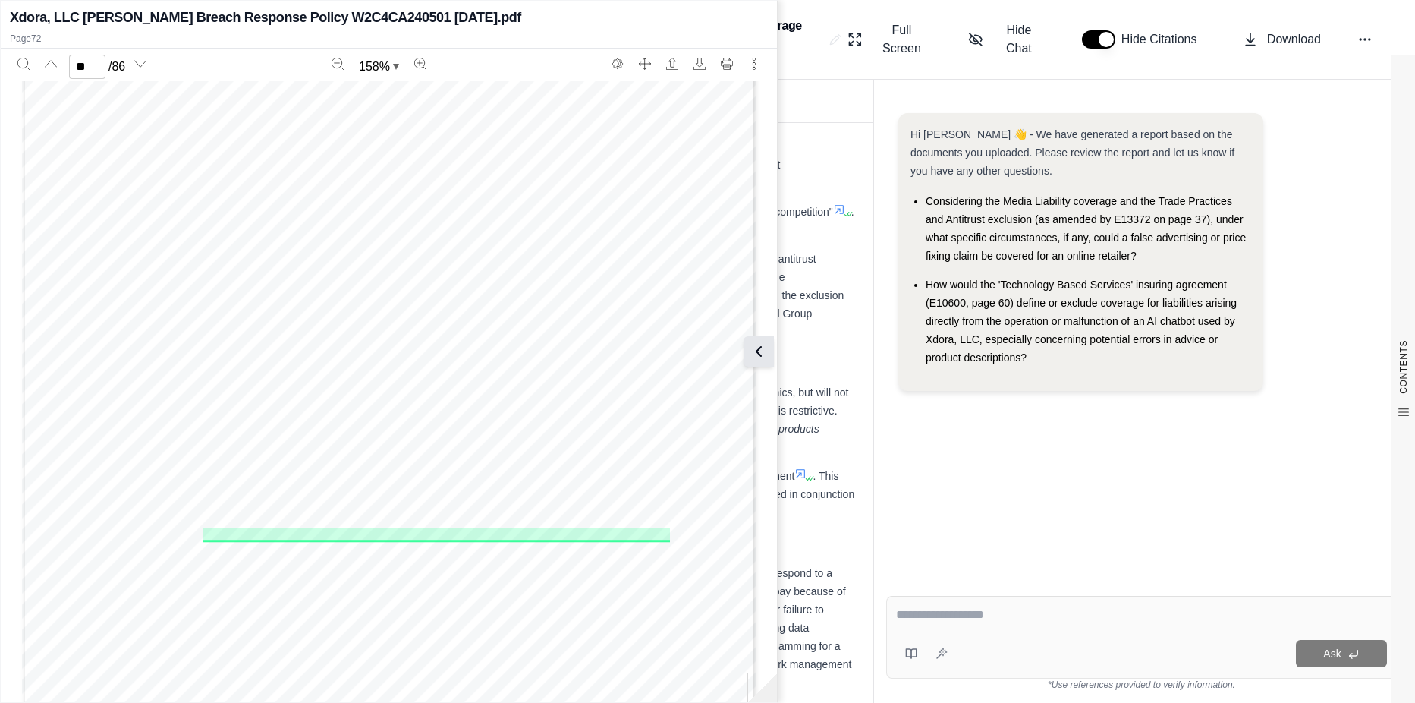
click at [766, 362] on button at bounding box center [759, 351] width 30 height 30
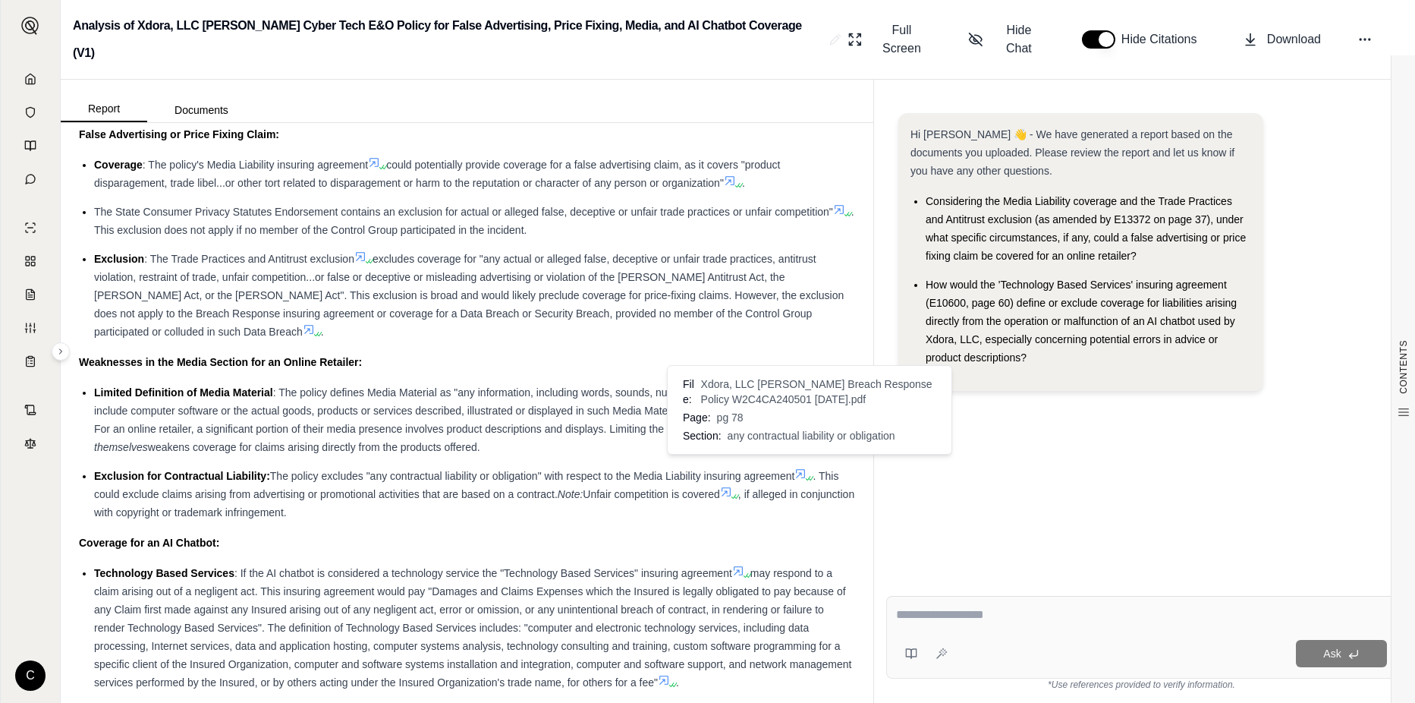
click at [805, 467] on icon at bounding box center [800, 473] width 12 height 12
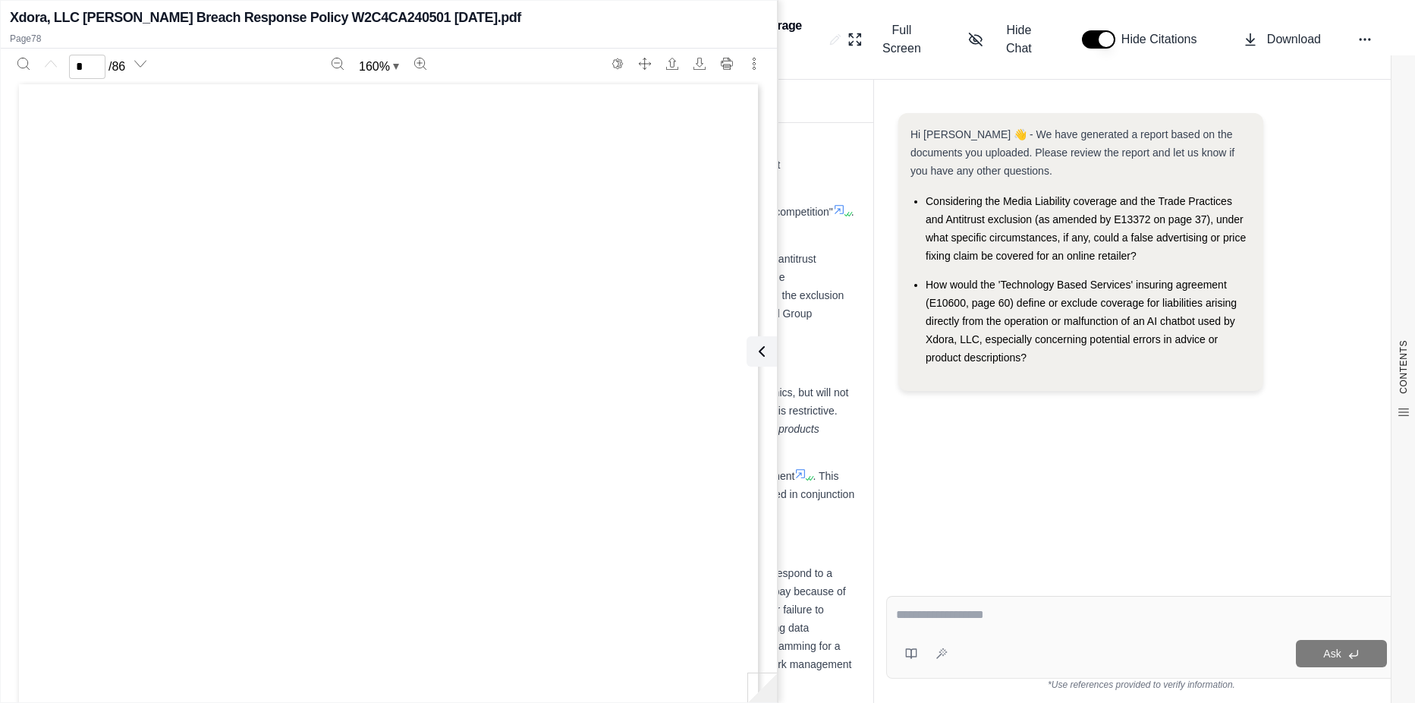
scroll to position [0, 0]
type input "**"
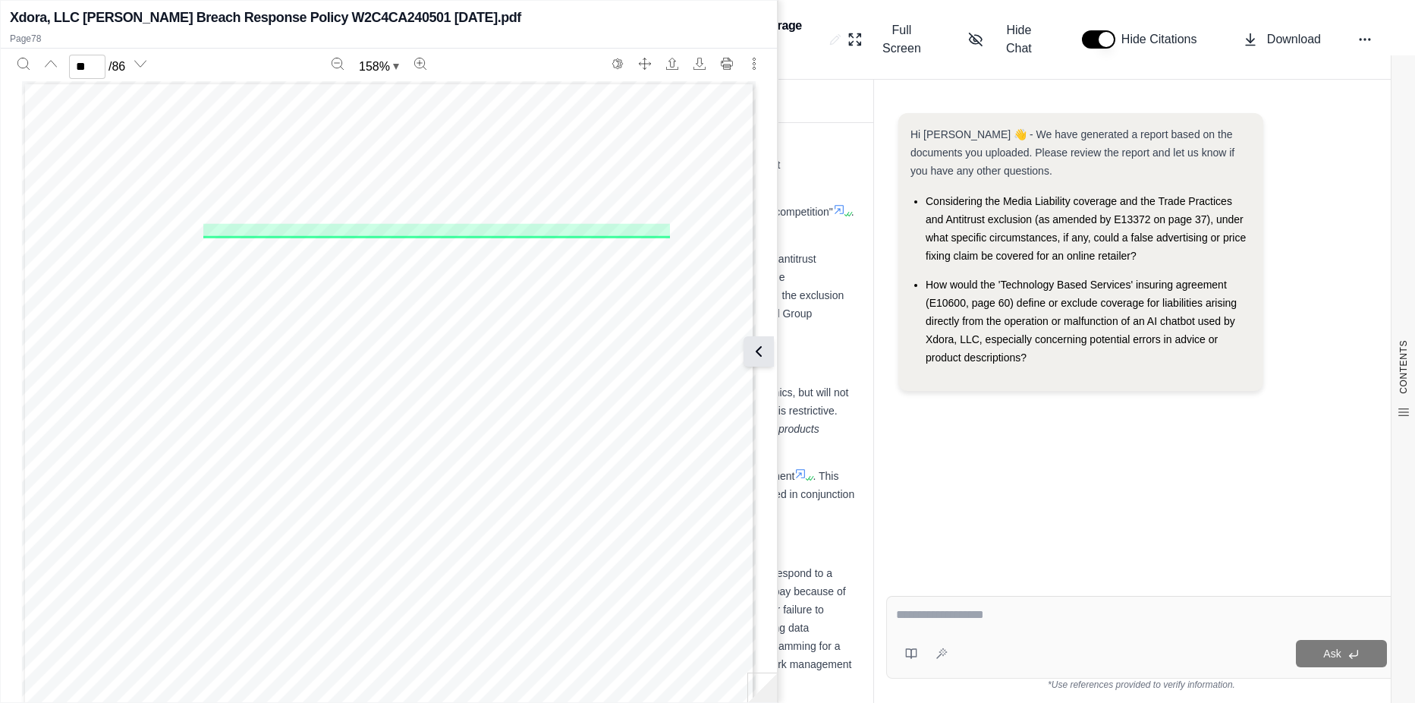
click at [762, 351] on icon at bounding box center [759, 351] width 18 height 18
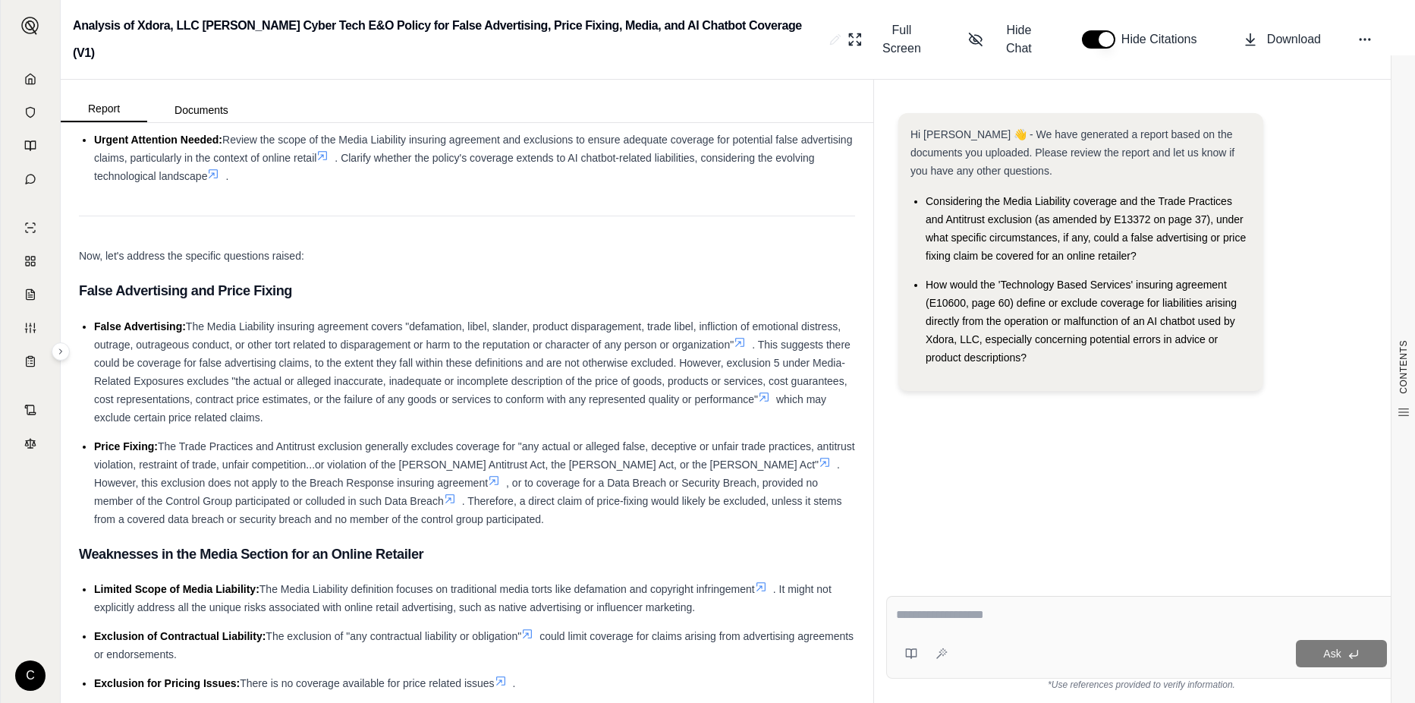
scroll to position [303, 0]
